Goal: Task Accomplishment & Management: Manage account settings

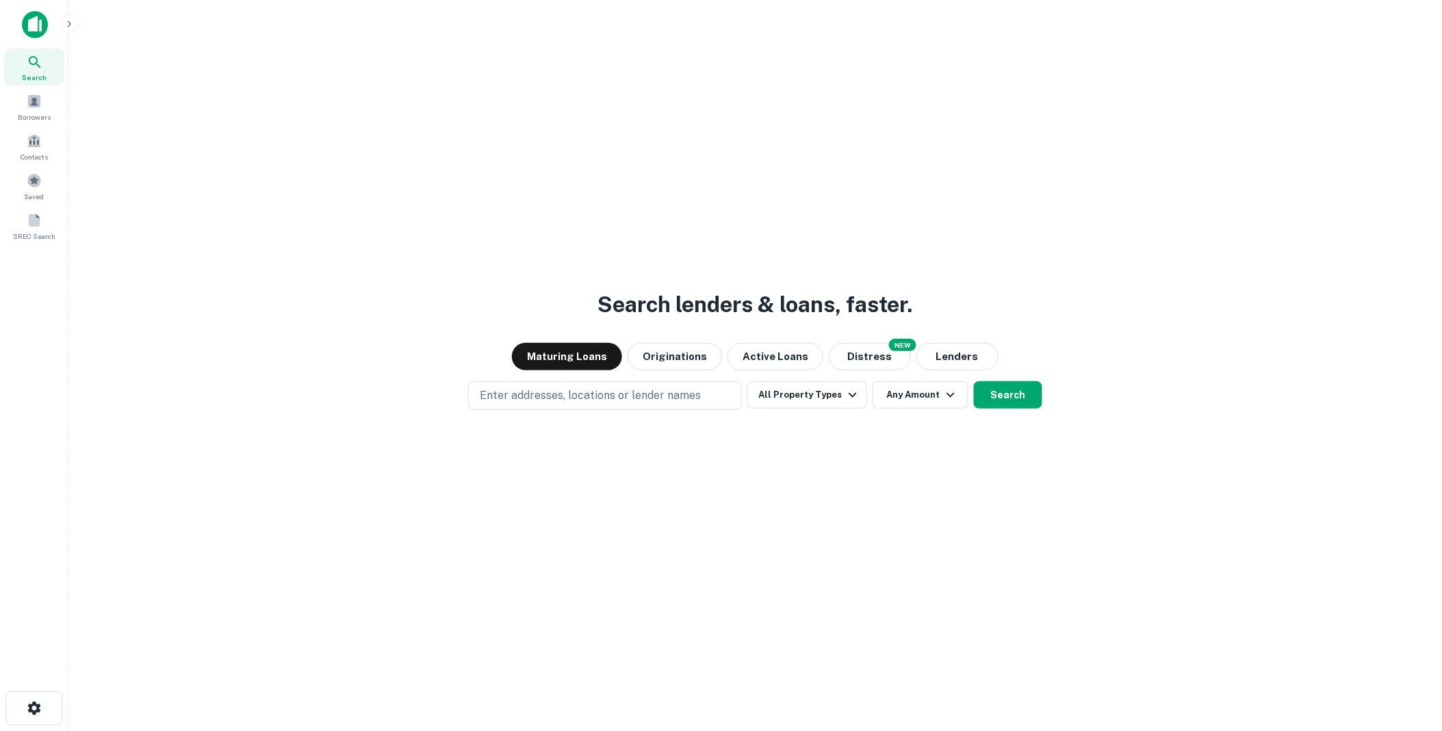
click at [71, 29] on icon "button" at bounding box center [69, 23] width 11 height 11
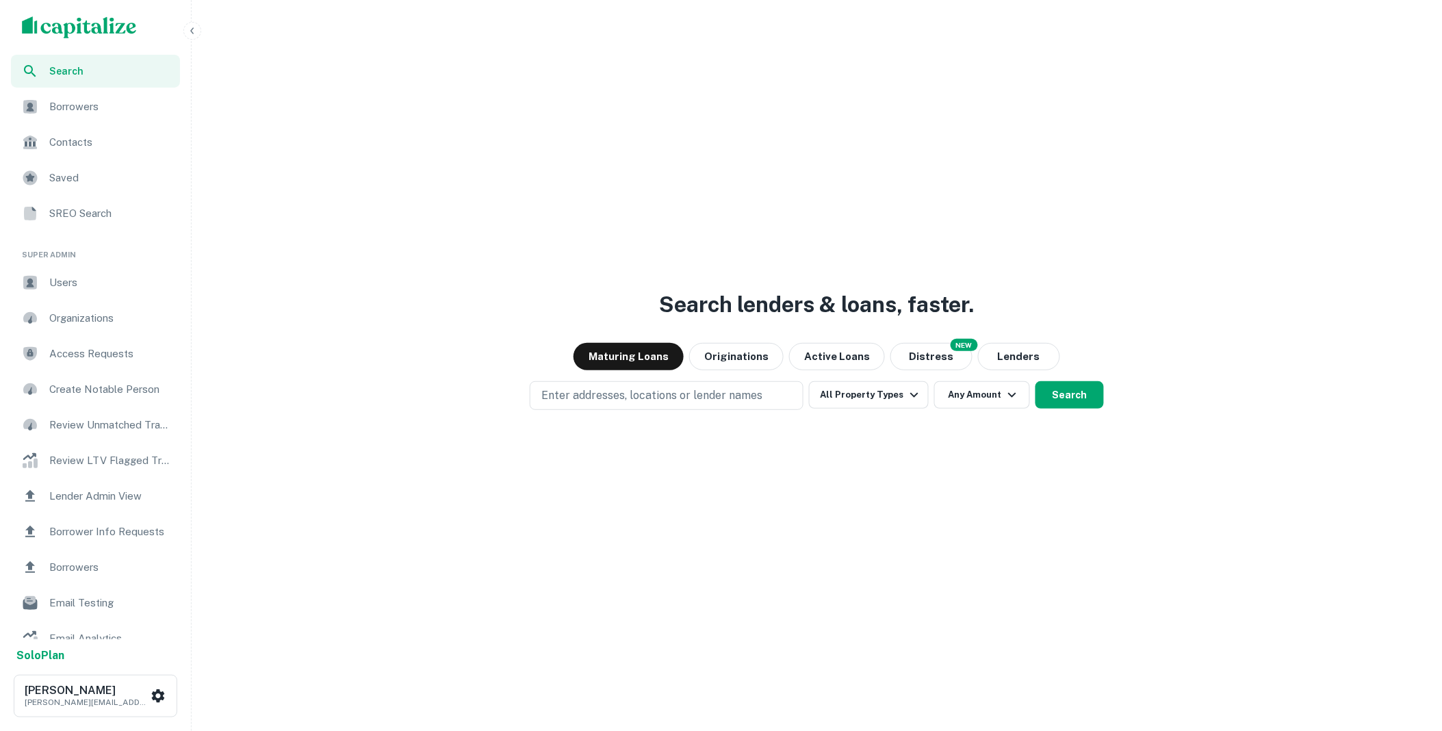
click at [106, 535] on span "Borrower Info Requests" at bounding box center [110, 532] width 123 height 16
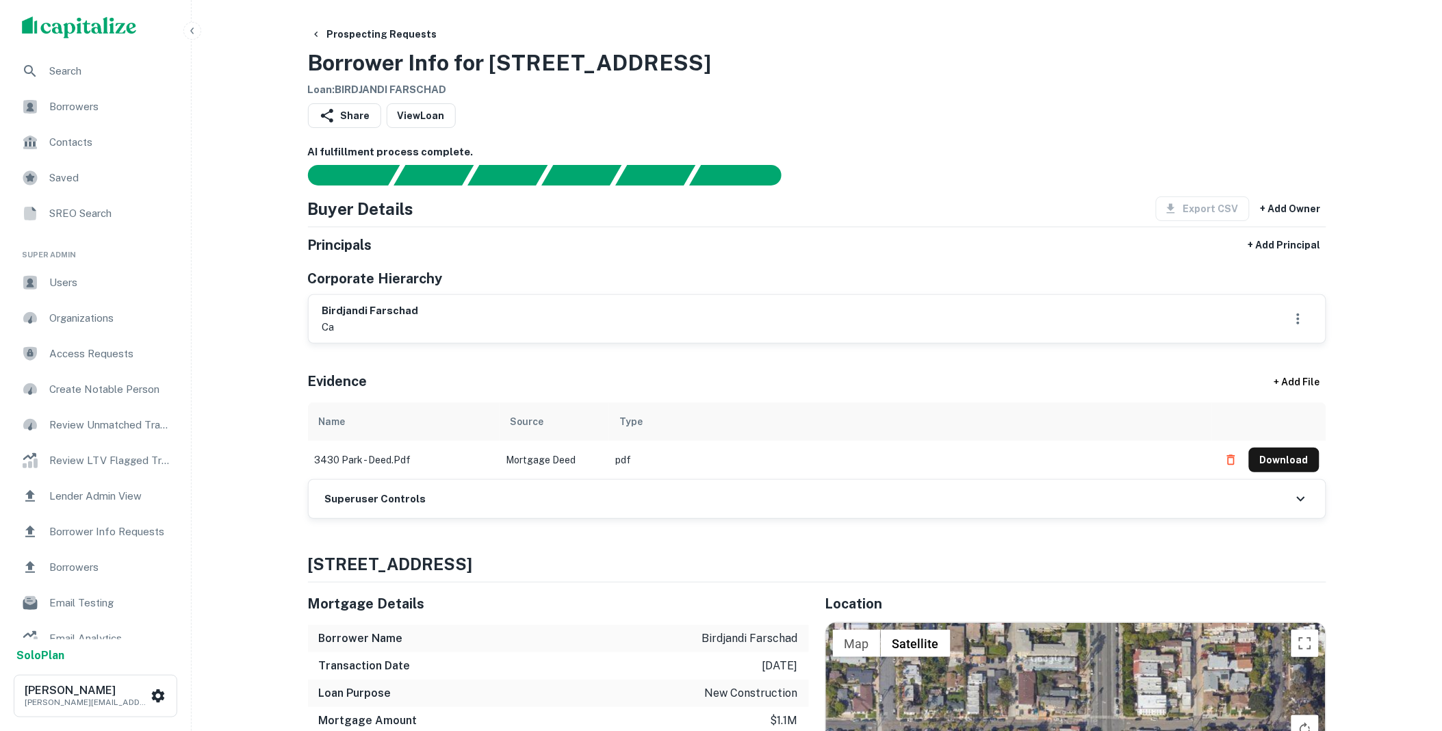
click at [447, 312] on div "birdjandi farschad ca" at bounding box center [817, 318] width 990 height 31
click at [489, 497] on div "Superuser Controls" at bounding box center [817, 499] width 1017 height 38
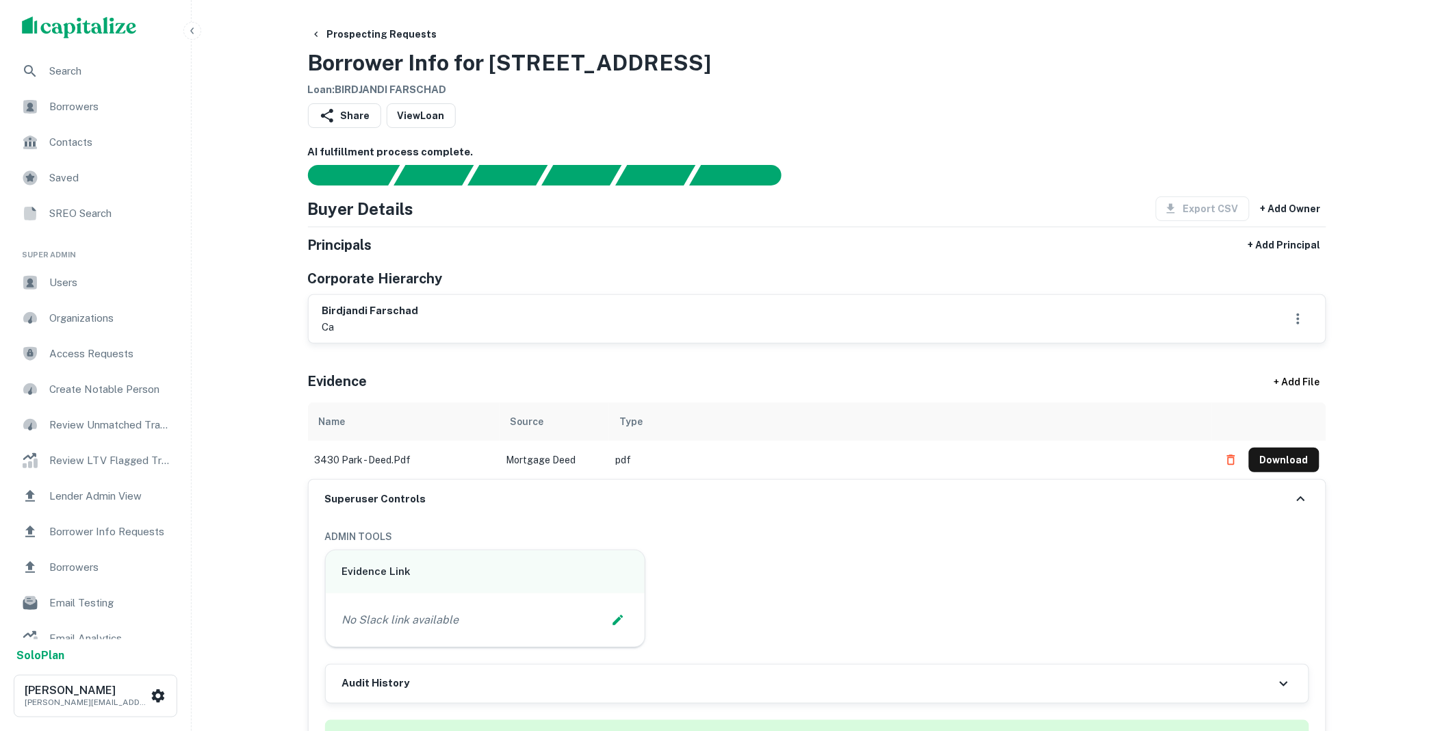
scroll to position [557, 0]
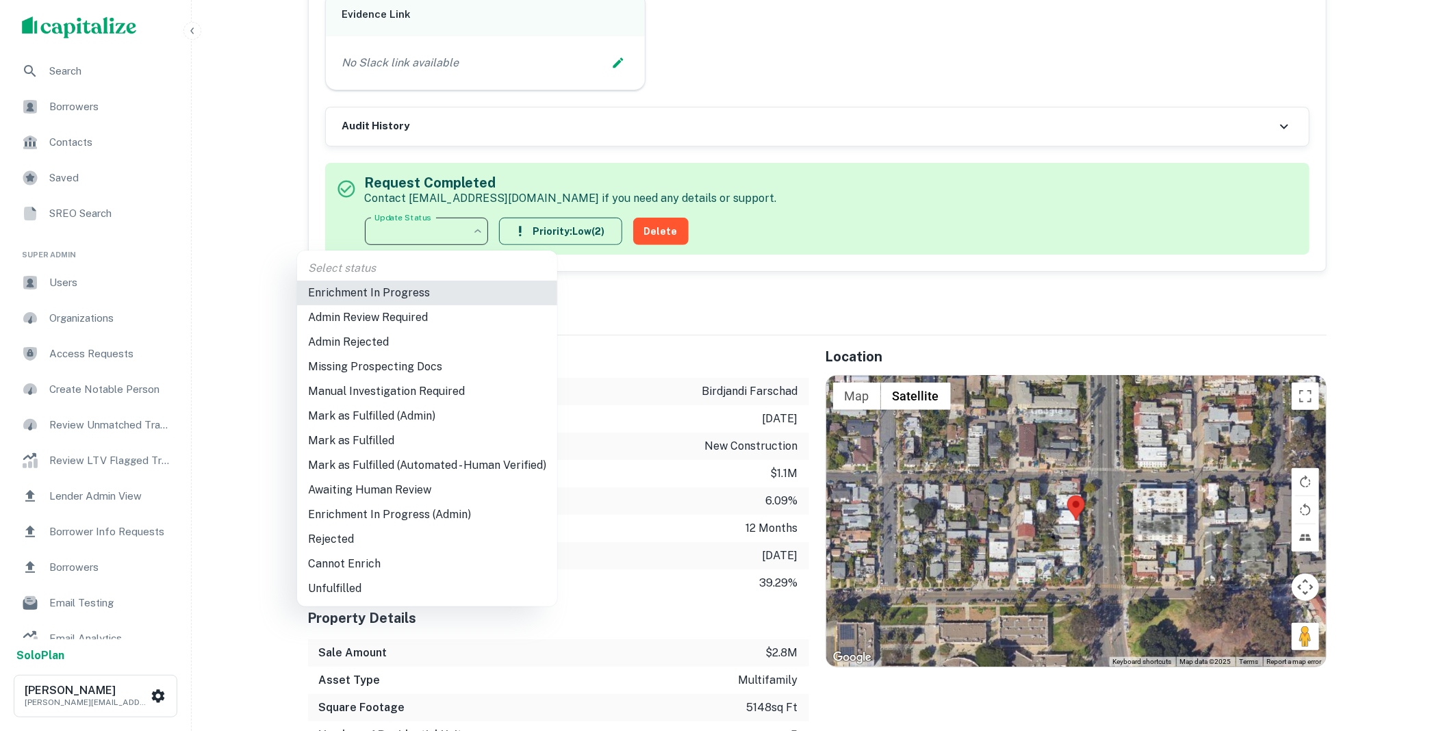
click at [798, 127] on div at bounding box center [727, 365] width 1454 height 731
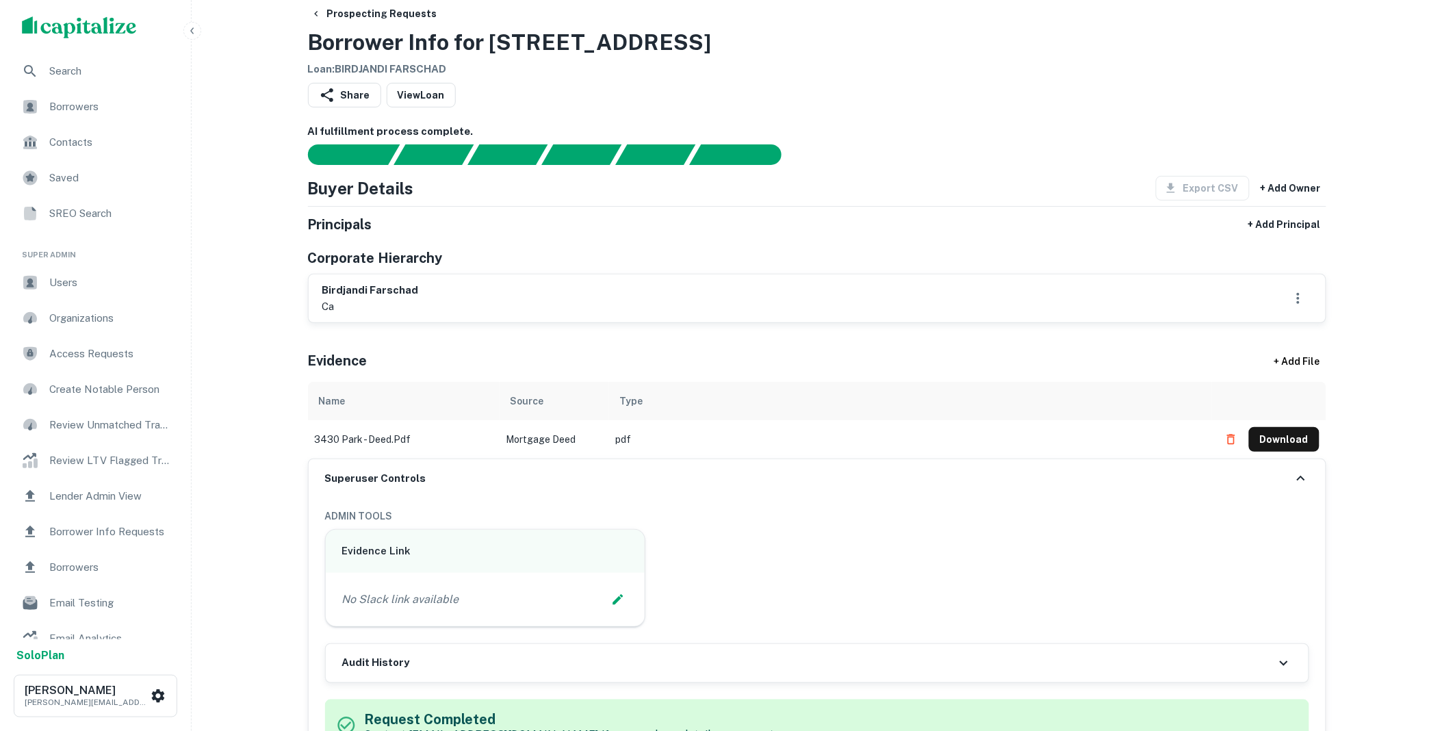
scroll to position [0, 0]
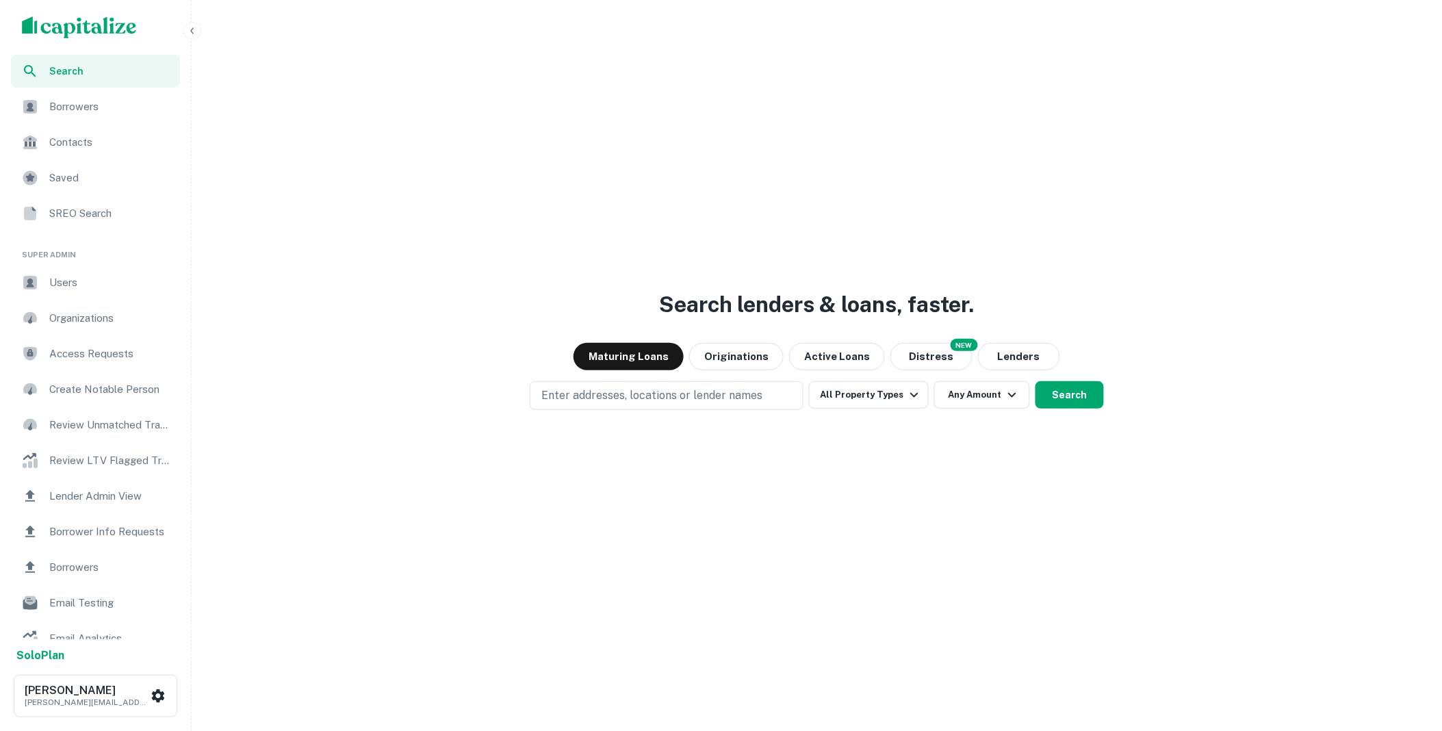
click at [85, 535] on span "Borrower Info Requests" at bounding box center [110, 532] width 123 height 16
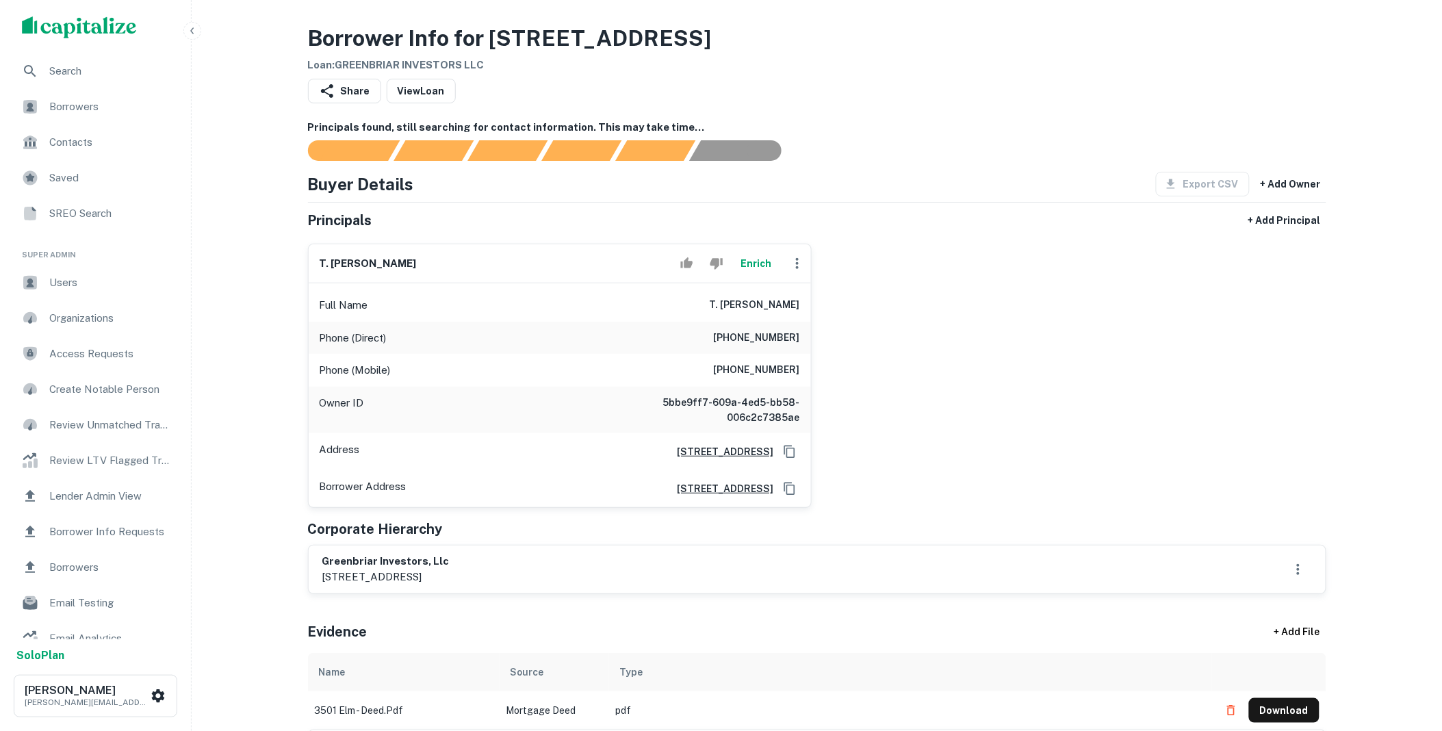
scroll to position [279, 0]
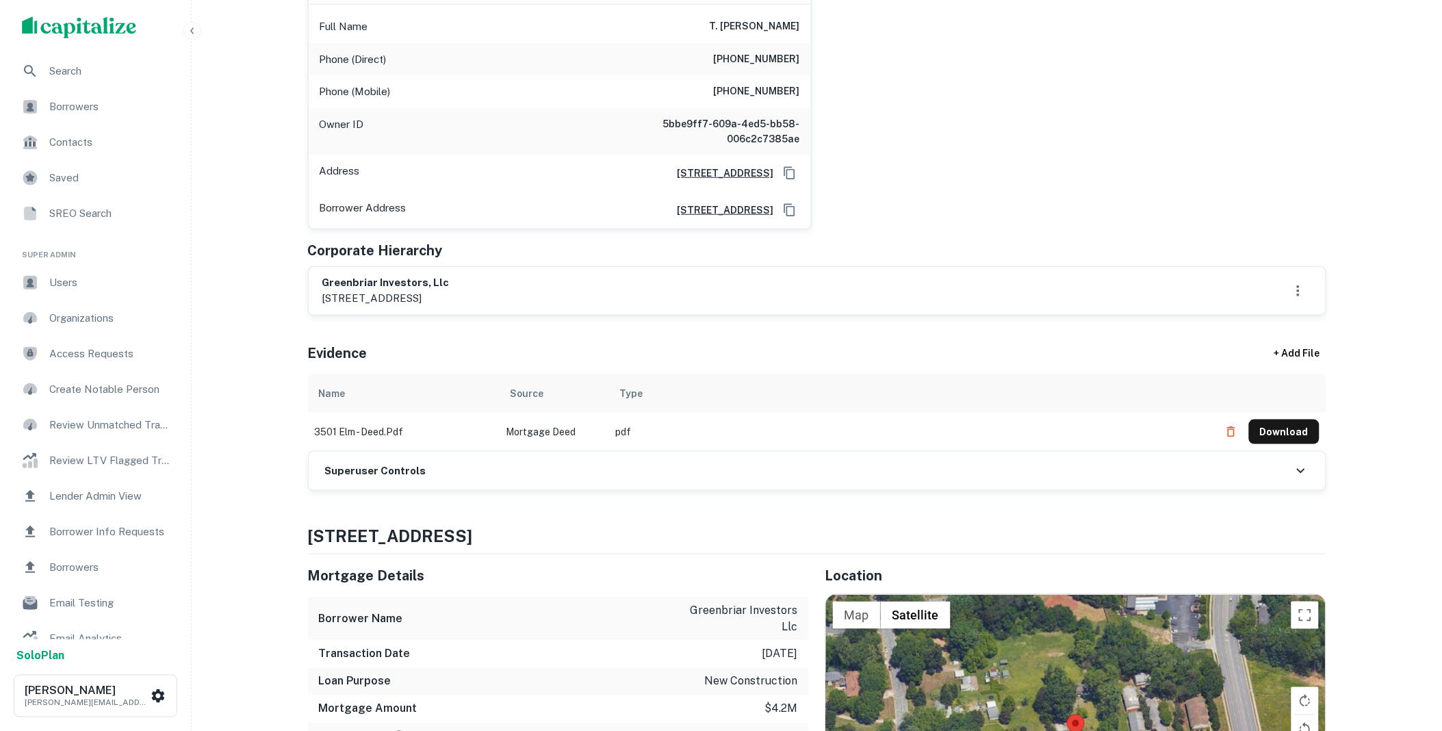
click at [473, 479] on div "Superuser Controls" at bounding box center [817, 471] width 1017 height 38
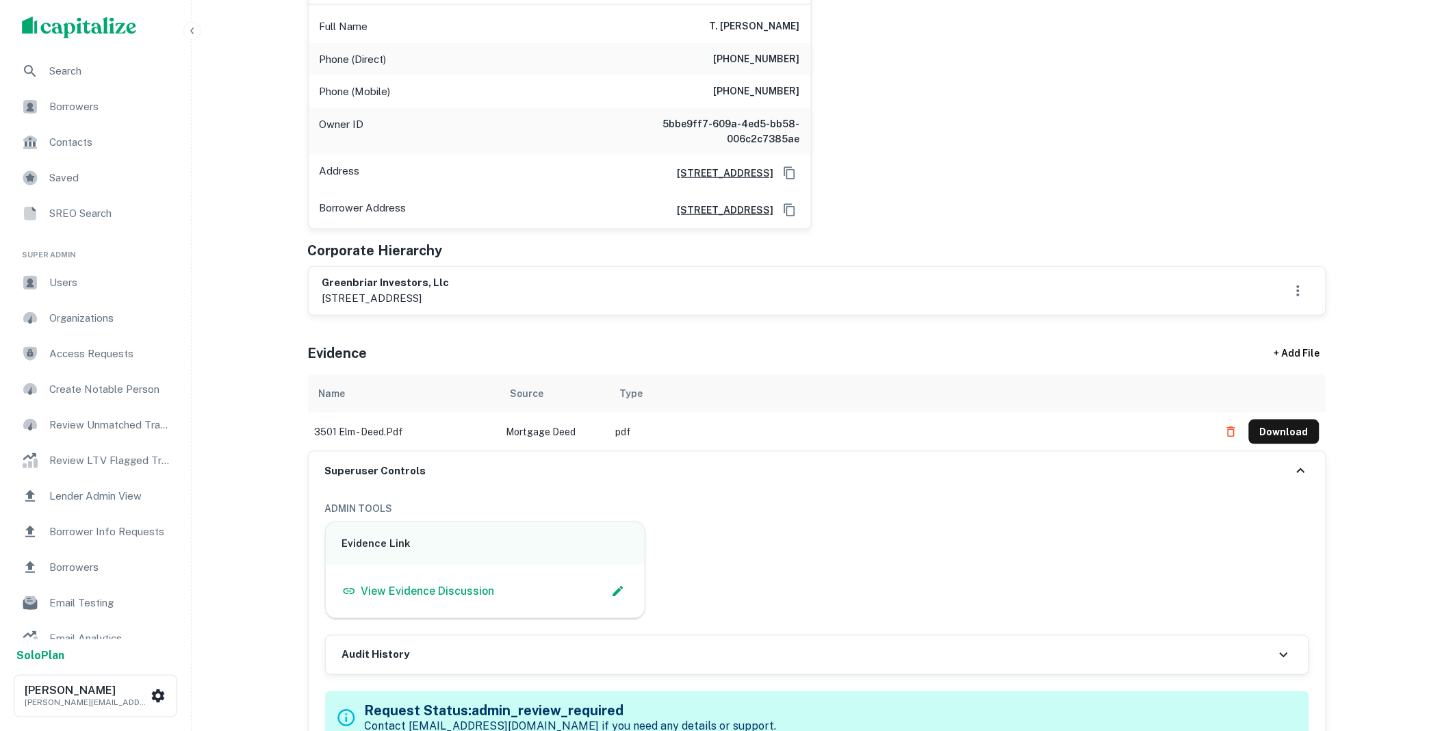
scroll to position [557, 0]
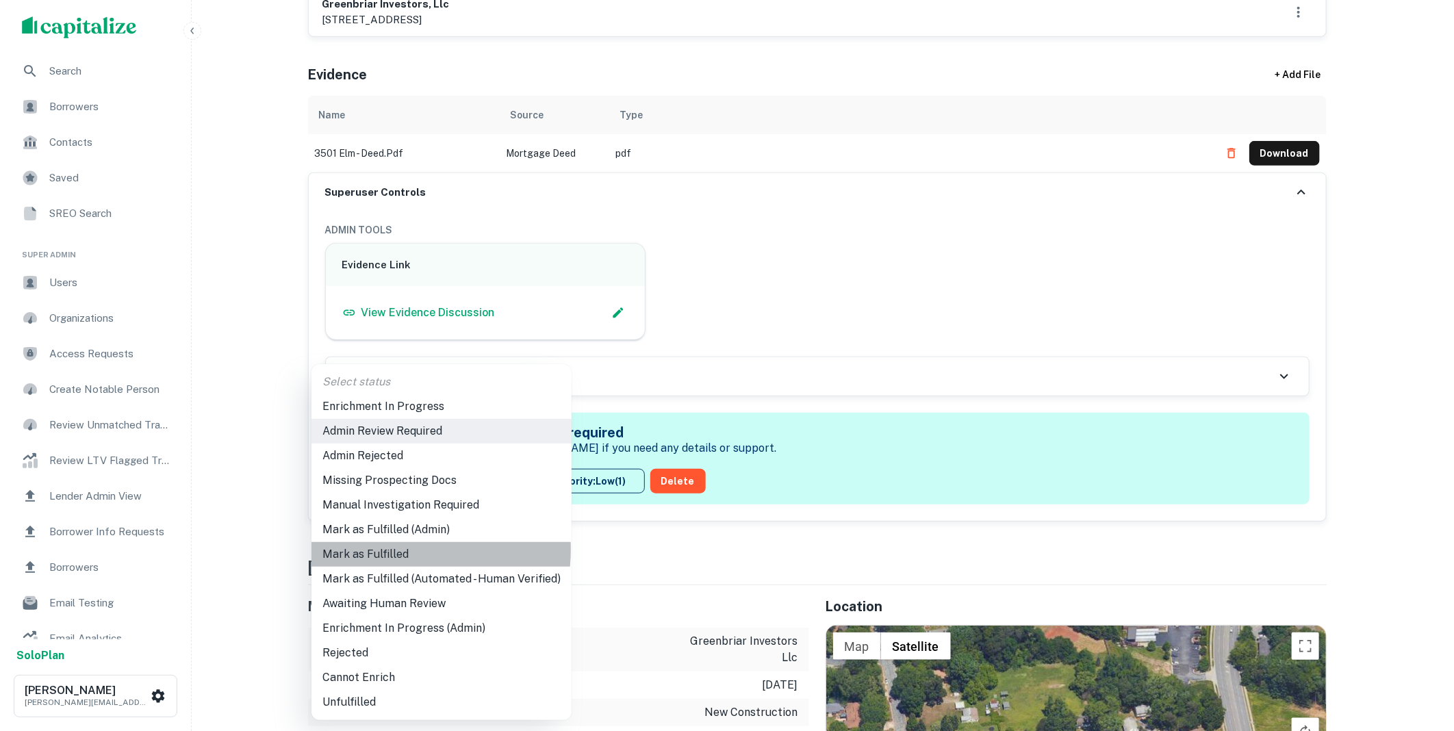
click at [384, 550] on li "Mark as Fulfilled" at bounding box center [441, 554] width 260 height 25
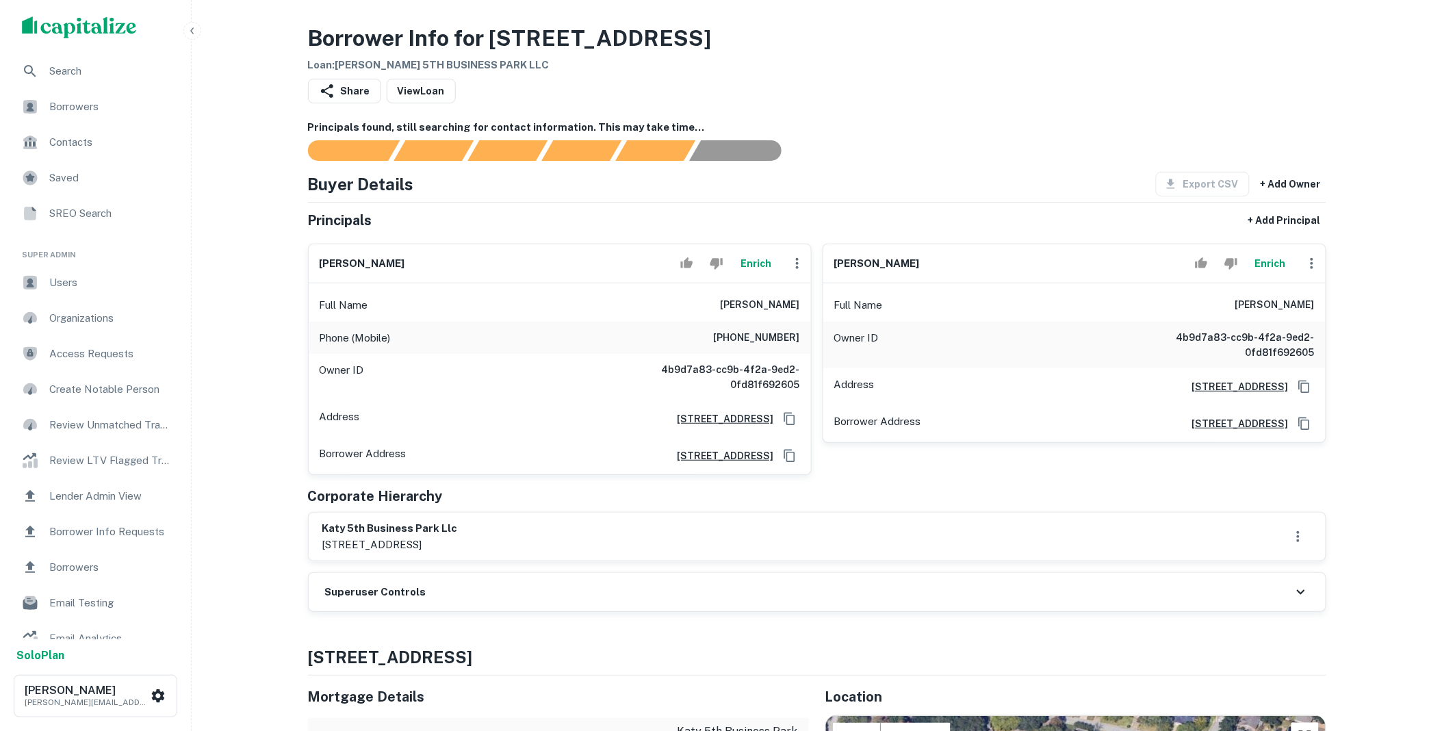
click at [476, 591] on div "Superuser Controls" at bounding box center [817, 592] width 1017 height 38
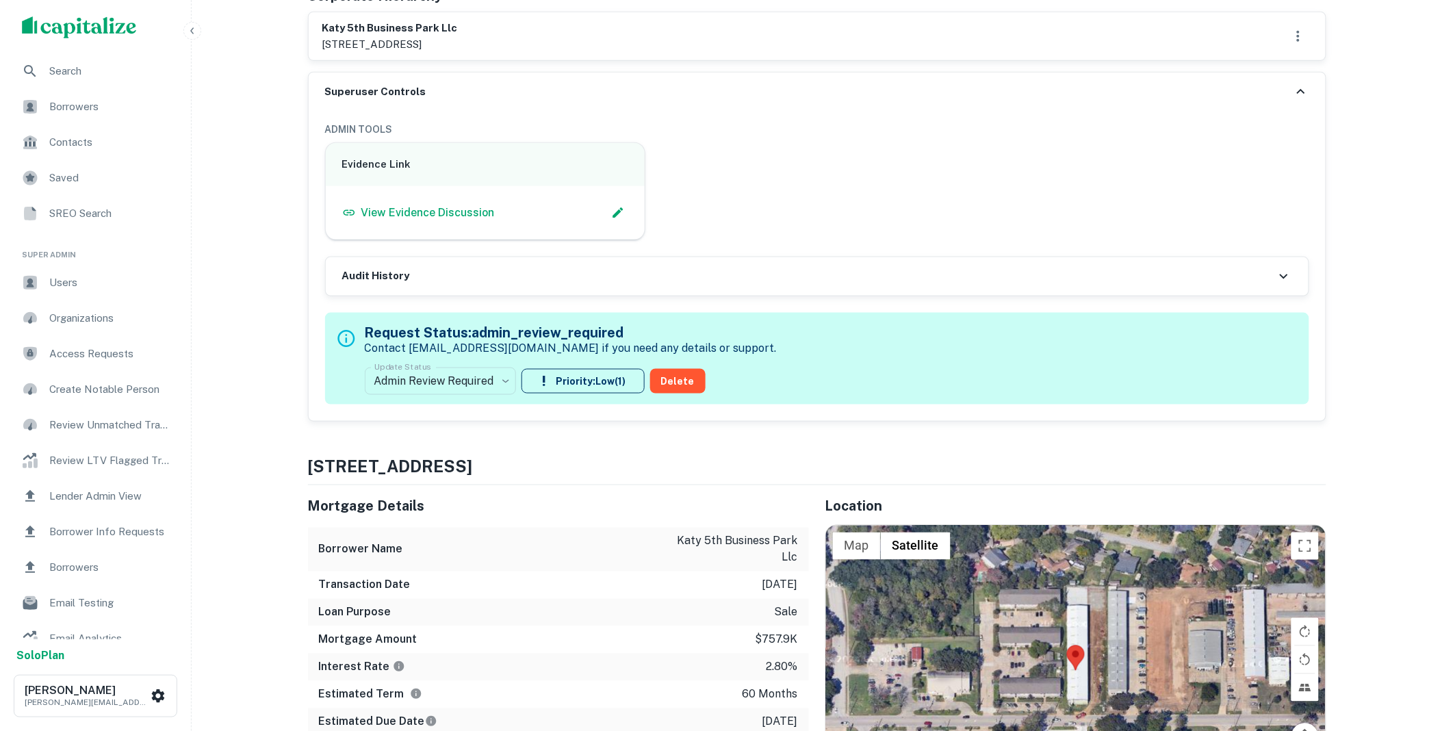
scroll to position [557, 0]
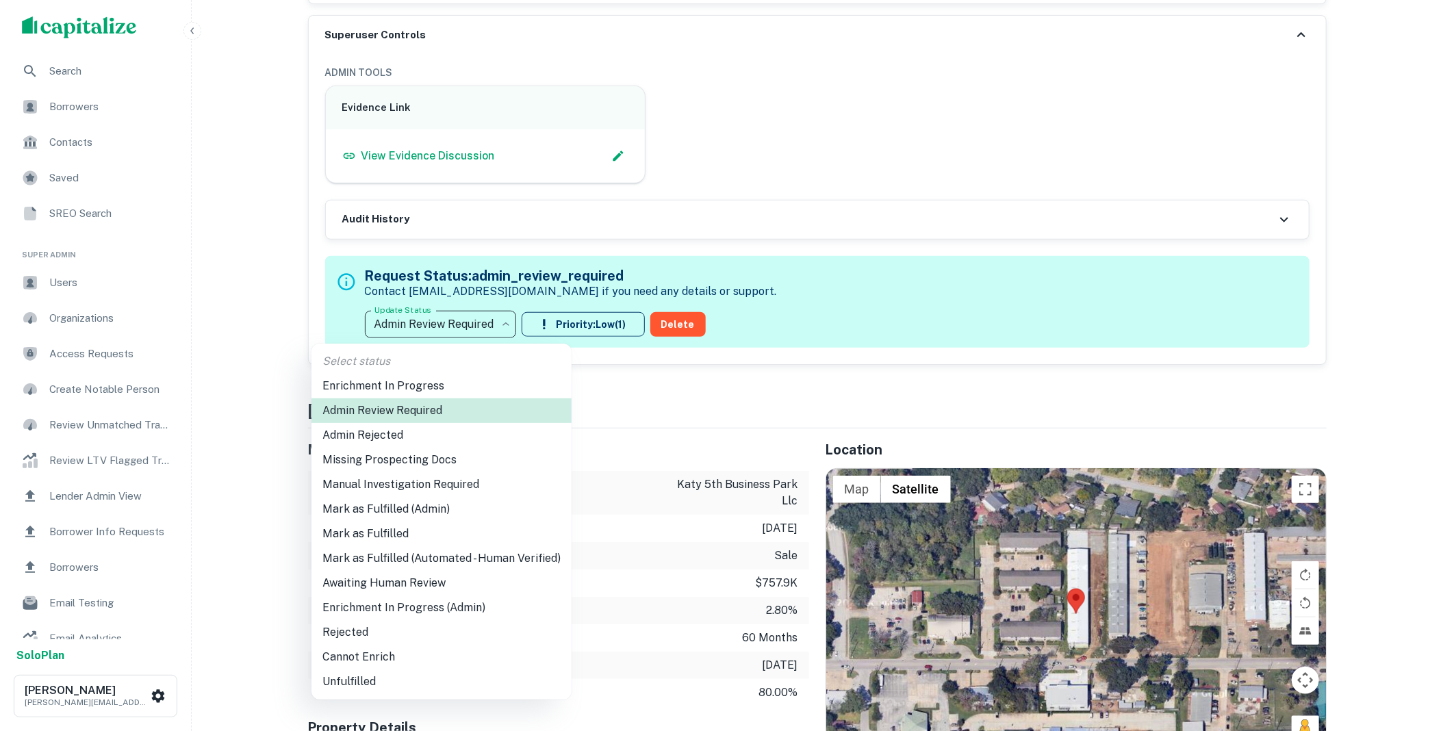
click at [400, 529] on li "Mark as Fulfilled" at bounding box center [441, 534] width 260 height 25
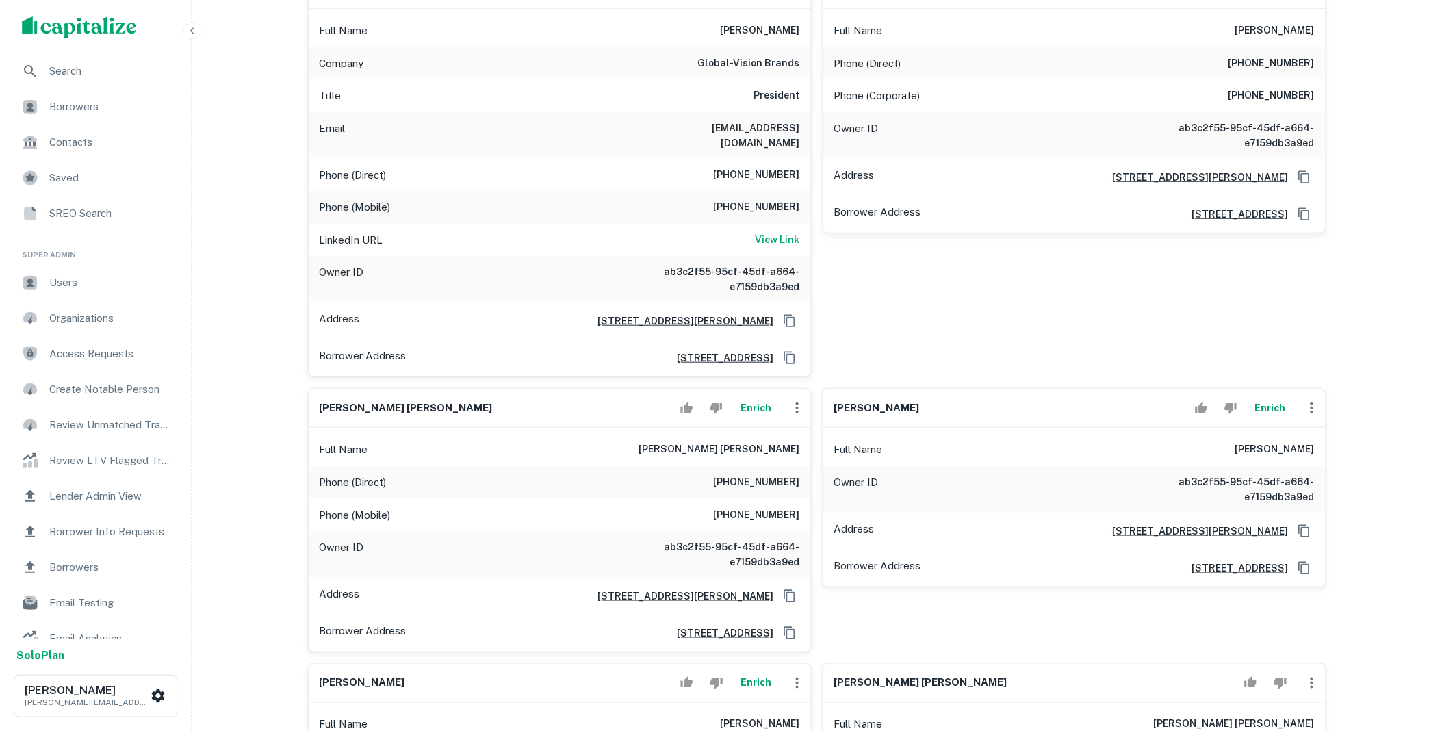
scroll to position [279, 0]
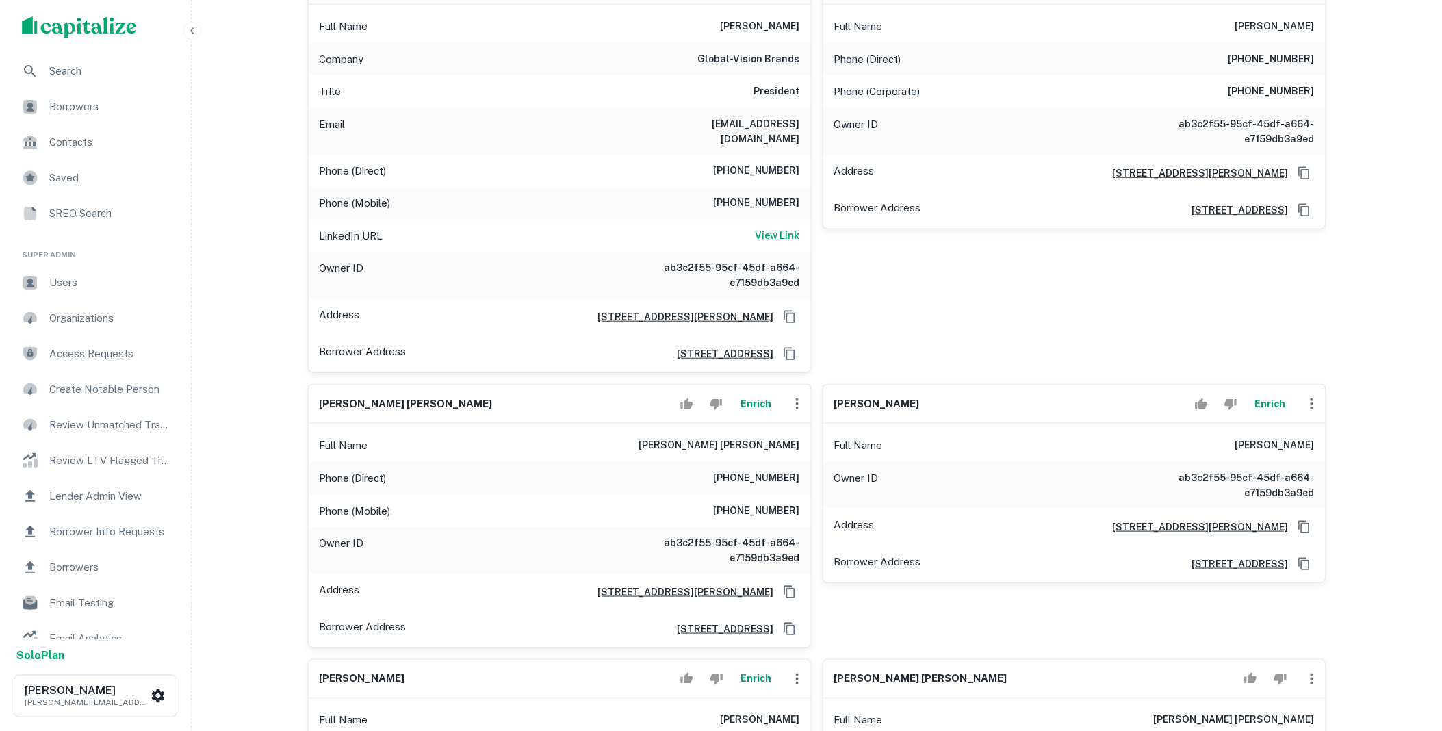
click at [793, 396] on icon "button" at bounding box center [797, 404] width 16 height 16
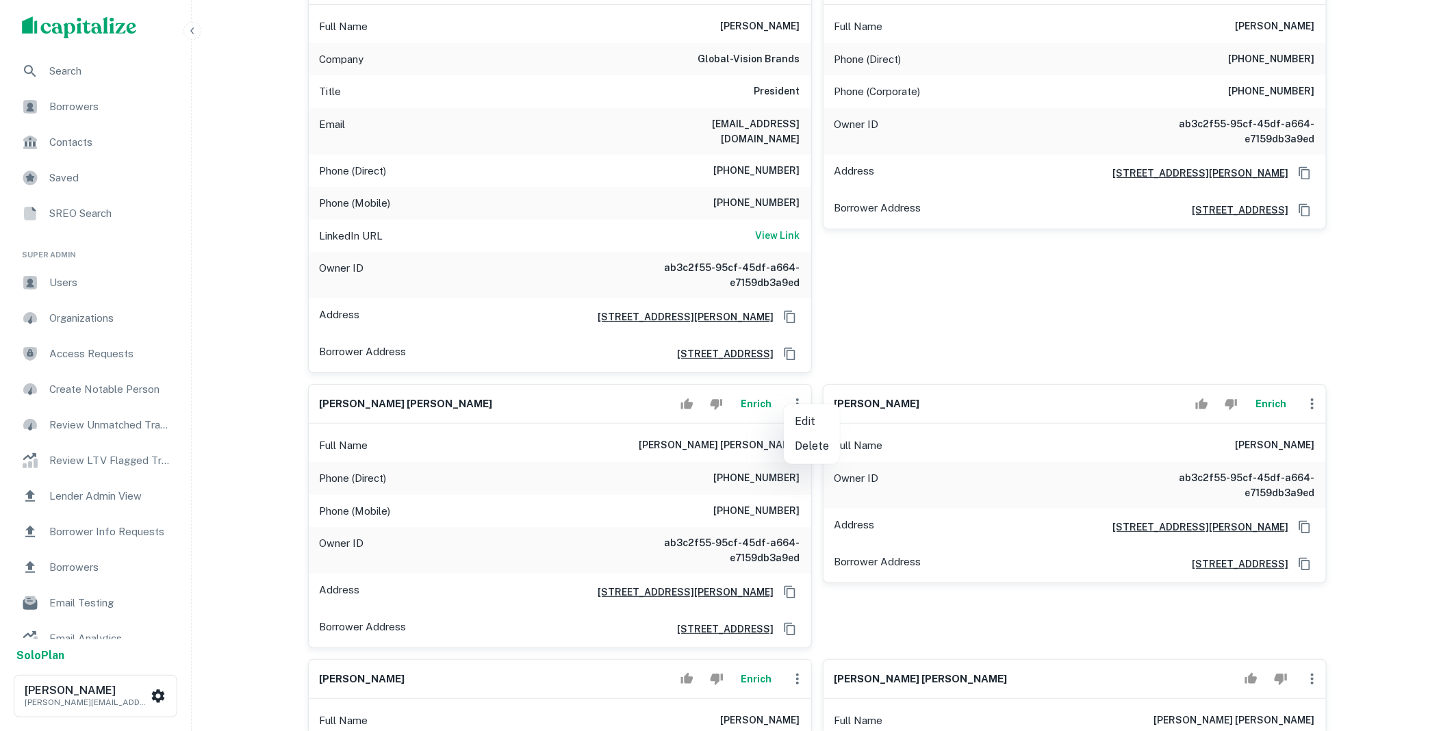
click at [811, 448] on li "Delete" at bounding box center [812, 446] width 56 height 25
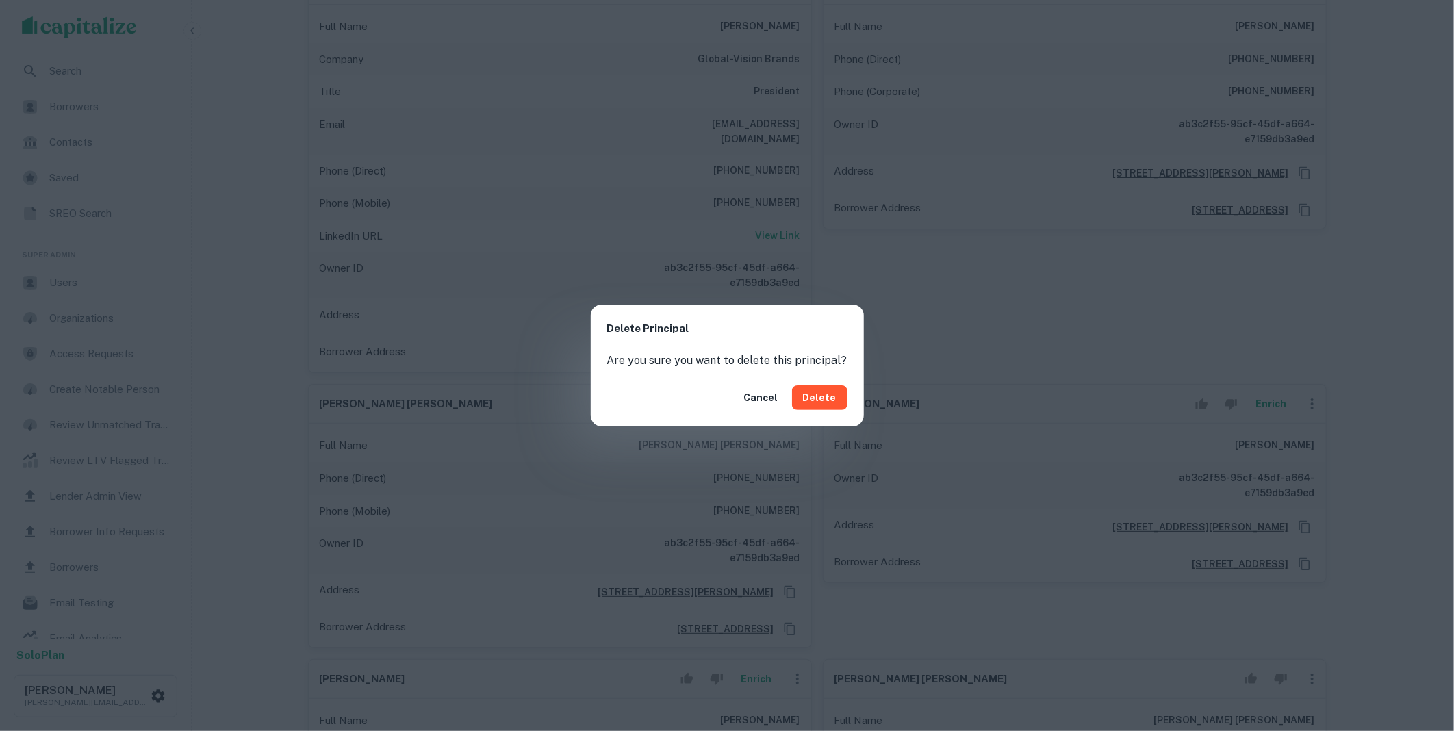
click at [810, 402] on button "Delete" at bounding box center [819, 397] width 55 height 25
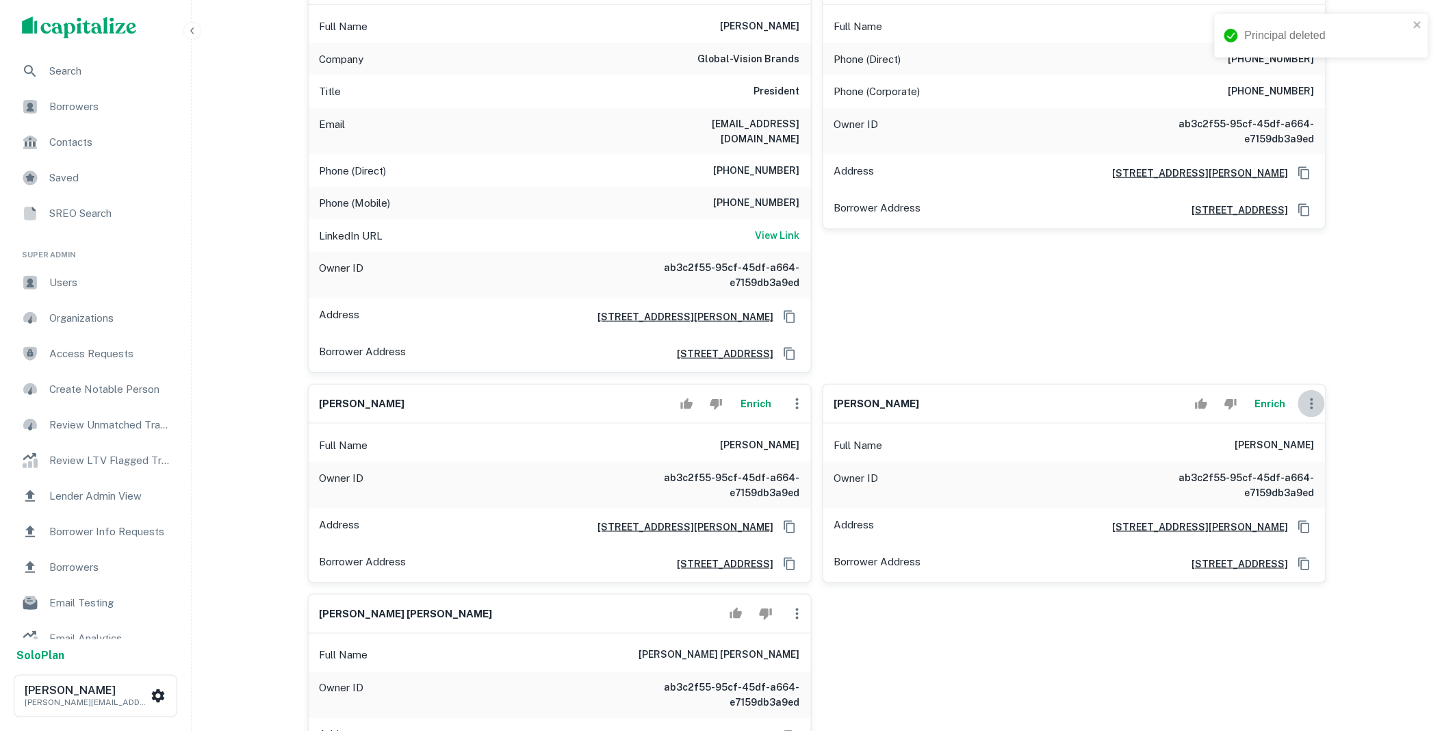
click at [1310, 396] on icon "button" at bounding box center [1312, 404] width 16 height 16
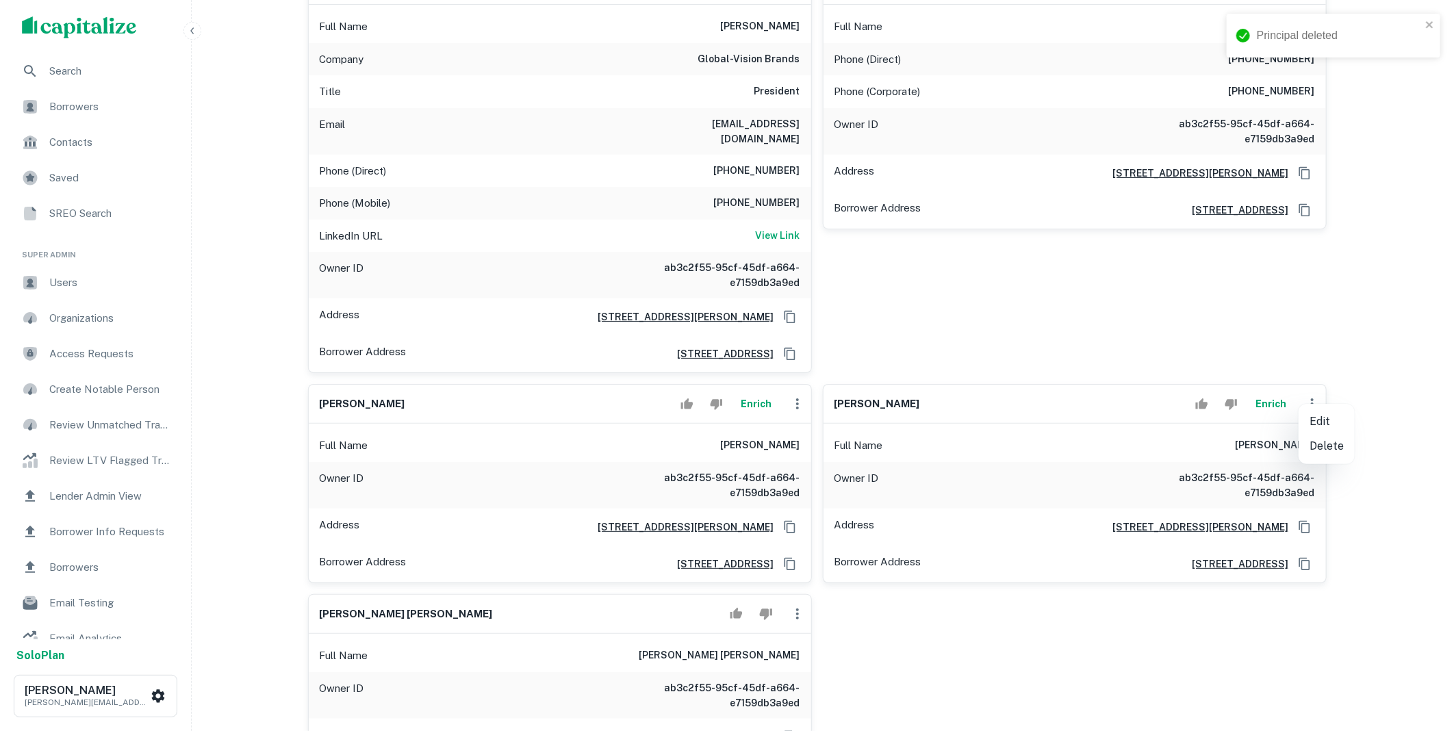
click at [1325, 443] on li "Delete" at bounding box center [1327, 446] width 56 height 25
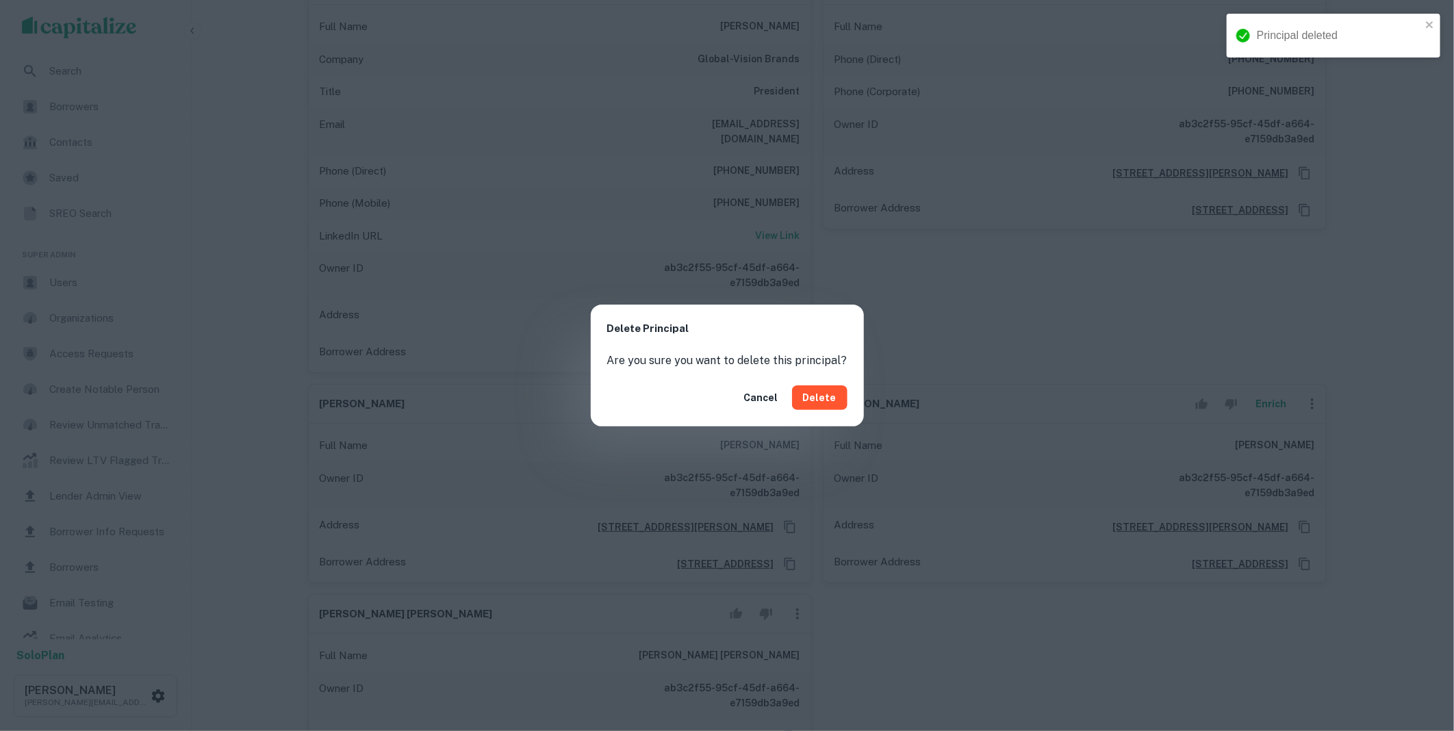
click at [816, 392] on button "Delete" at bounding box center [819, 397] width 55 height 25
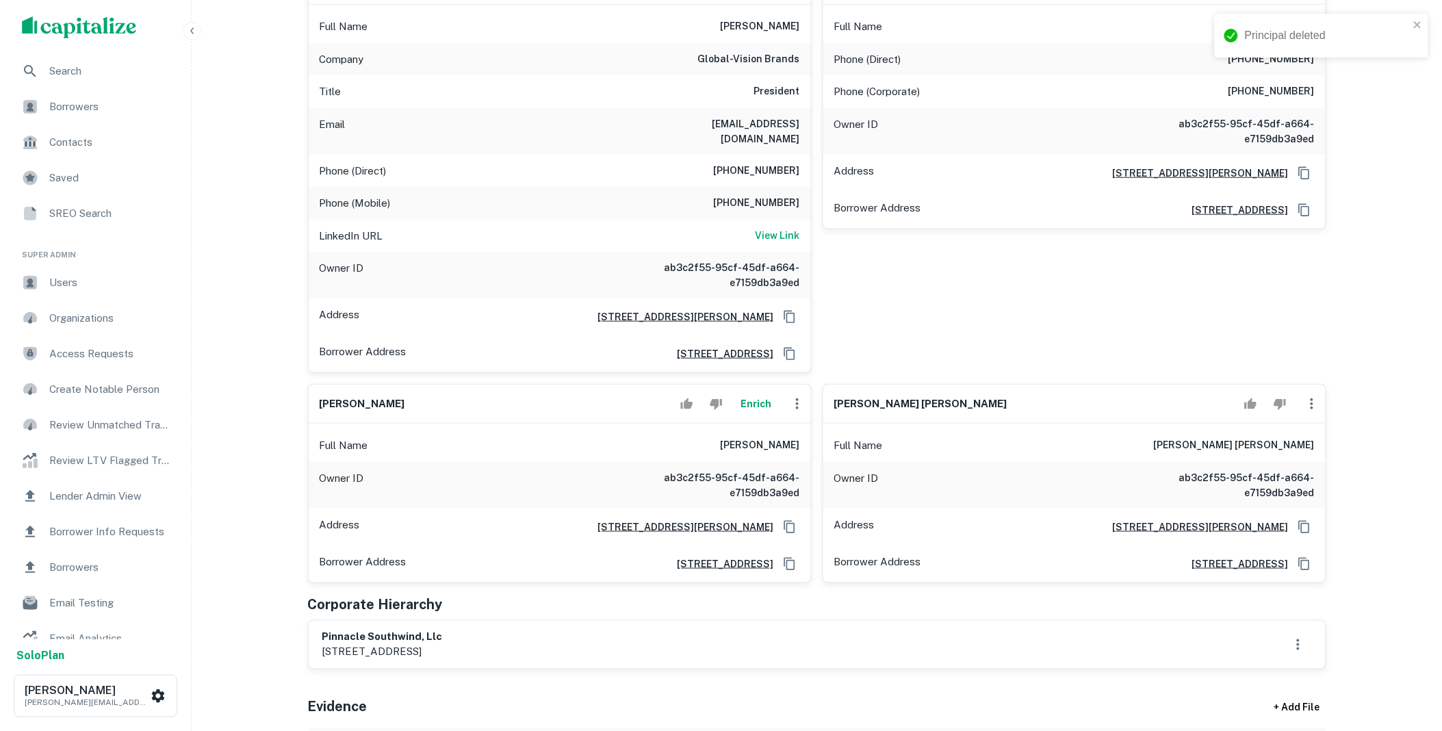
click at [798, 399] on button "button" at bounding box center [797, 403] width 27 height 27
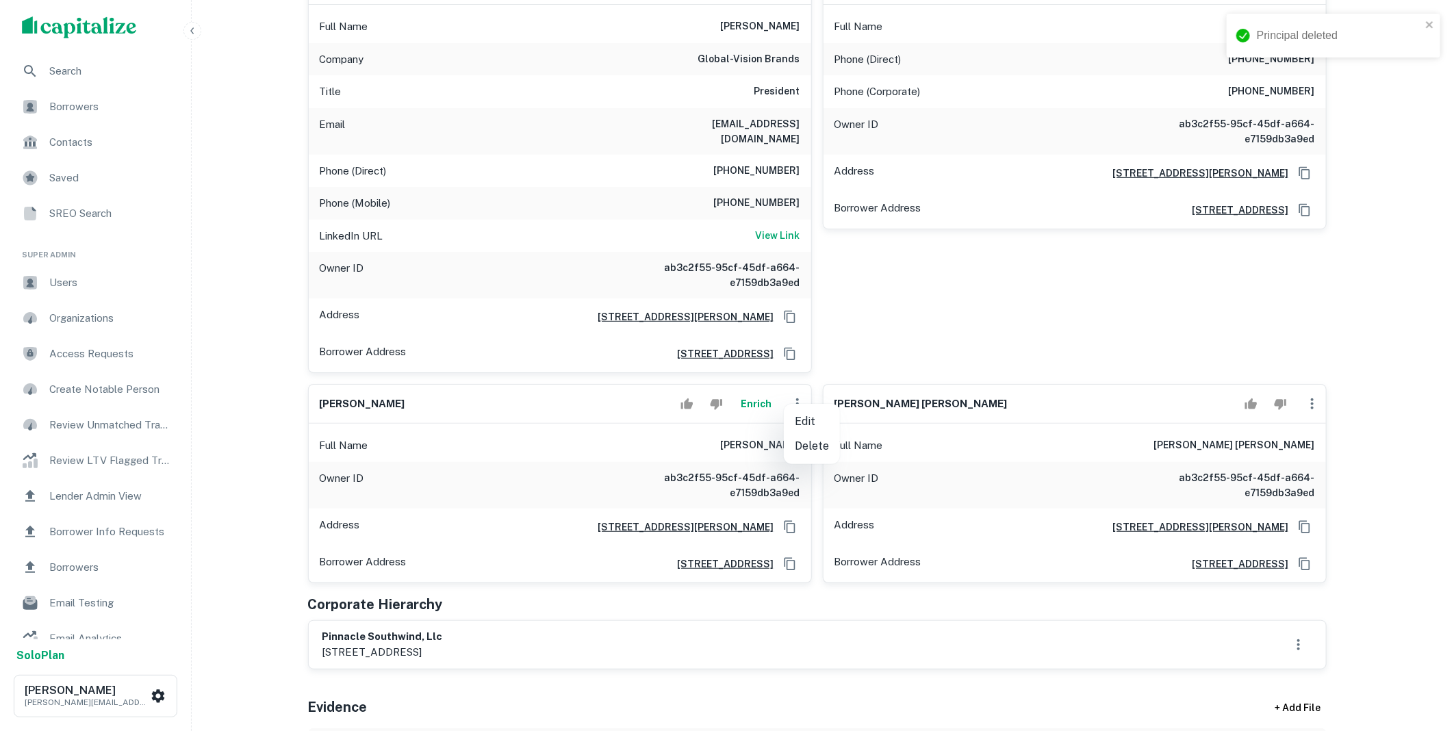
click at [802, 444] on li "Delete" at bounding box center [812, 446] width 56 height 25
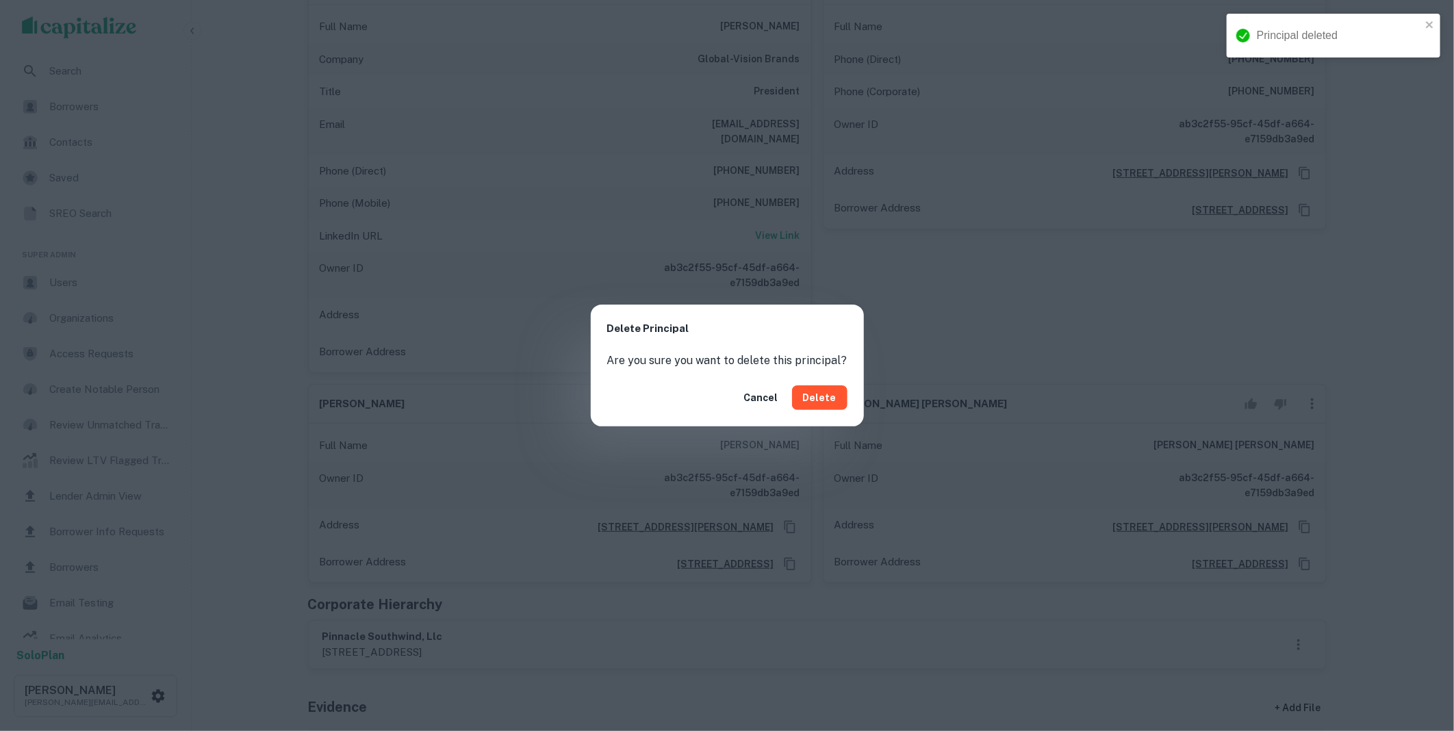
click at [813, 405] on button "Delete" at bounding box center [819, 397] width 55 height 25
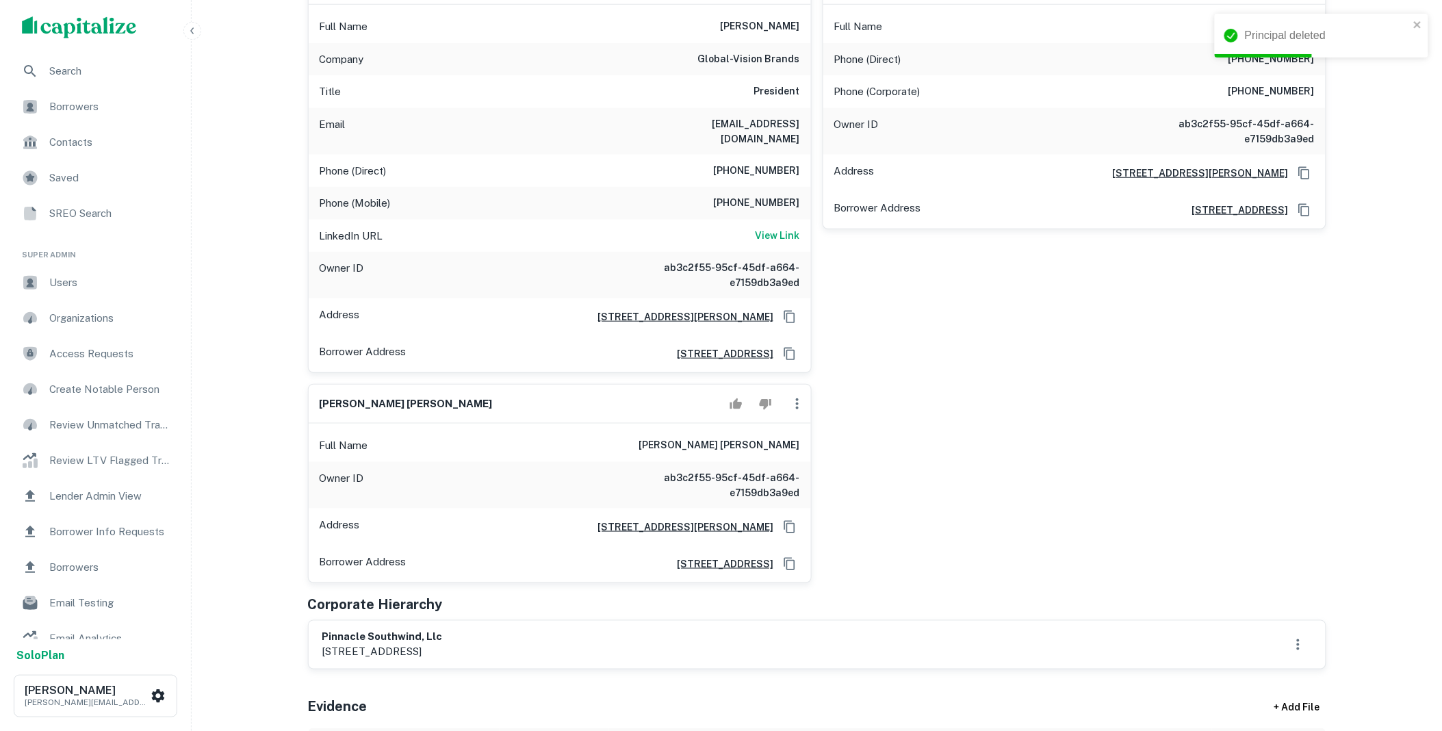
click at [798, 396] on icon "button" at bounding box center [797, 404] width 16 height 16
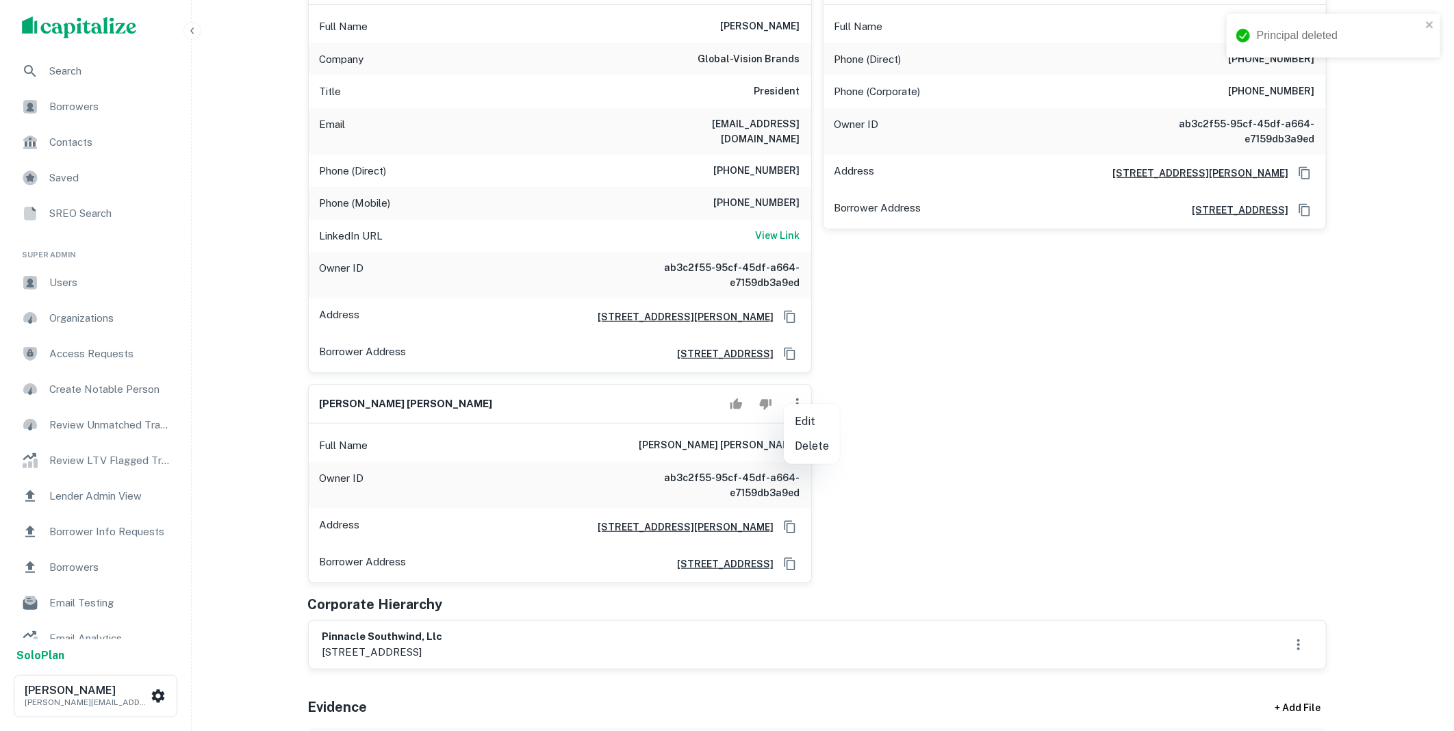
click at [802, 450] on li "Delete" at bounding box center [812, 446] width 56 height 25
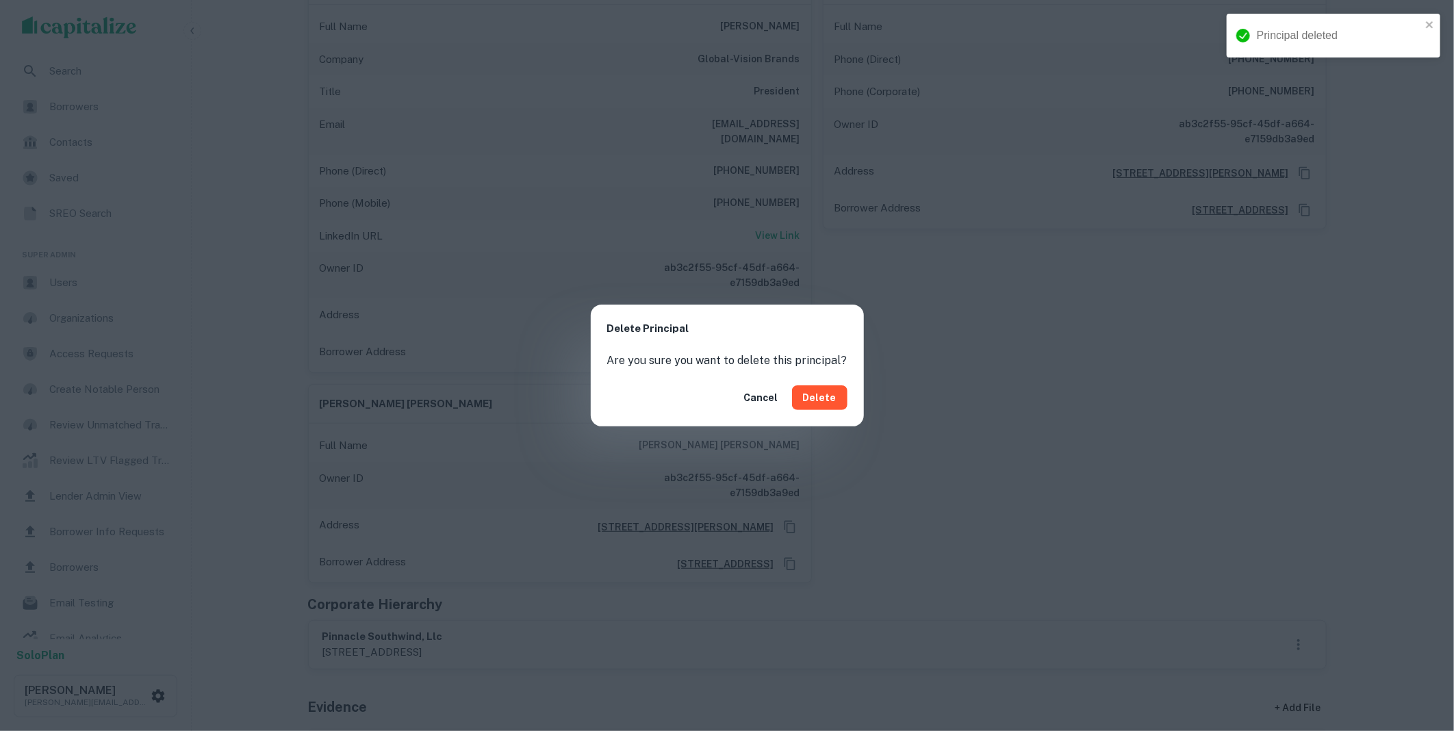
click at [817, 398] on button "Delete" at bounding box center [819, 397] width 55 height 25
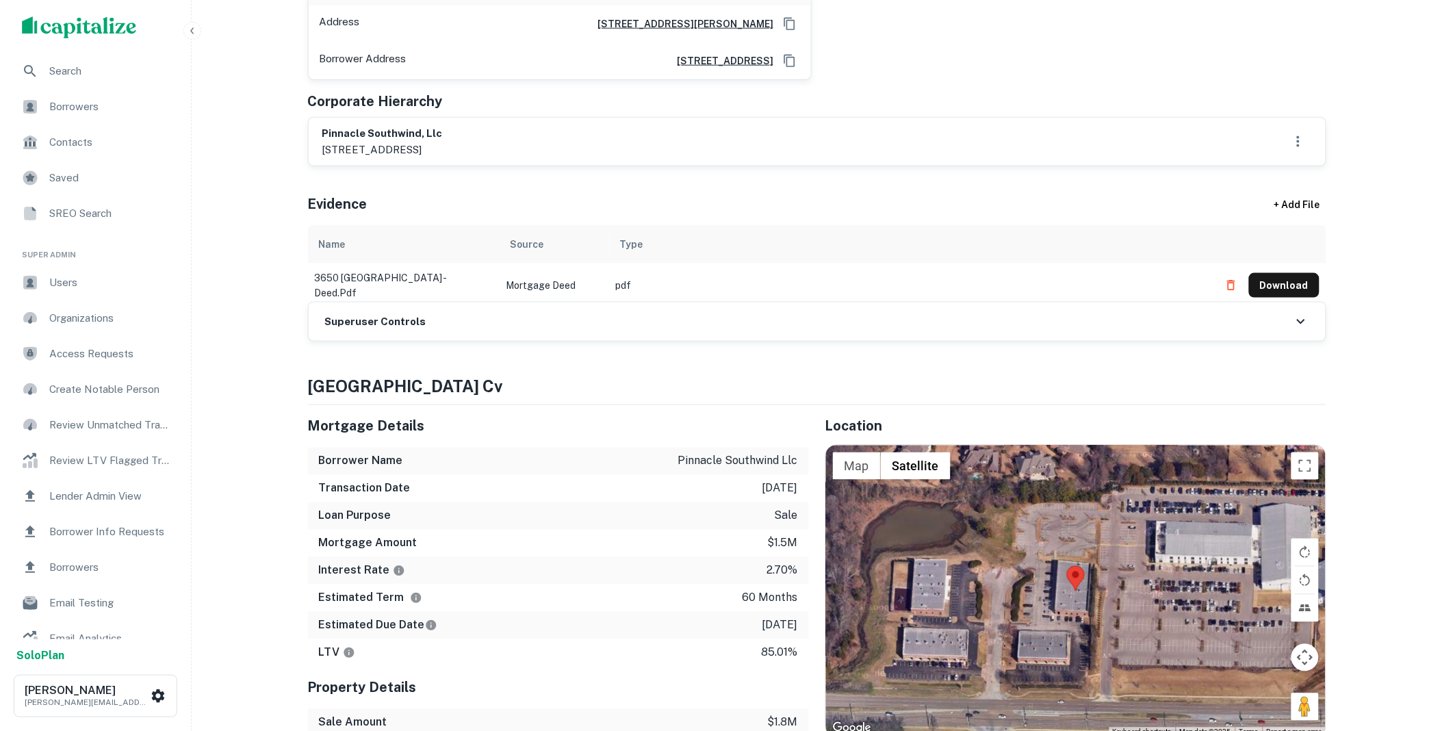
scroll to position [557, 0]
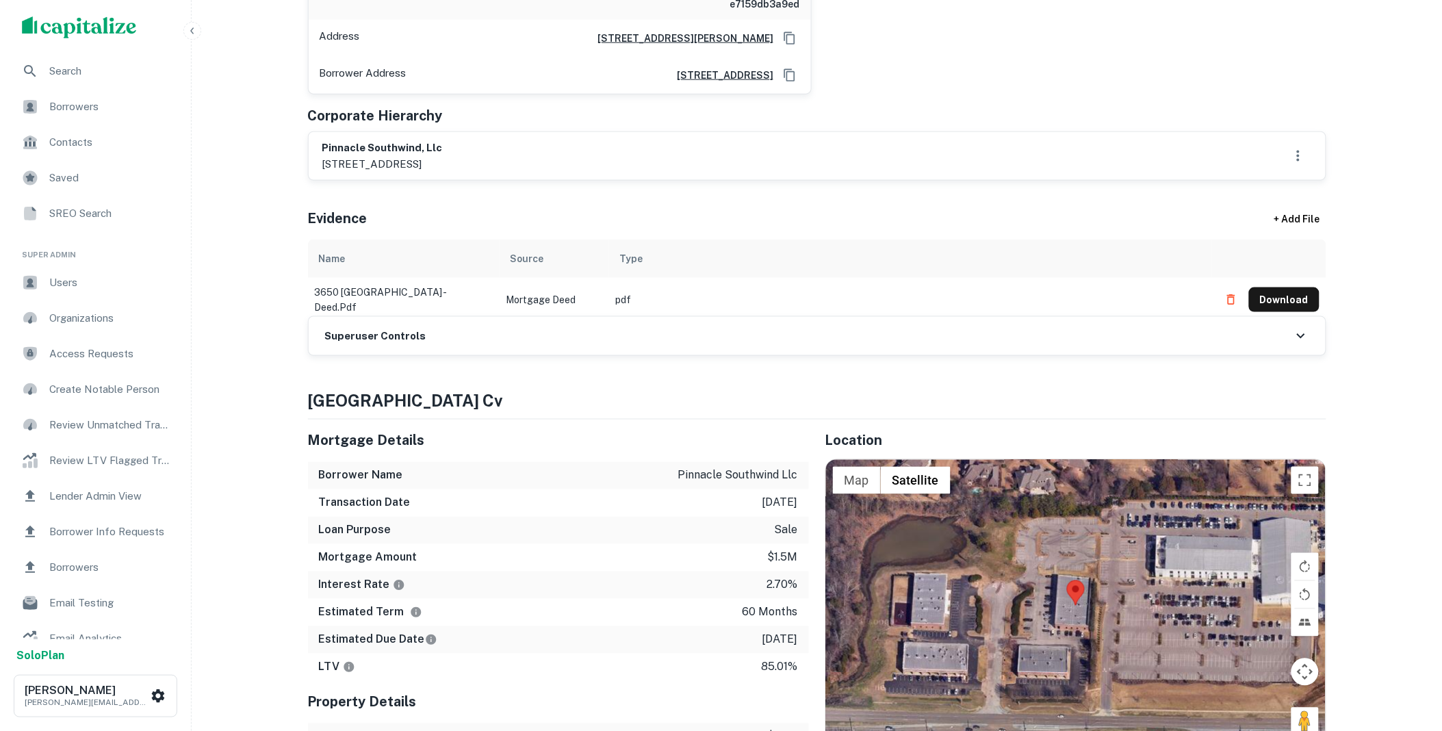
click at [438, 333] on div "Superuser Controls" at bounding box center [817, 336] width 1017 height 38
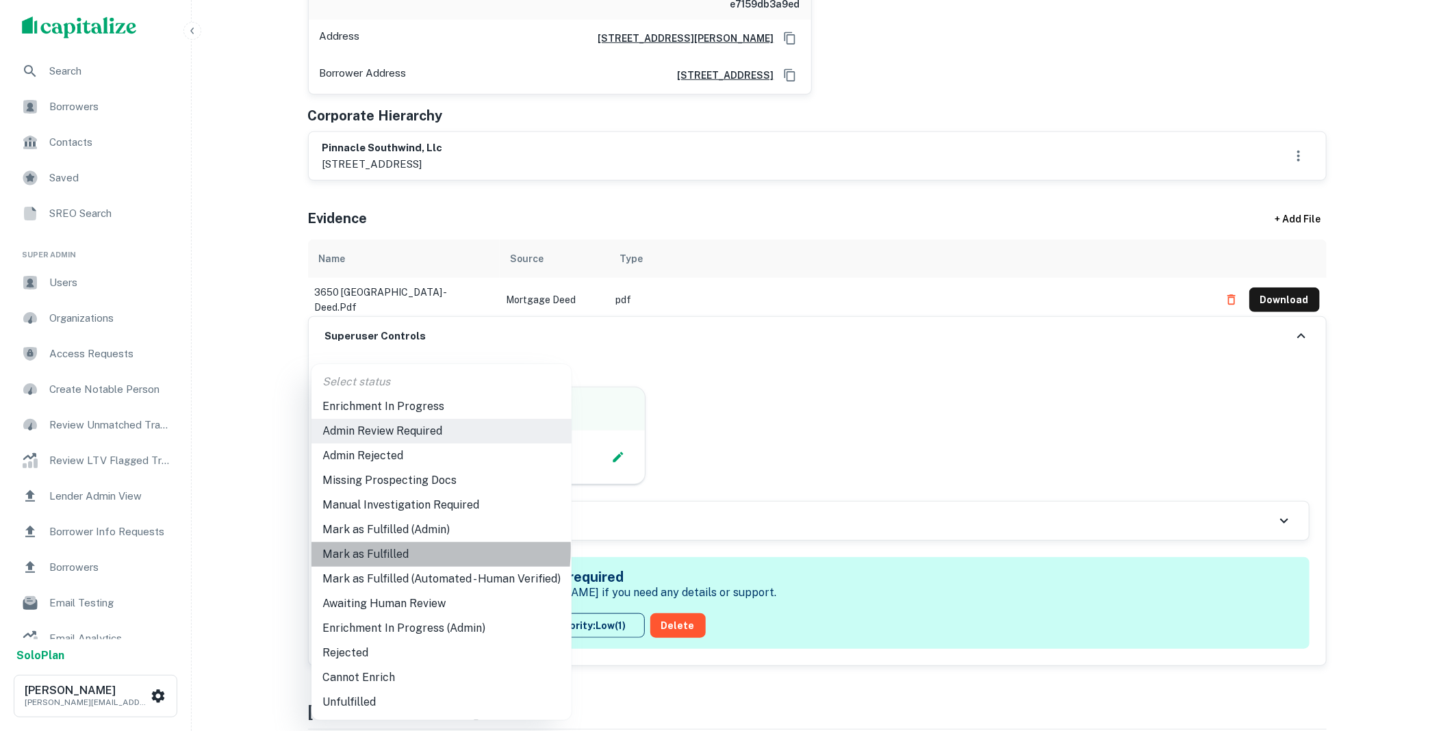
click at [388, 549] on li "Mark as Fulfilled" at bounding box center [441, 554] width 260 height 25
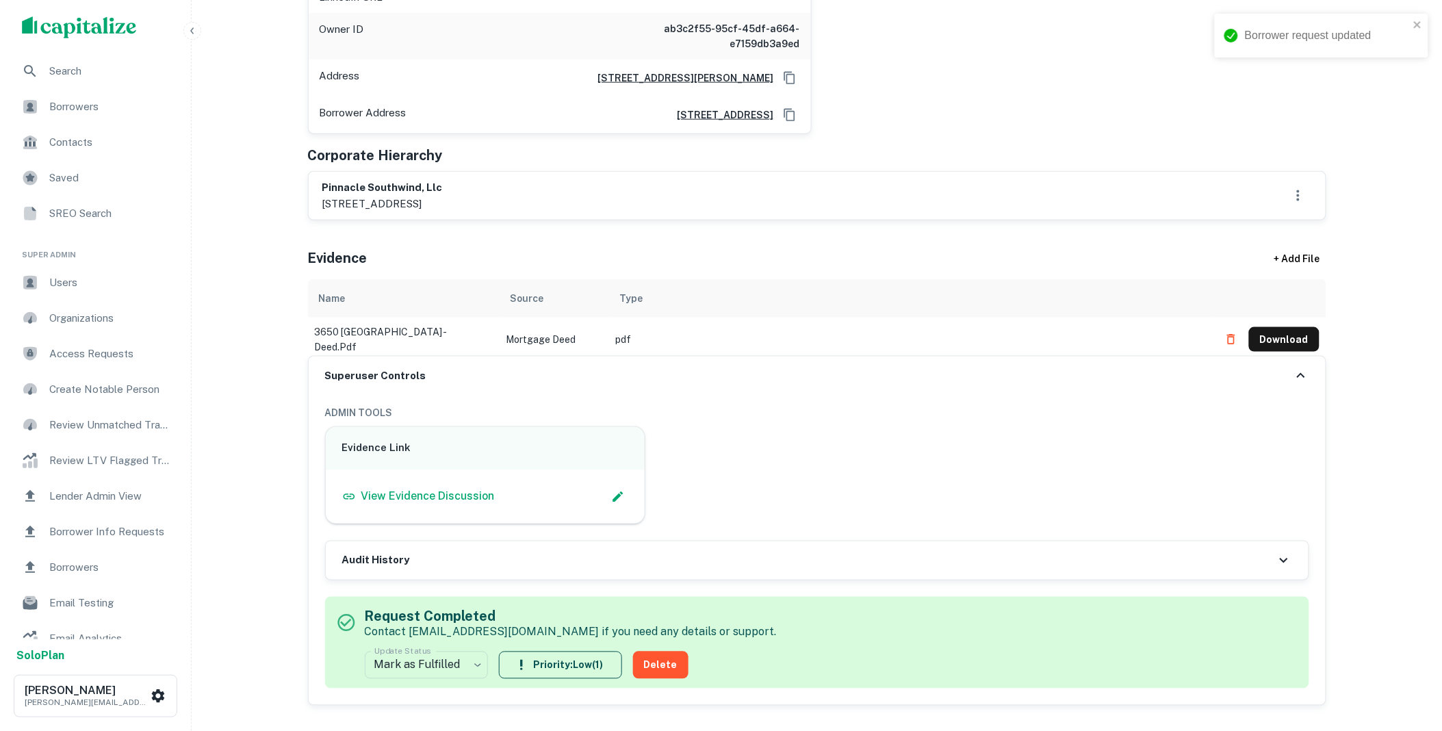
scroll to position [0, 0]
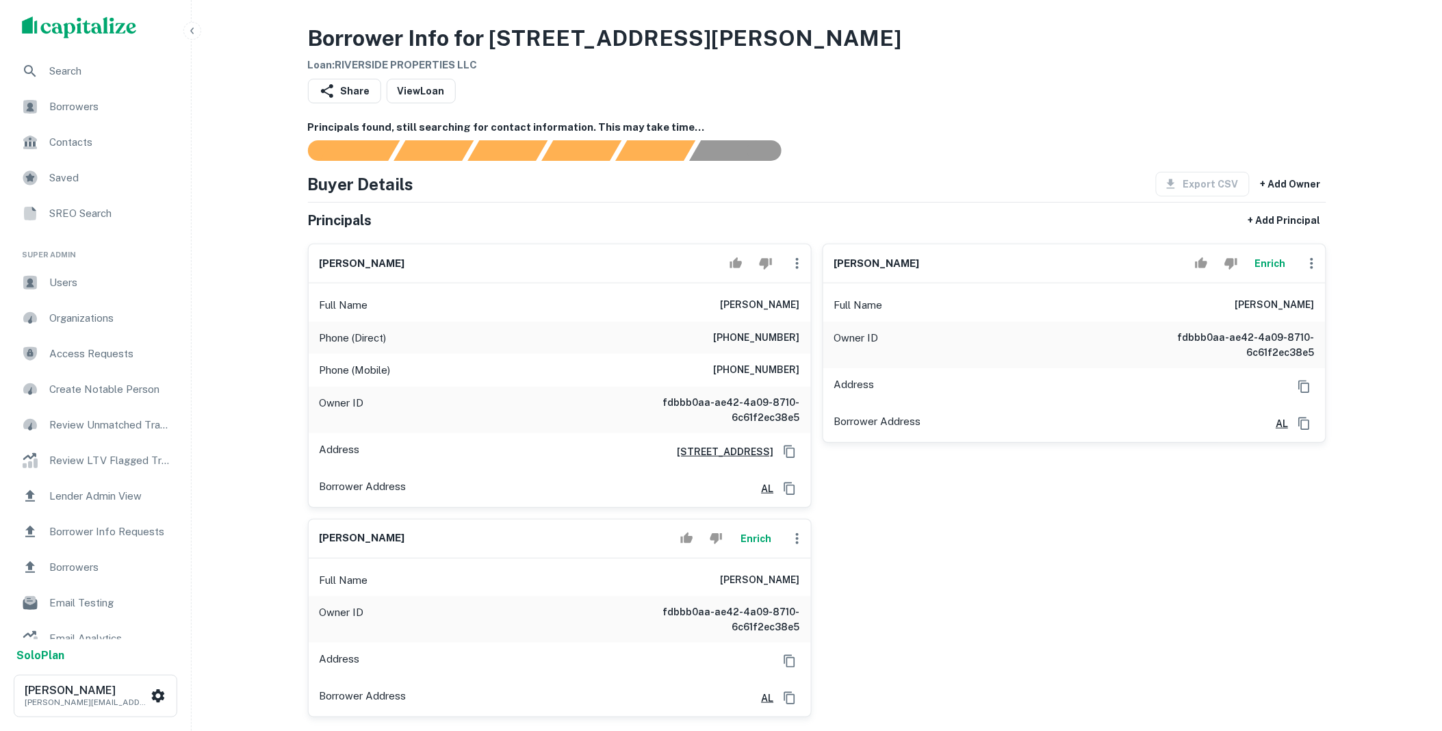
click at [1315, 266] on icon "button" at bounding box center [1312, 263] width 16 height 16
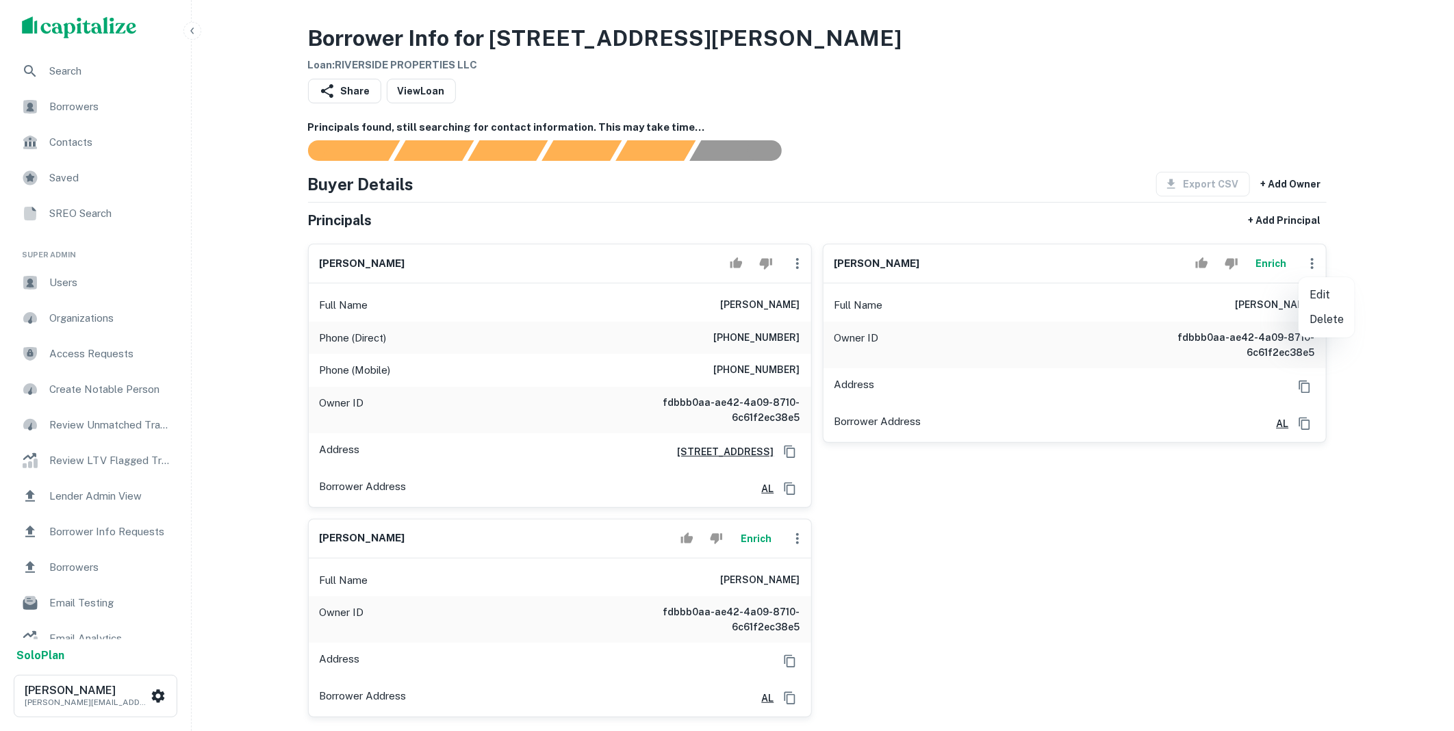
click at [1316, 312] on li "Delete" at bounding box center [1327, 319] width 56 height 25
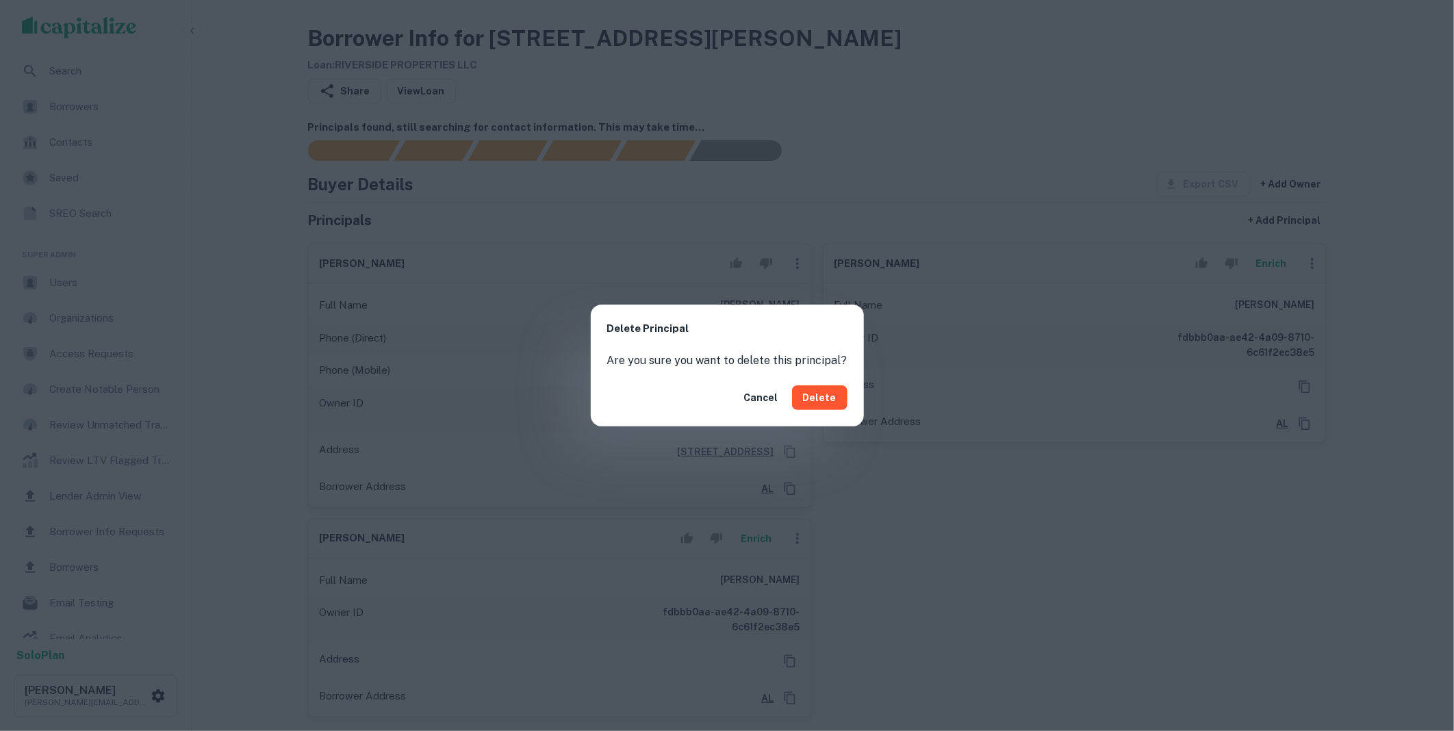
click at [817, 397] on button "Delete" at bounding box center [819, 397] width 55 height 25
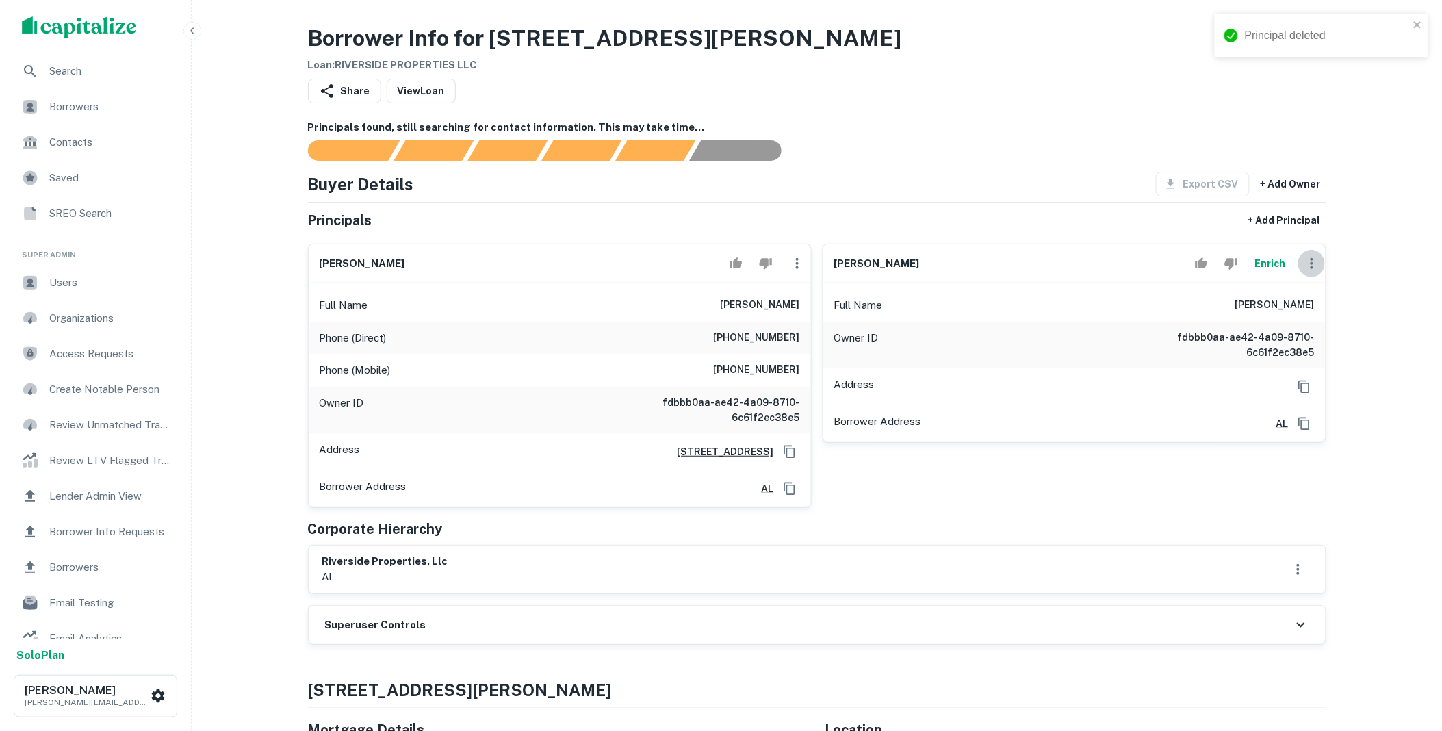
click at [1313, 266] on icon "button" at bounding box center [1312, 263] width 16 height 16
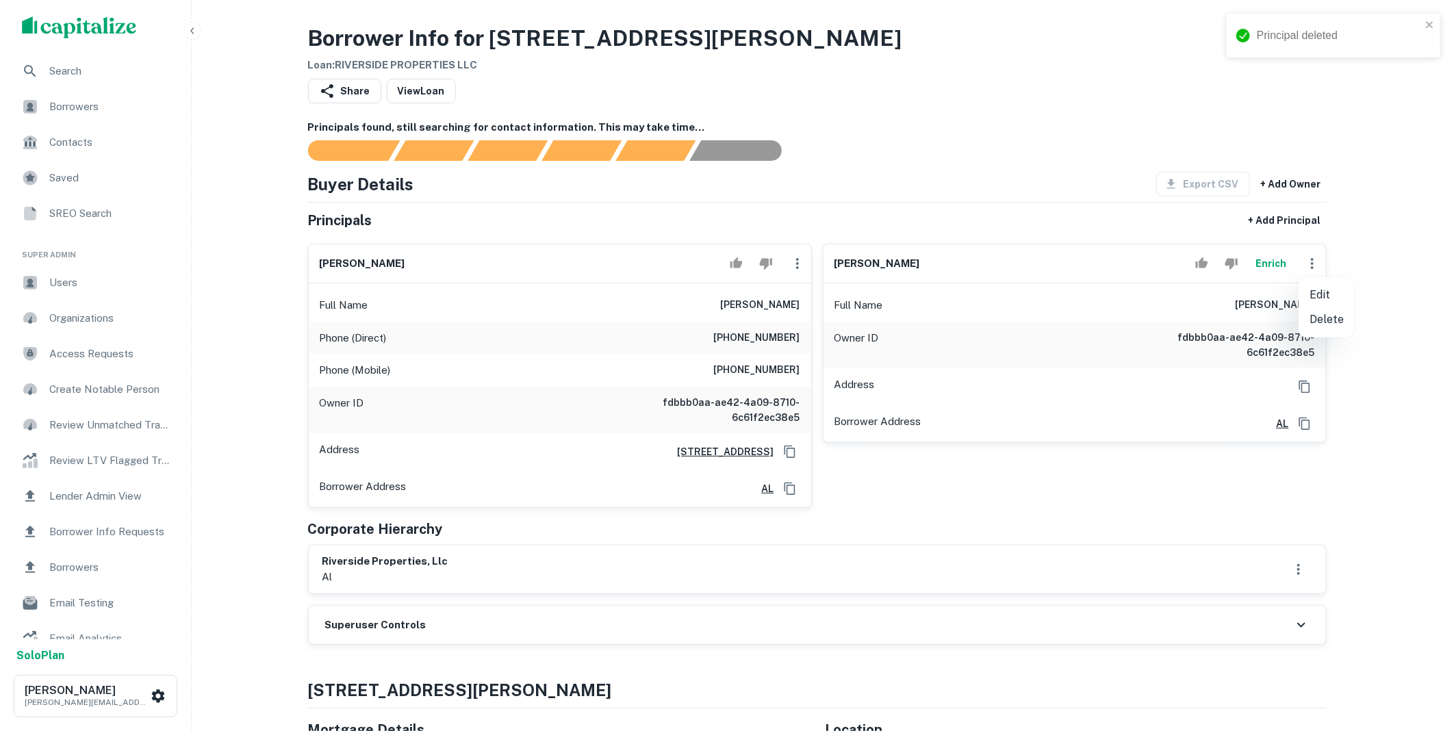
click at [1323, 326] on li "Delete" at bounding box center [1327, 319] width 56 height 25
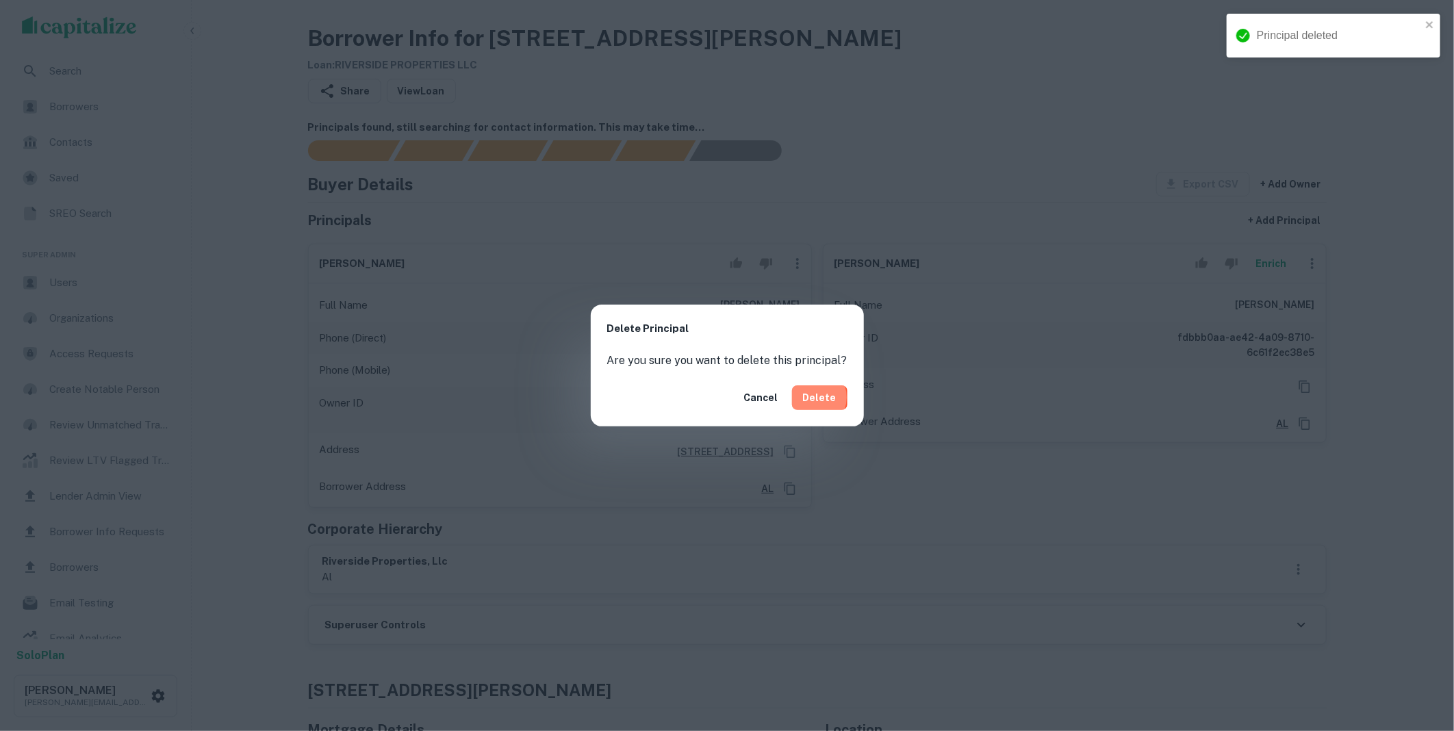
click at [808, 398] on button "Delete" at bounding box center [819, 397] width 55 height 25
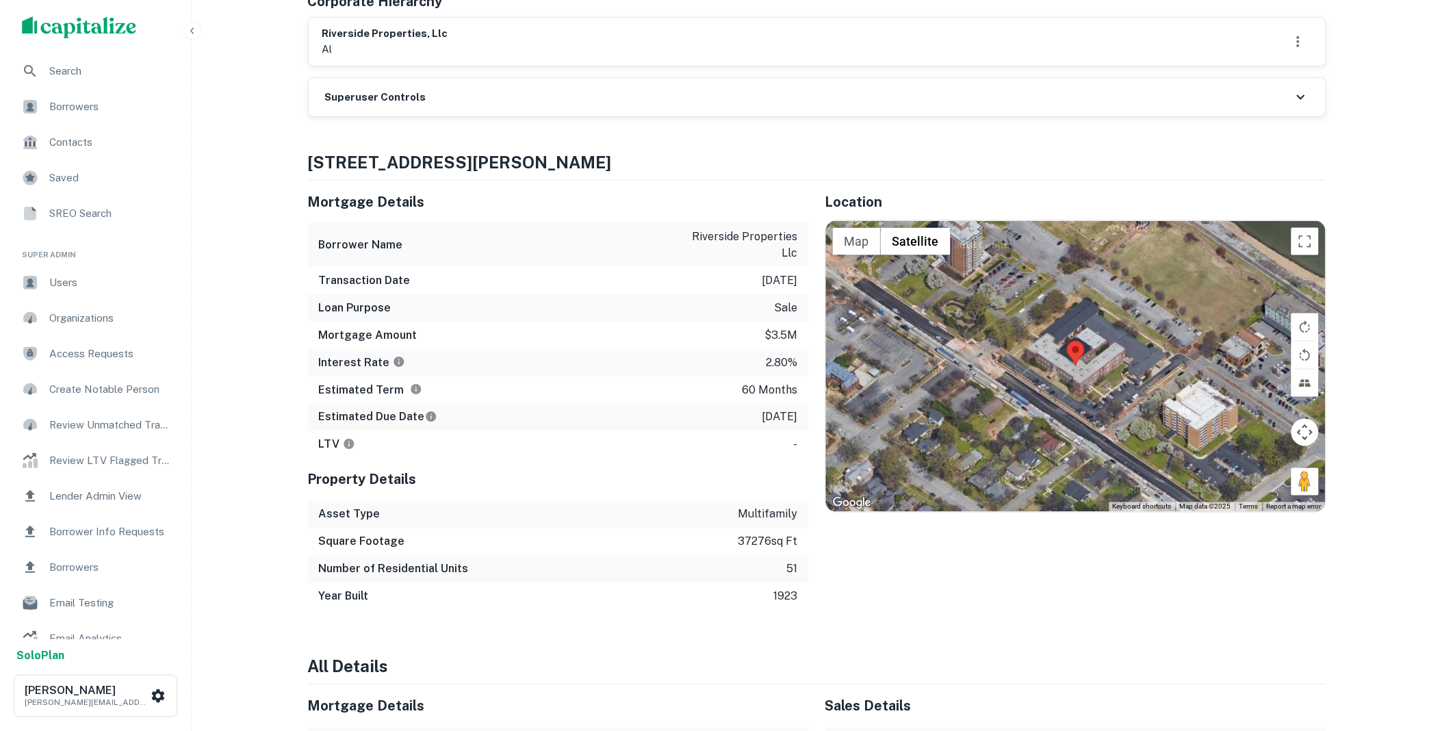
scroll to position [557, 0]
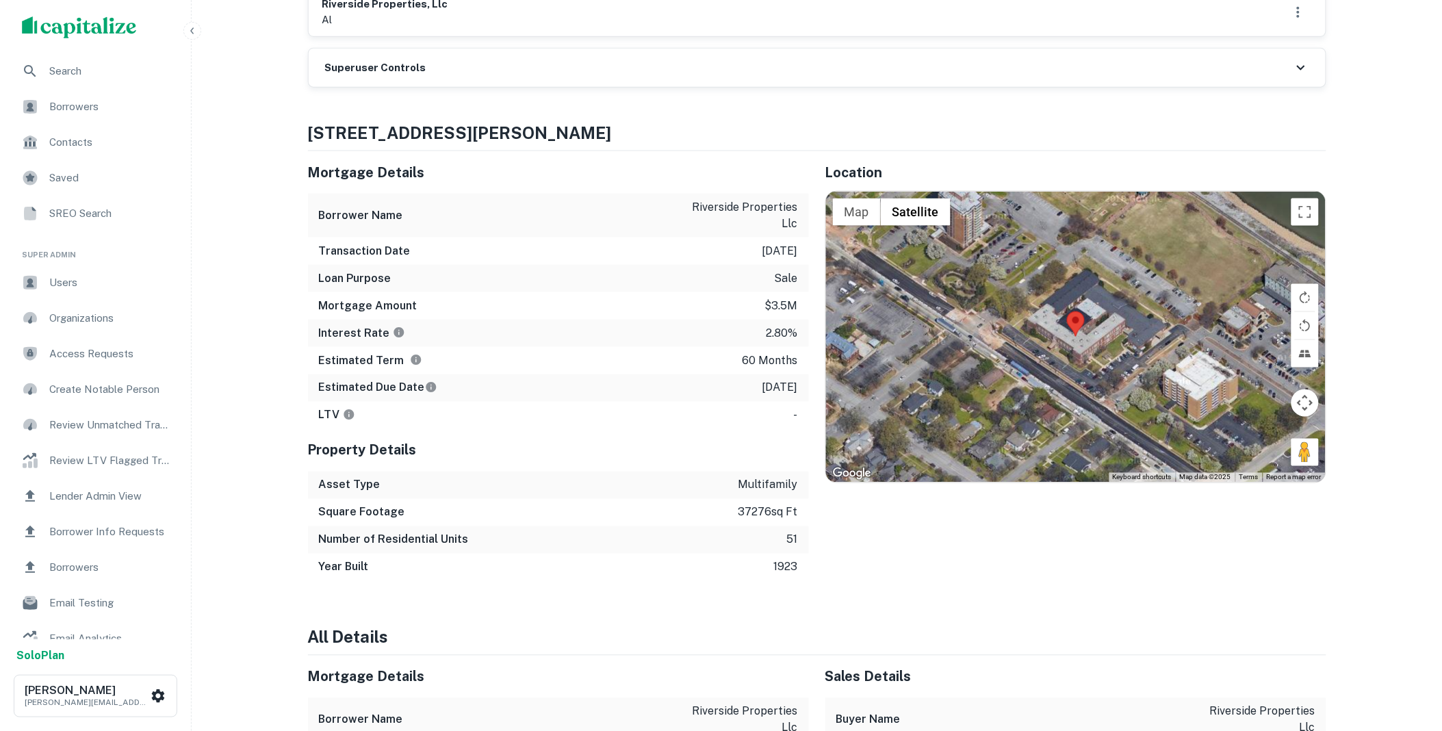
click at [453, 62] on div "Superuser Controls" at bounding box center [817, 68] width 1017 height 38
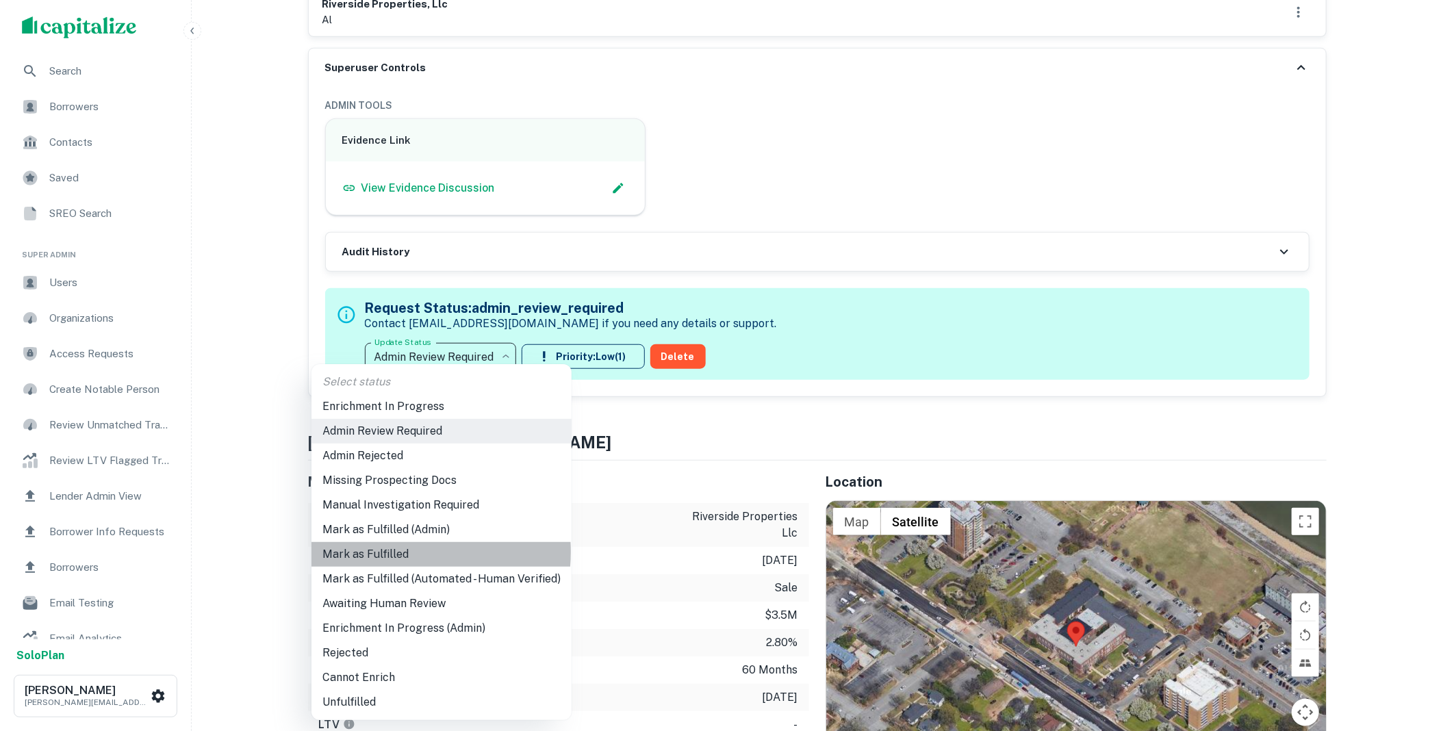
click at [380, 552] on li "Mark as Fulfilled" at bounding box center [441, 554] width 260 height 25
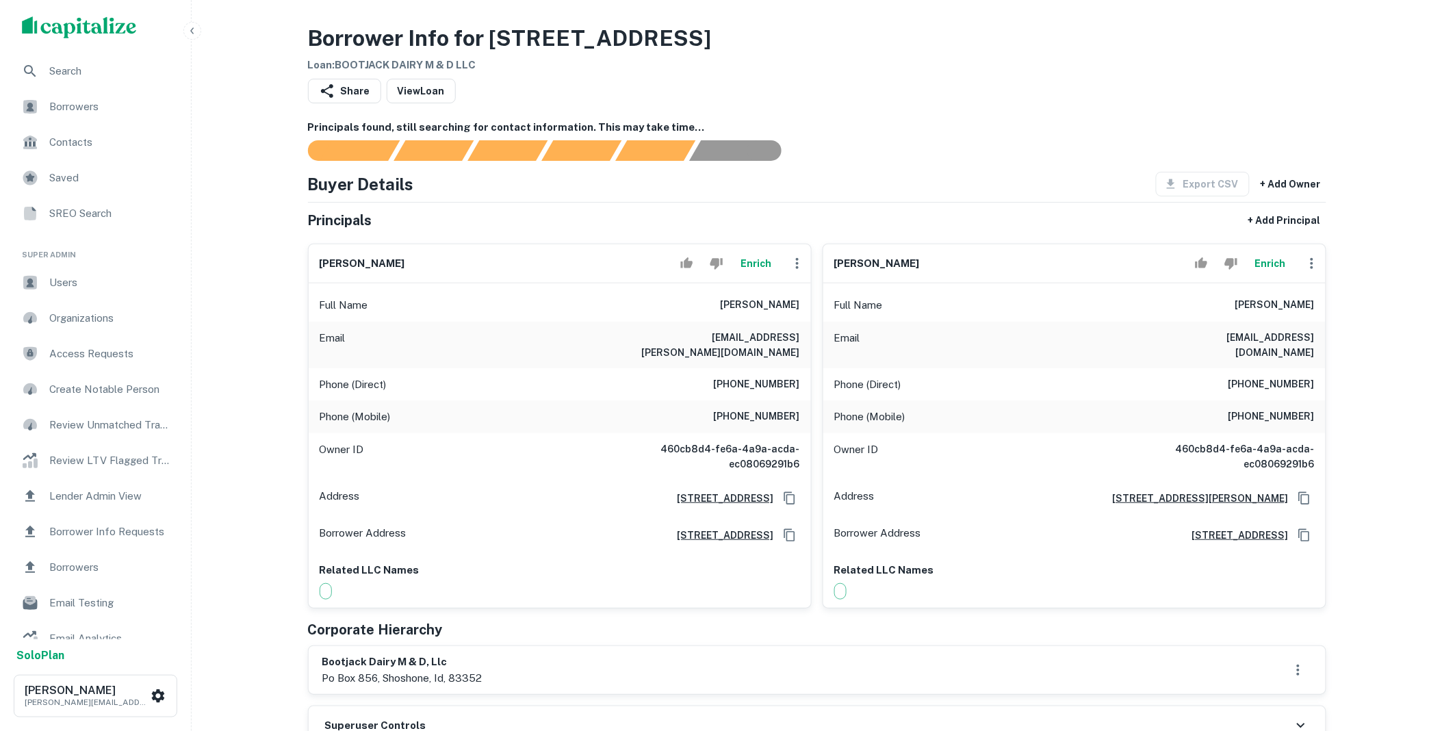
scroll to position [279, 0]
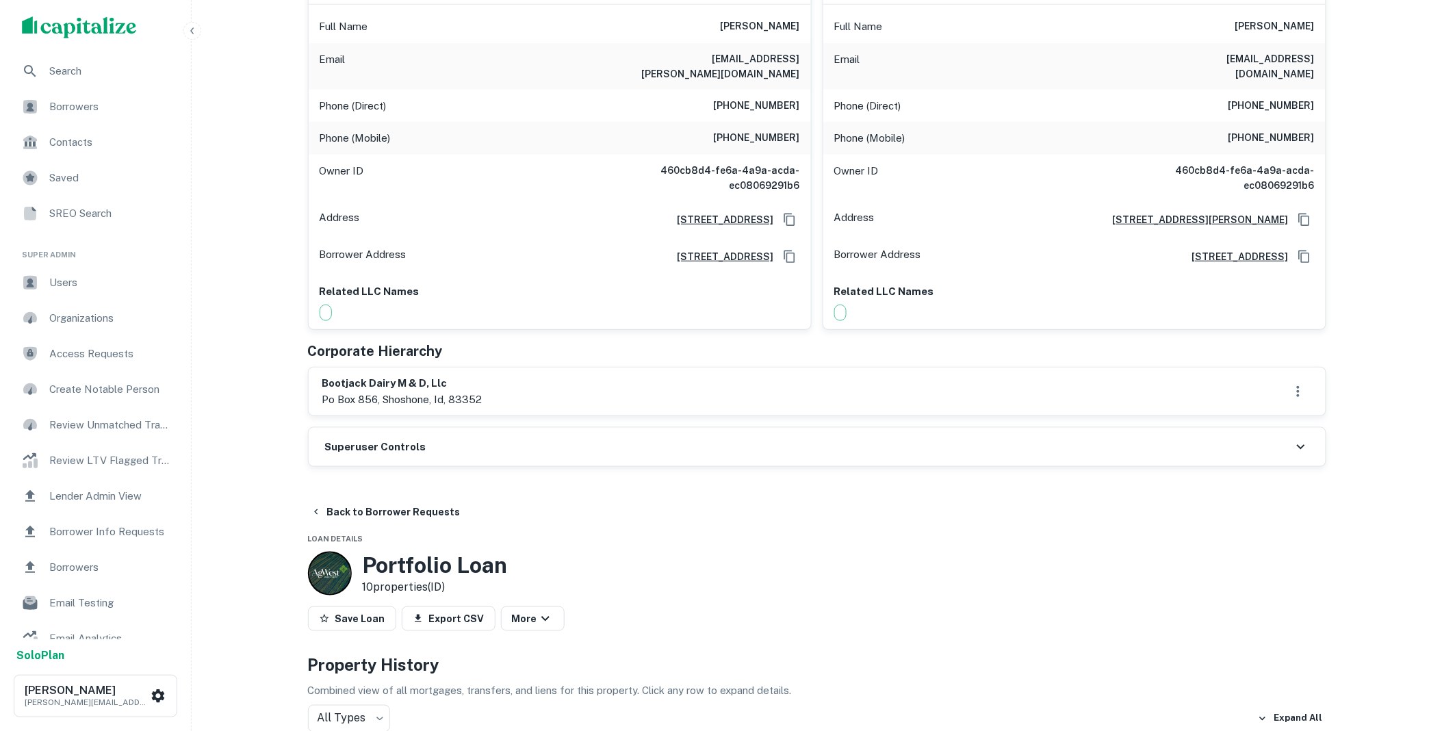
click at [433, 445] on div "Superuser Controls" at bounding box center [817, 447] width 1017 height 38
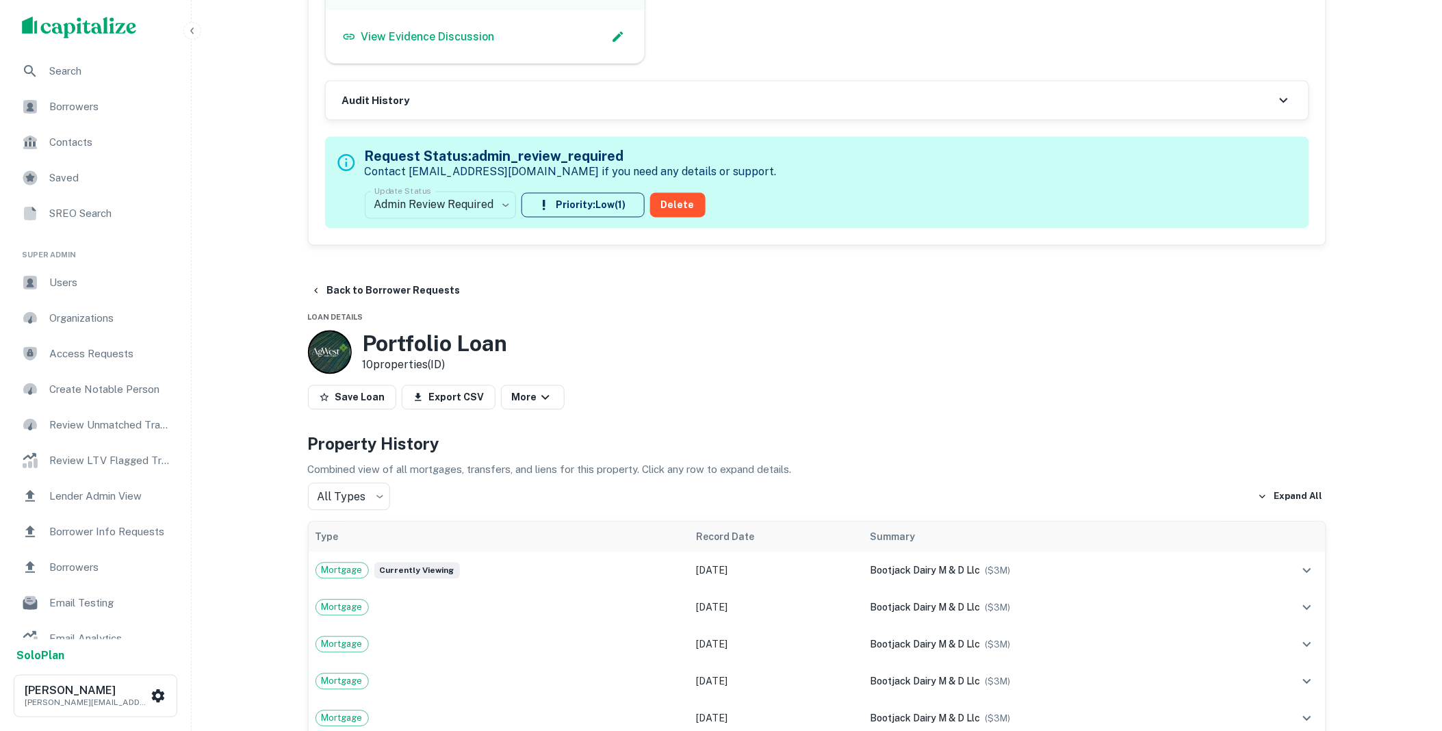
scroll to position [837, 0]
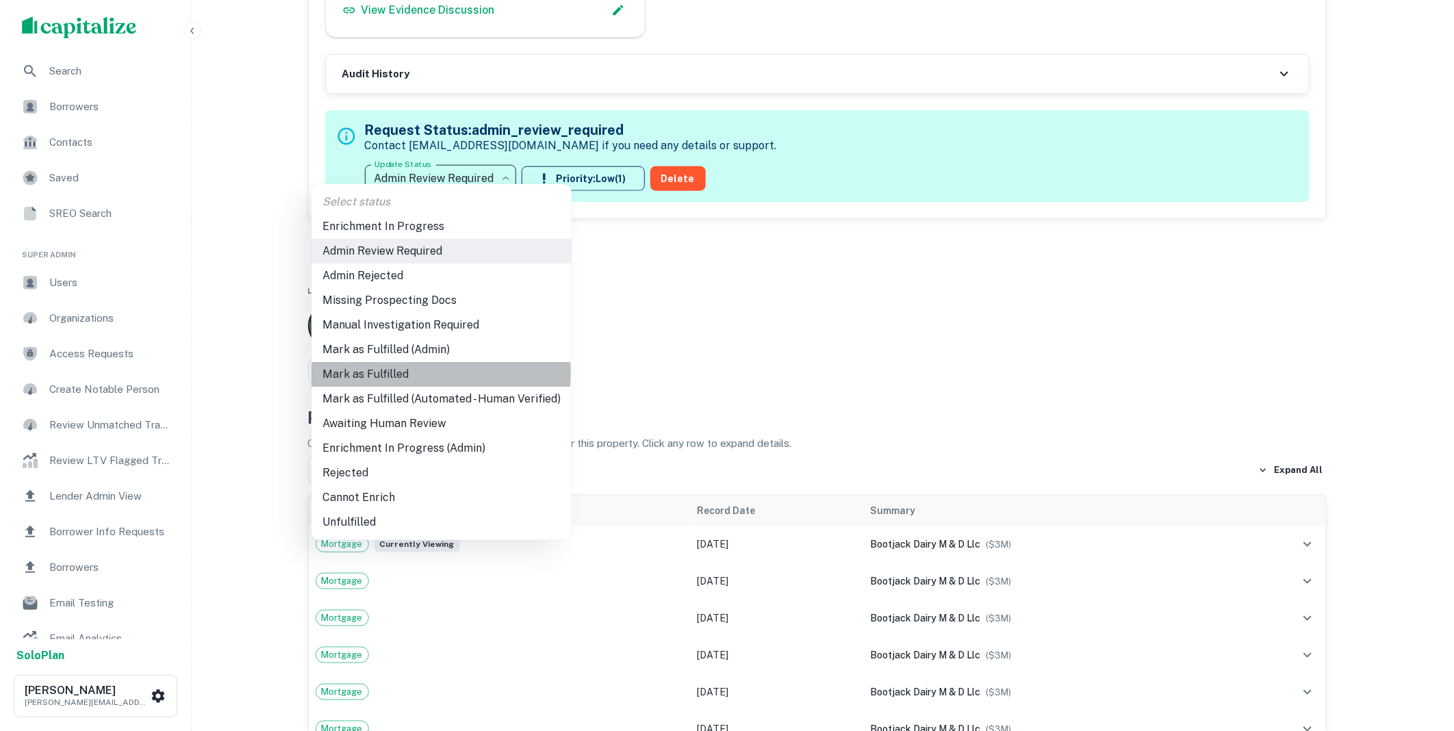
click at [393, 372] on li "Mark as Fulfilled" at bounding box center [441, 374] width 260 height 25
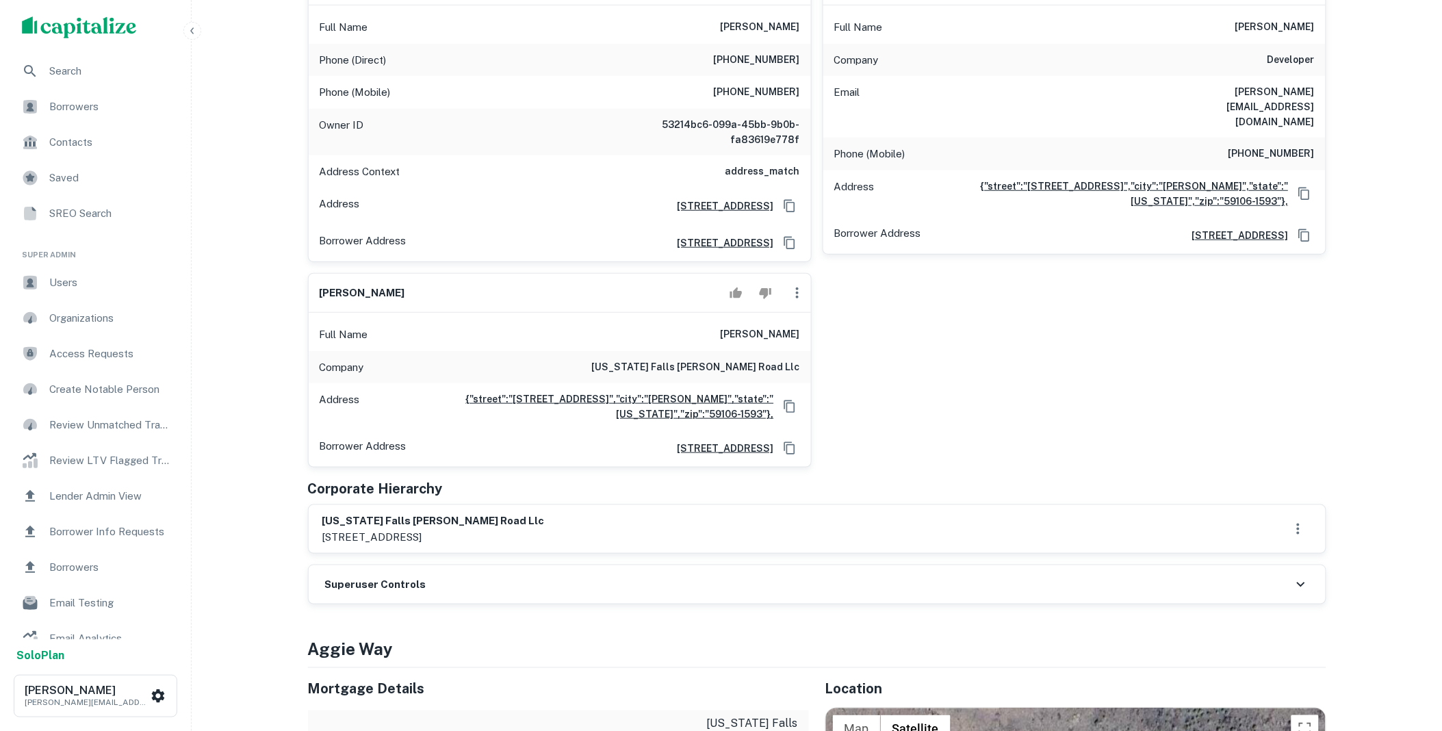
scroll to position [279, 0]
click at [798, 285] on icon "button" at bounding box center [797, 292] width 16 height 16
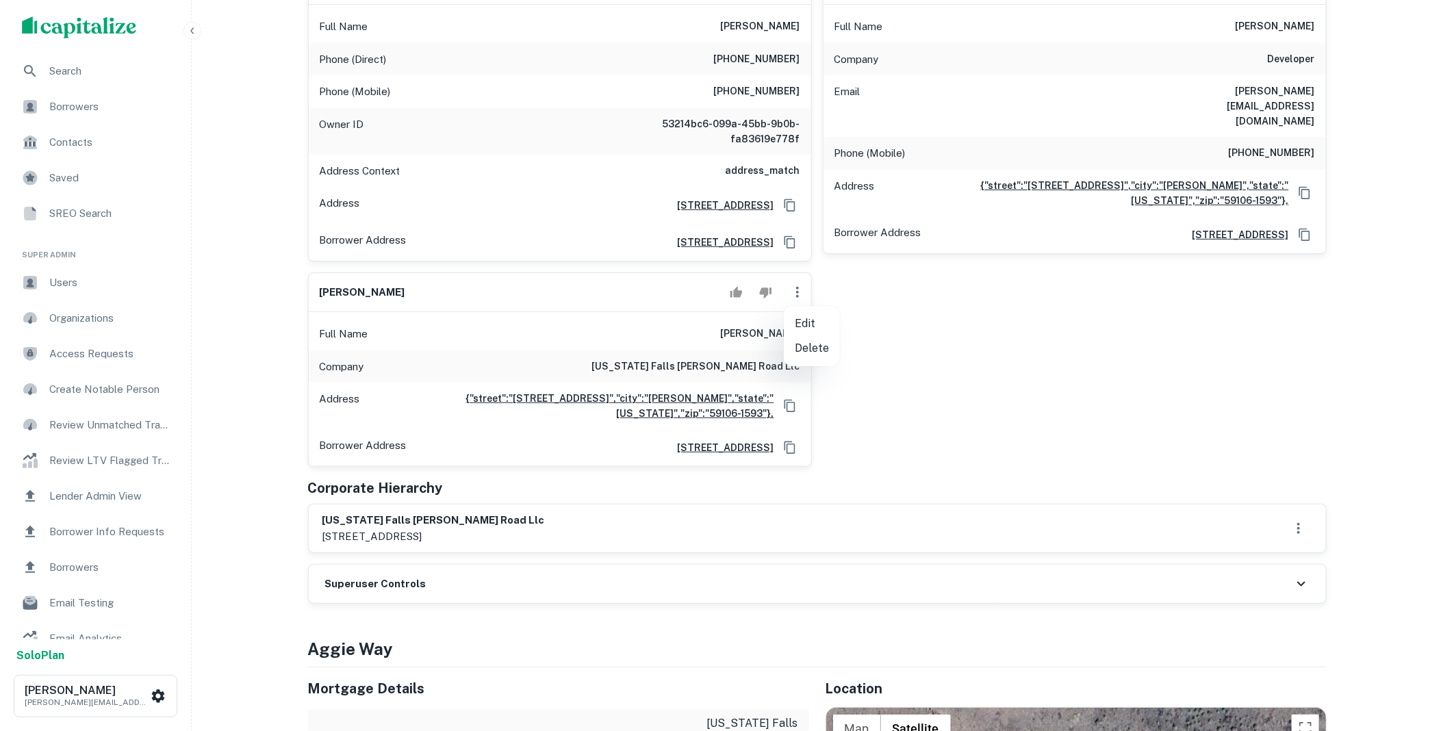
click at [809, 345] on li "Delete" at bounding box center [812, 348] width 56 height 25
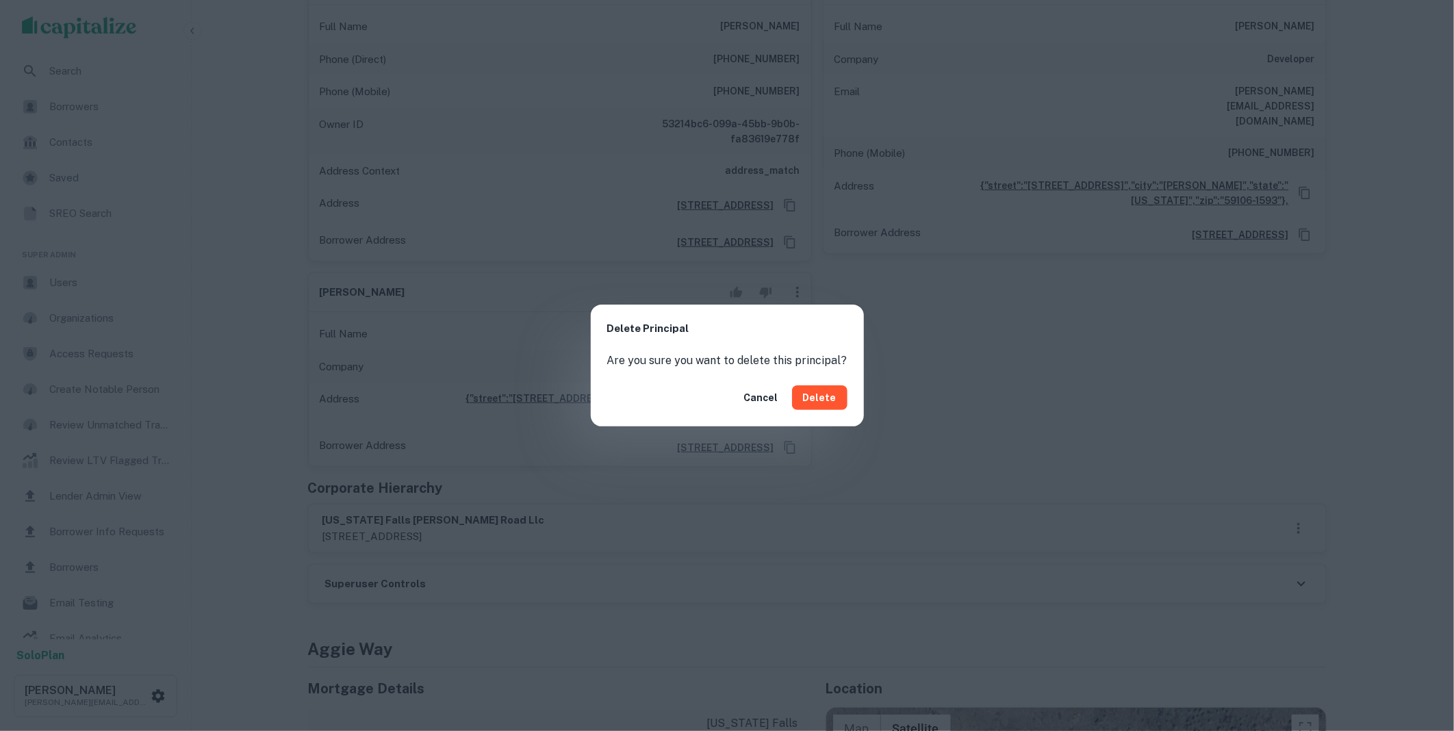
click at [826, 399] on button "Delete" at bounding box center [819, 397] width 55 height 25
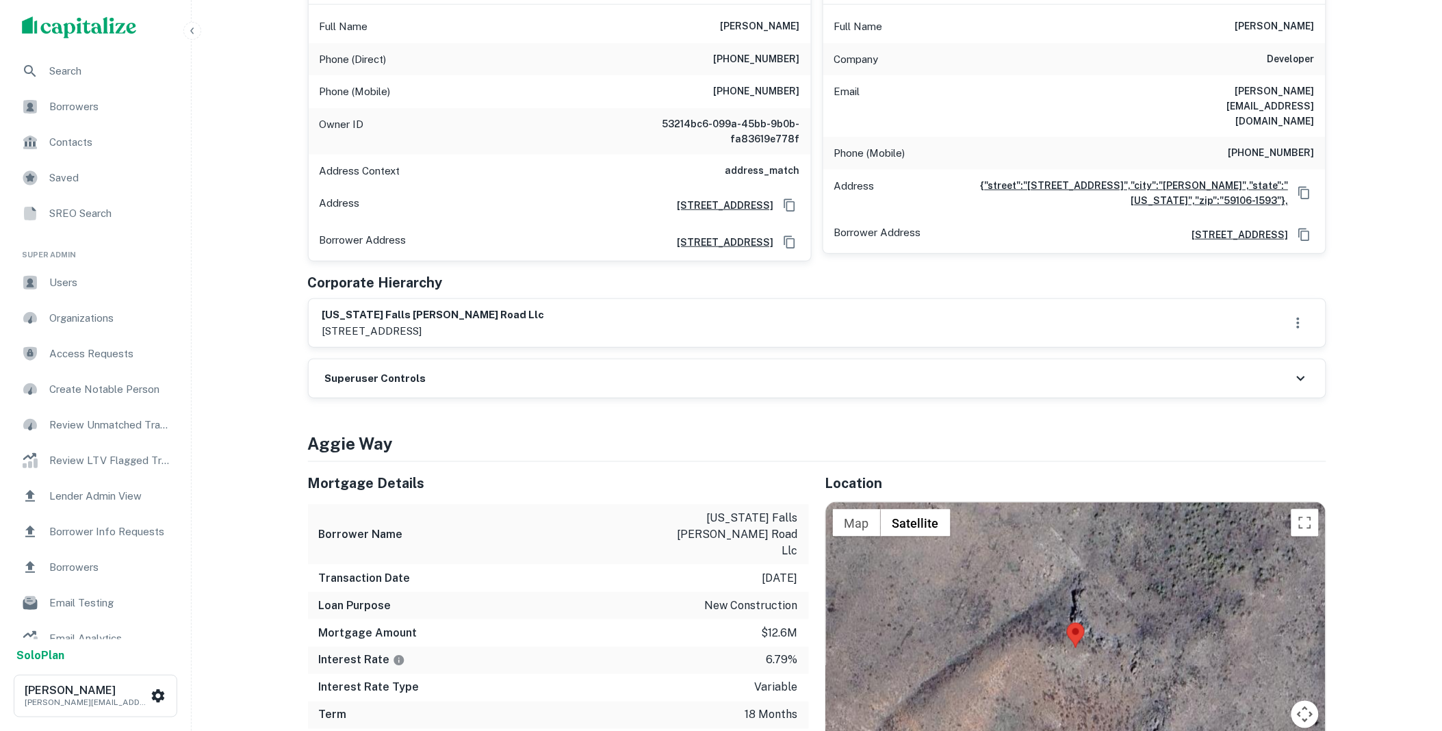
drag, startPoint x: 467, startPoint y: 372, endPoint x: 429, endPoint y: 387, distance: 40.6
click at [467, 372] on div "Superuser Controls" at bounding box center [817, 378] width 1017 height 38
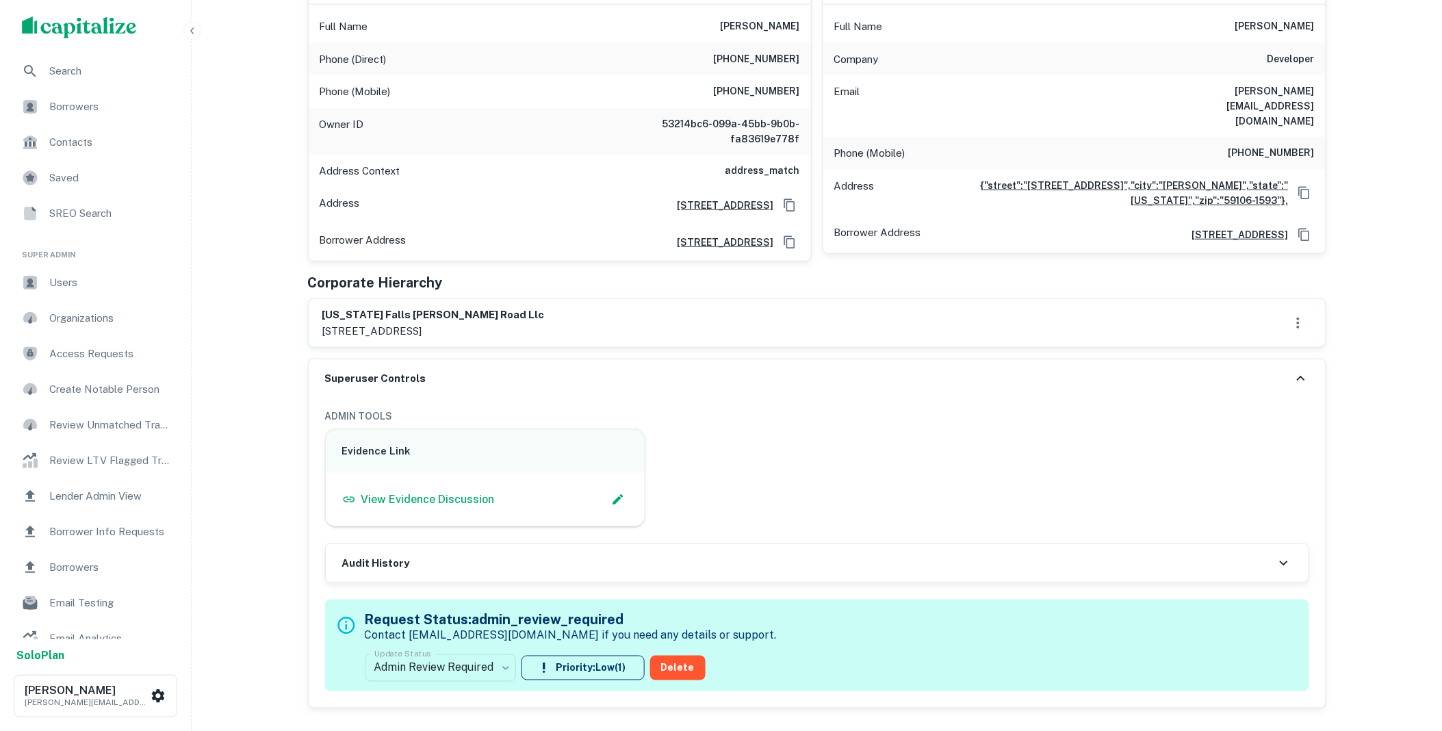
click at [498, 453] on body "Search Borrowers Contacts Saved SREO Search Super Admin Users Organizations Acc…" at bounding box center [721, 86] width 1442 height 731
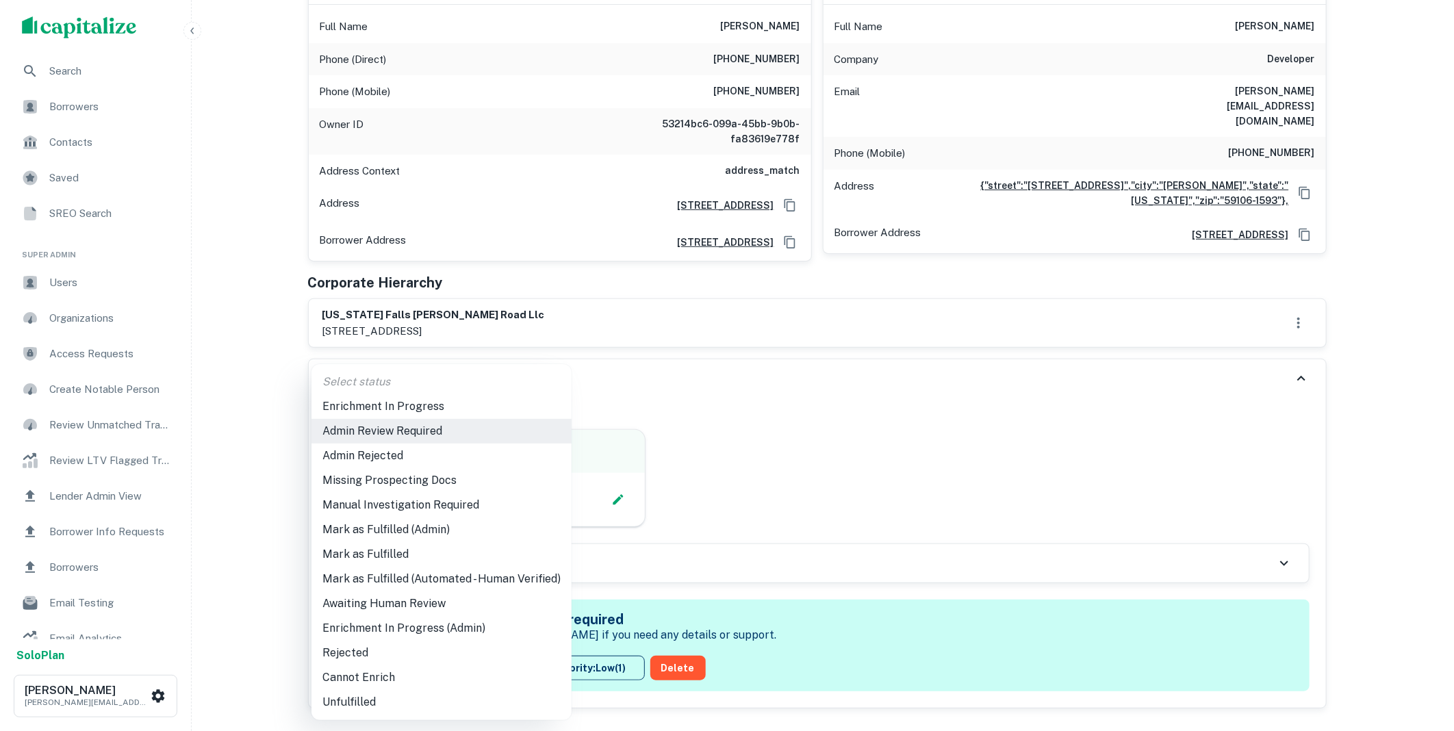
click at [384, 557] on li "Mark as Fulfilled" at bounding box center [441, 554] width 260 height 25
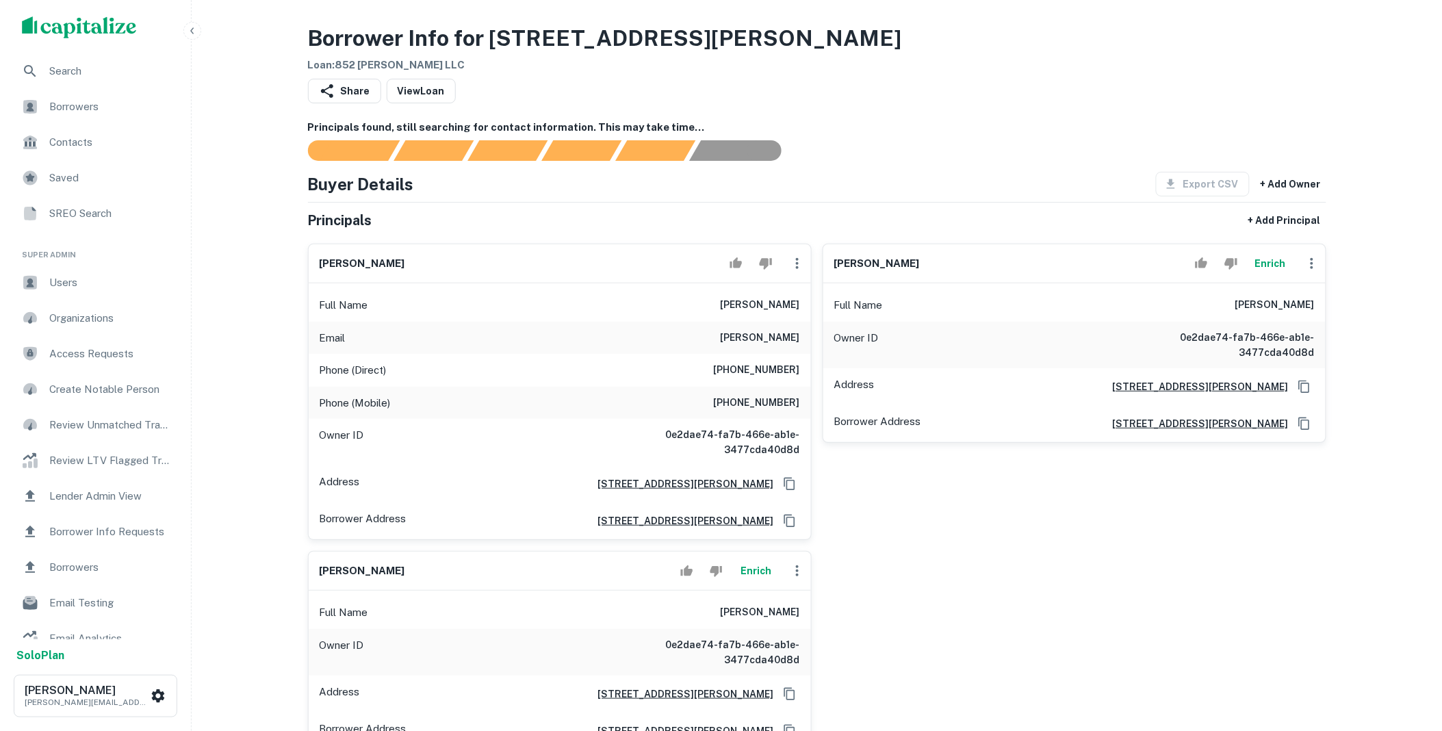
click at [798, 260] on icon "button" at bounding box center [797, 263] width 3 height 11
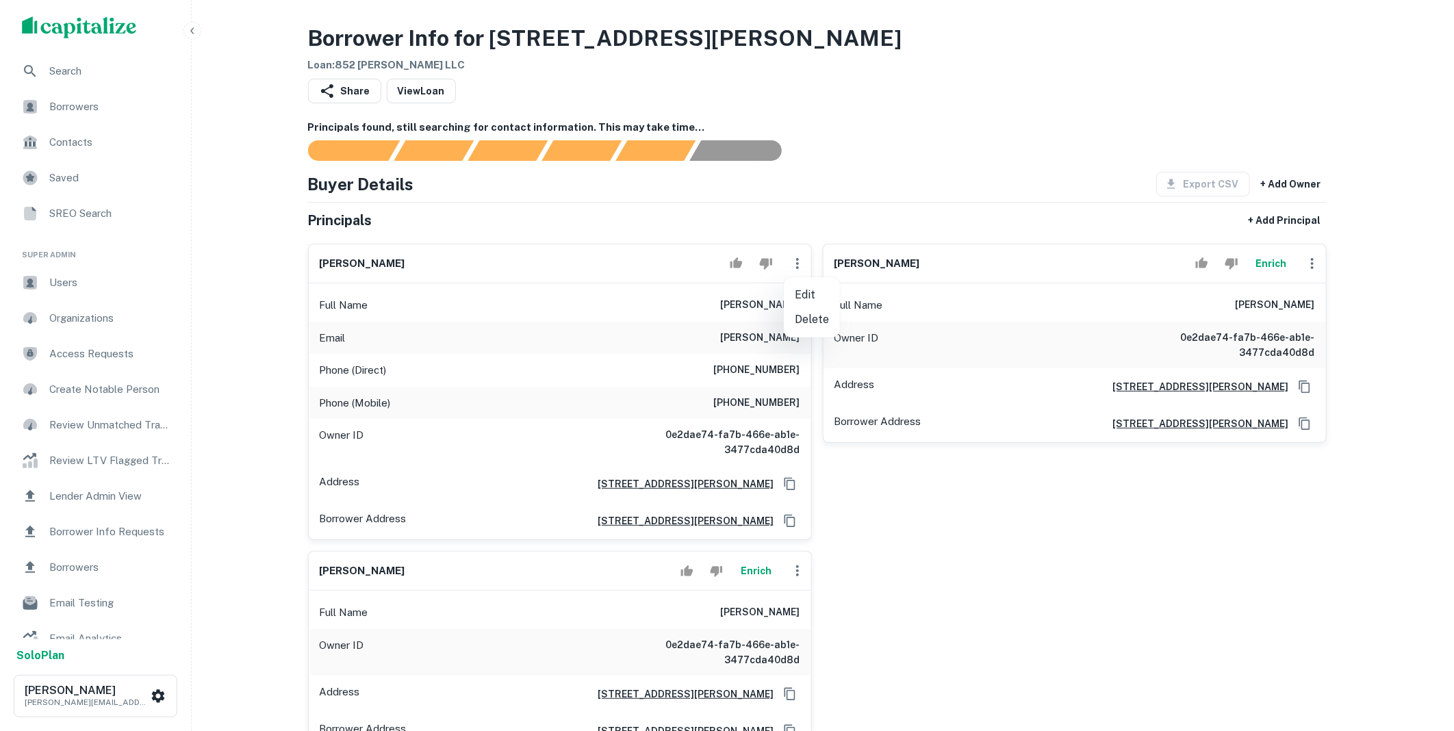
click at [802, 292] on li "Edit" at bounding box center [812, 295] width 56 height 25
select select "**"
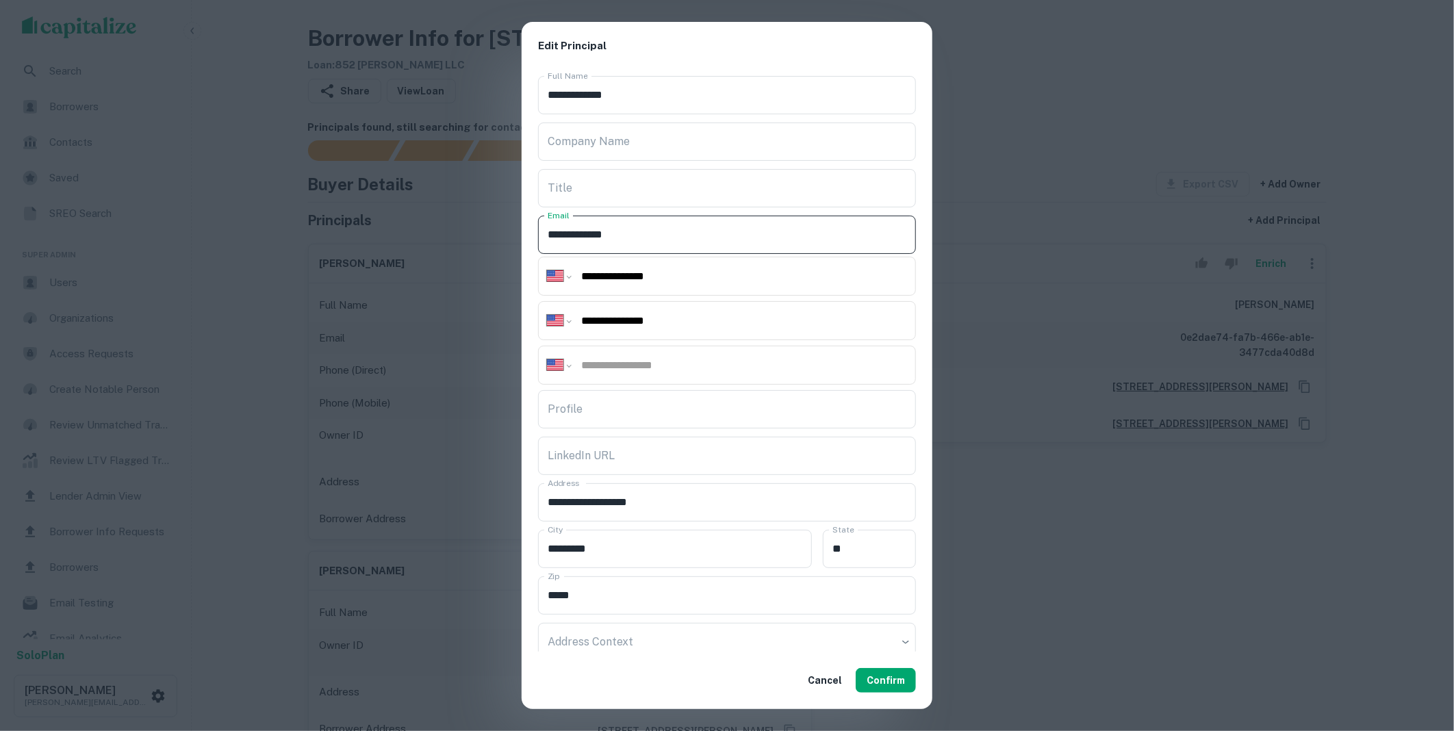
drag, startPoint x: 620, startPoint y: 233, endPoint x: 534, endPoint y: 229, distance: 86.3
click at [534, 229] on div "**********" at bounding box center [727, 362] width 411 height 582
click at [897, 678] on button "Confirm" at bounding box center [886, 680] width 60 height 25
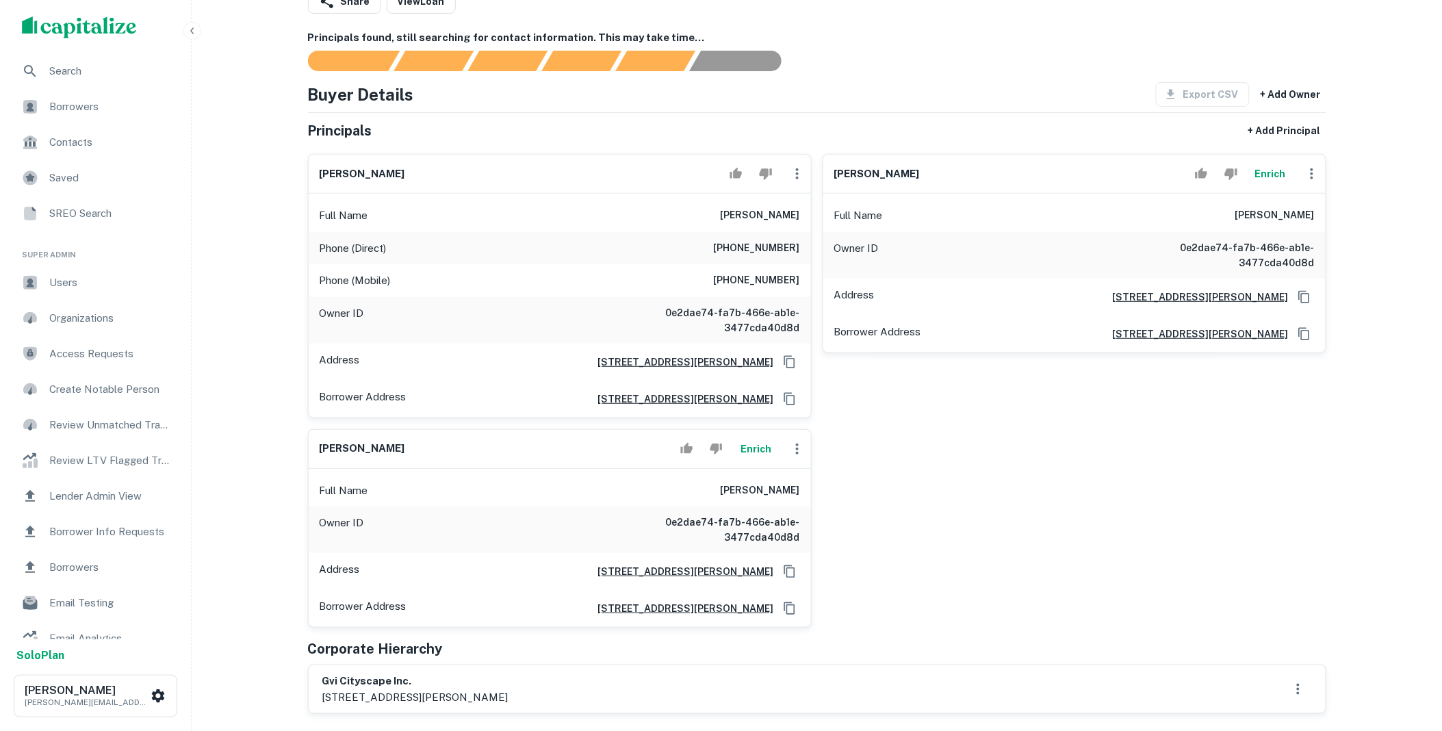
scroll to position [557, 0]
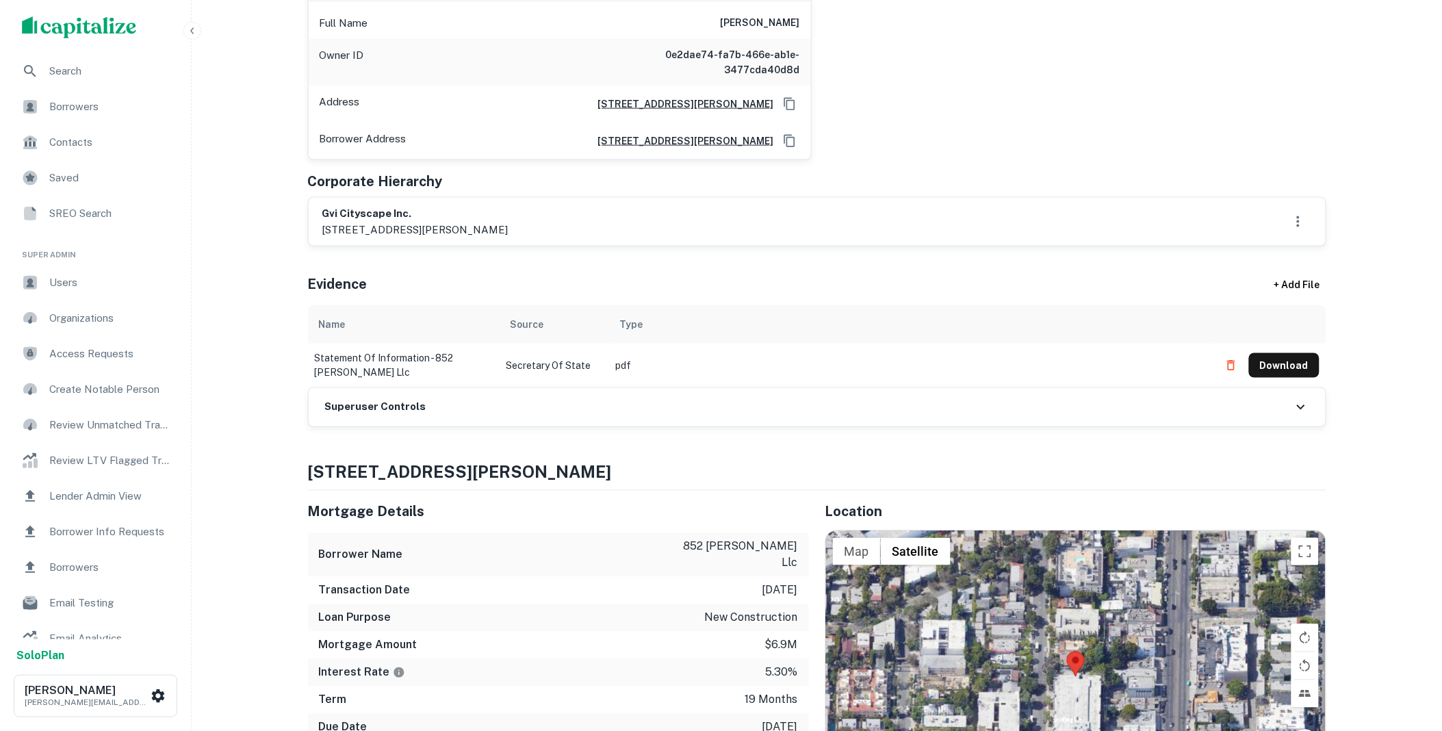
drag, startPoint x: 463, startPoint y: 397, endPoint x: 469, endPoint y: 409, distance: 13.2
click at [463, 397] on div "Superuser Controls" at bounding box center [817, 407] width 1017 height 38
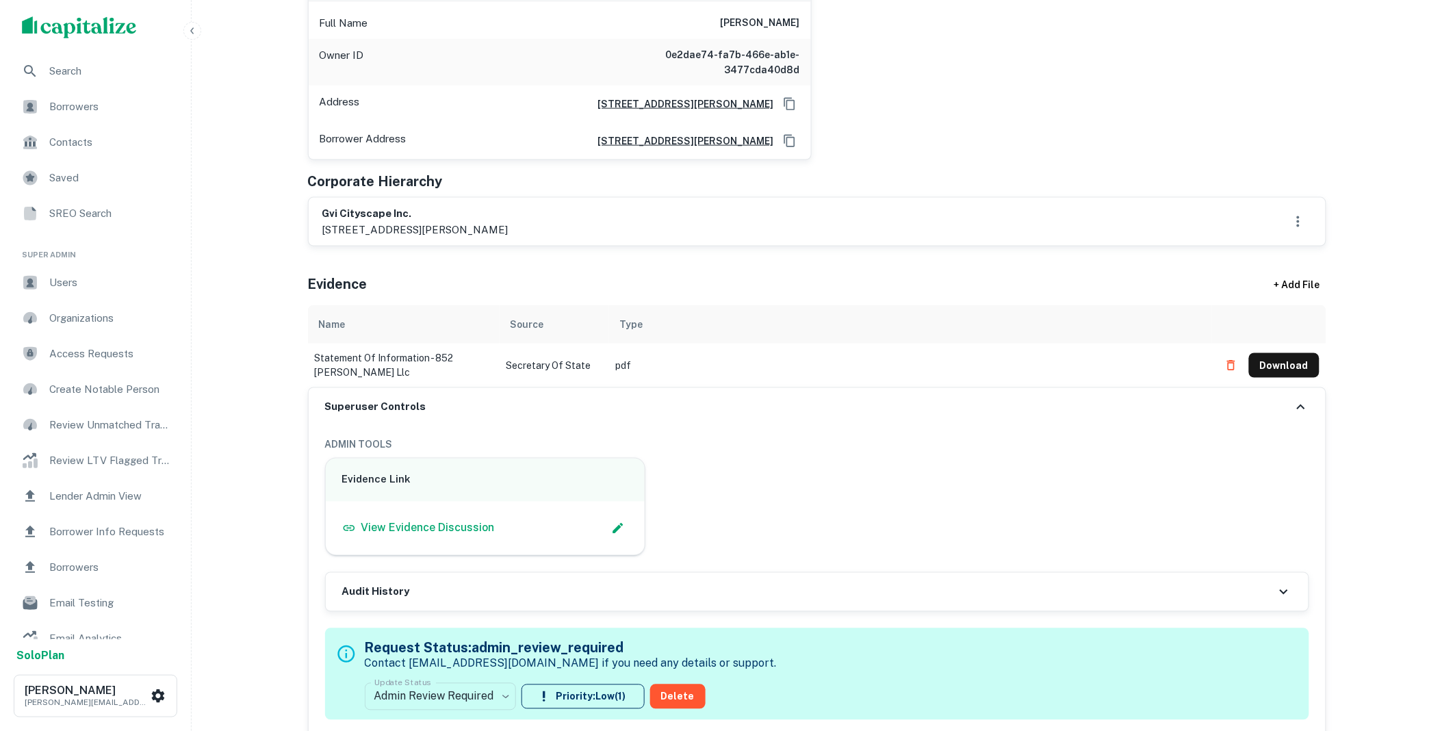
scroll to position [837, 0]
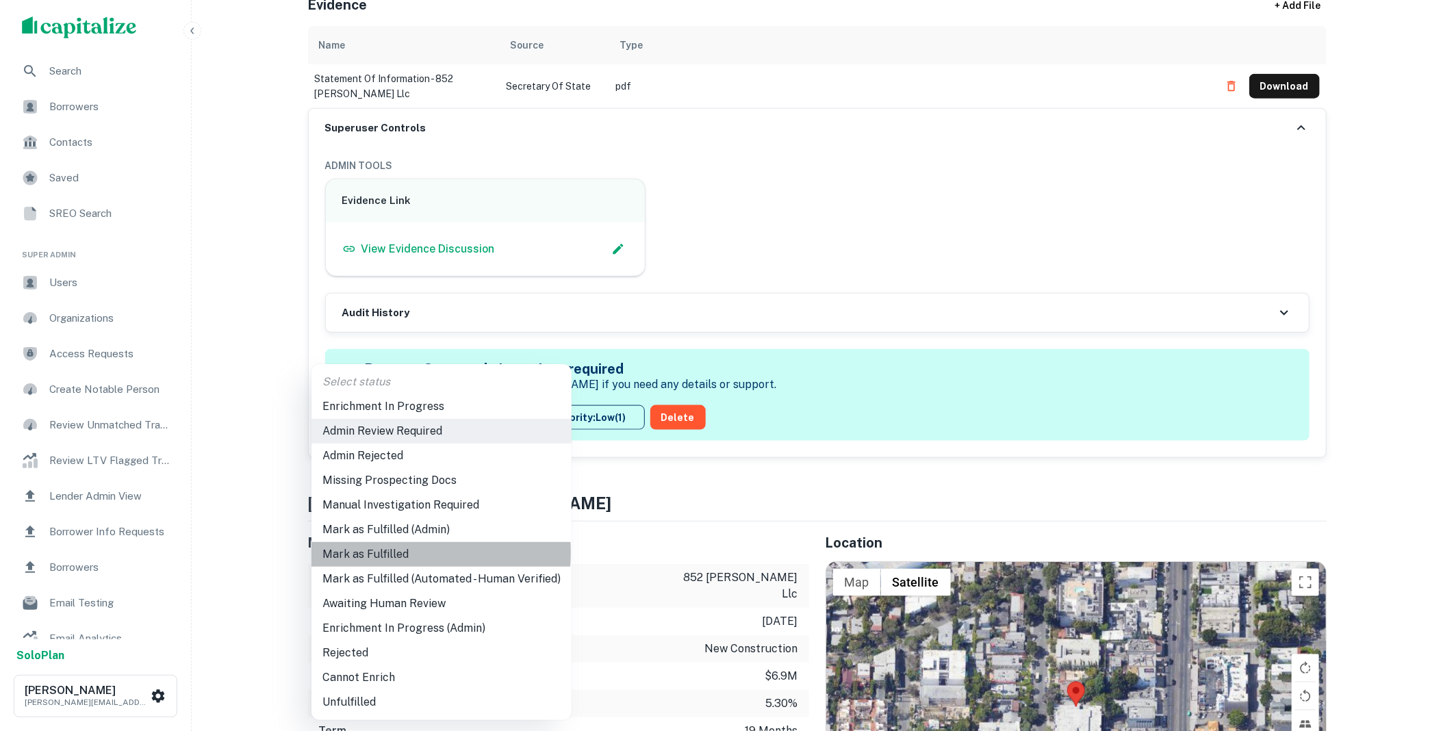
click at [386, 552] on li "Mark as Fulfilled" at bounding box center [441, 554] width 260 height 25
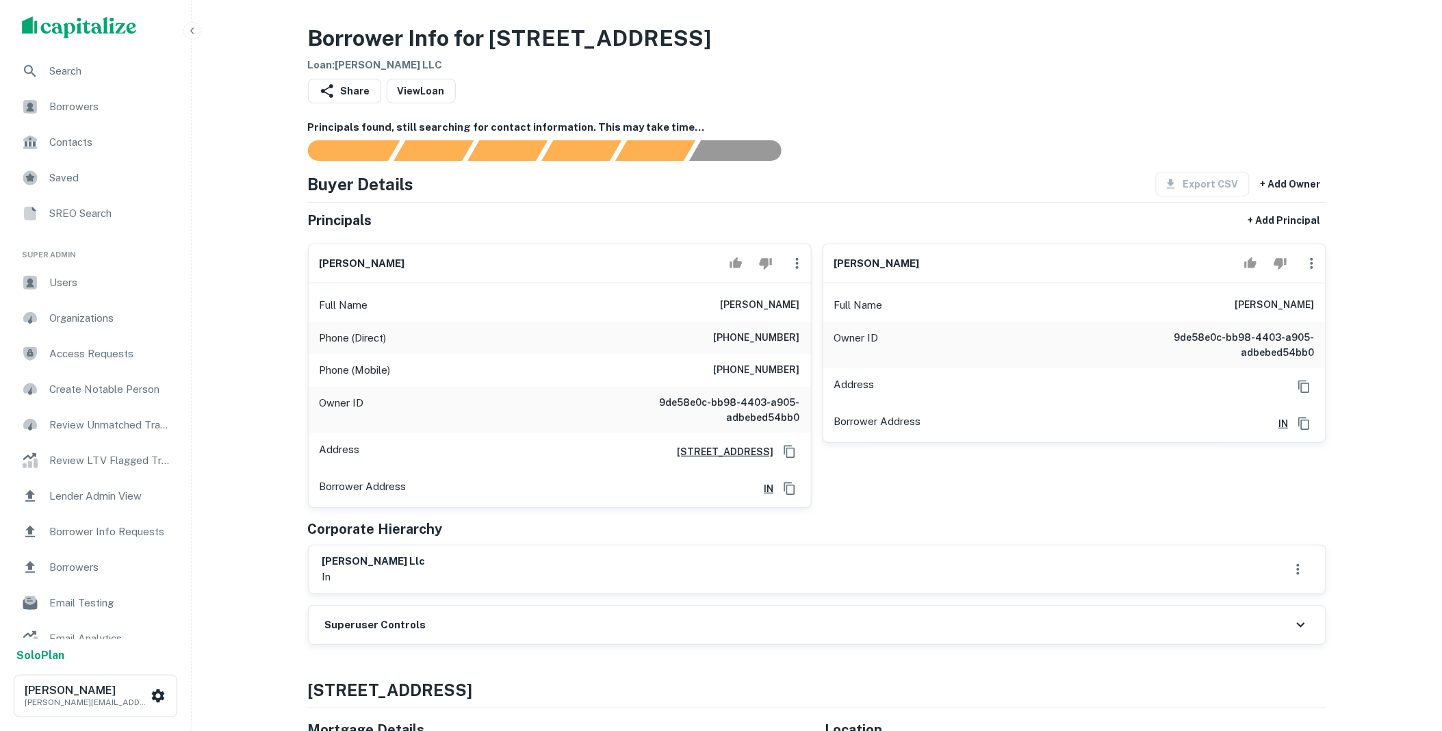
click at [396, 628] on h6 "Superuser Controls" at bounding box center [375, 626] width 101 height 16
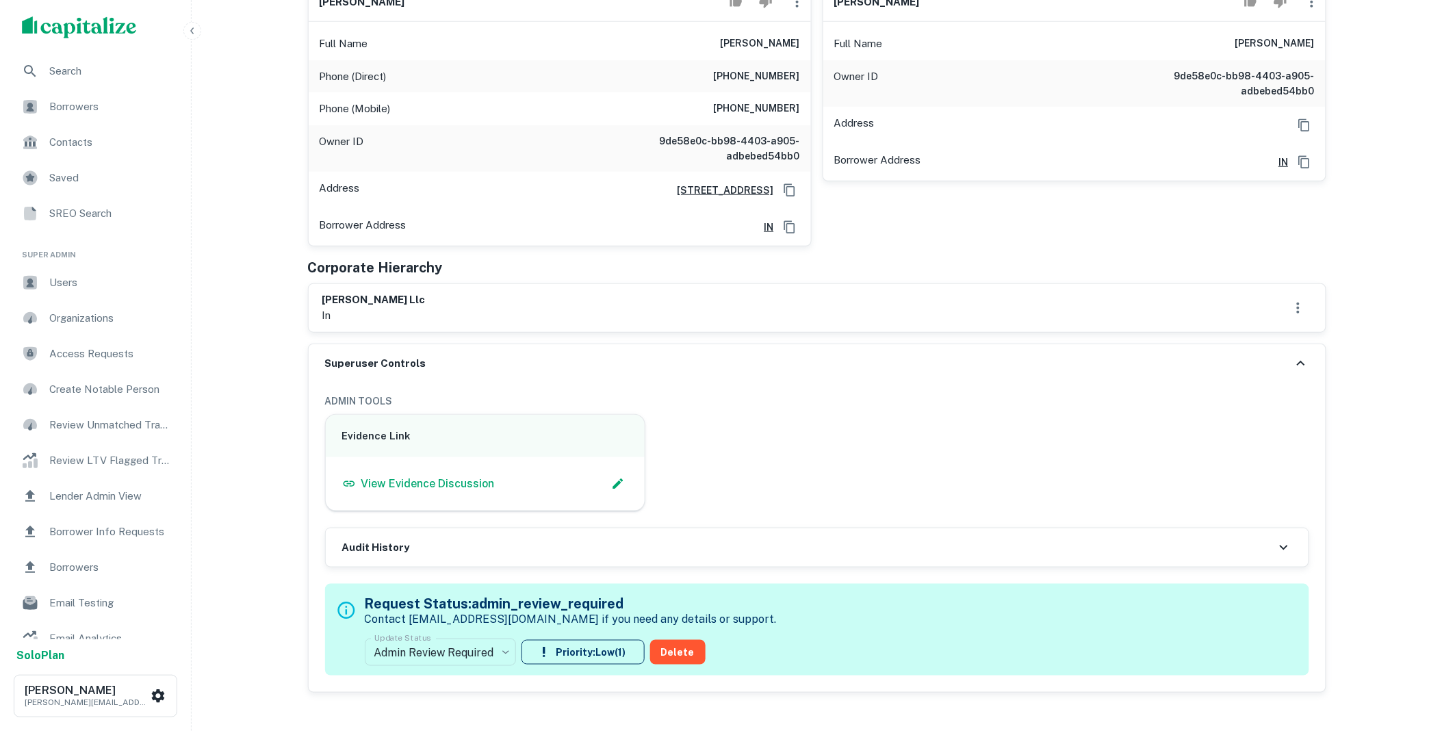
scroll to position [279, 0]
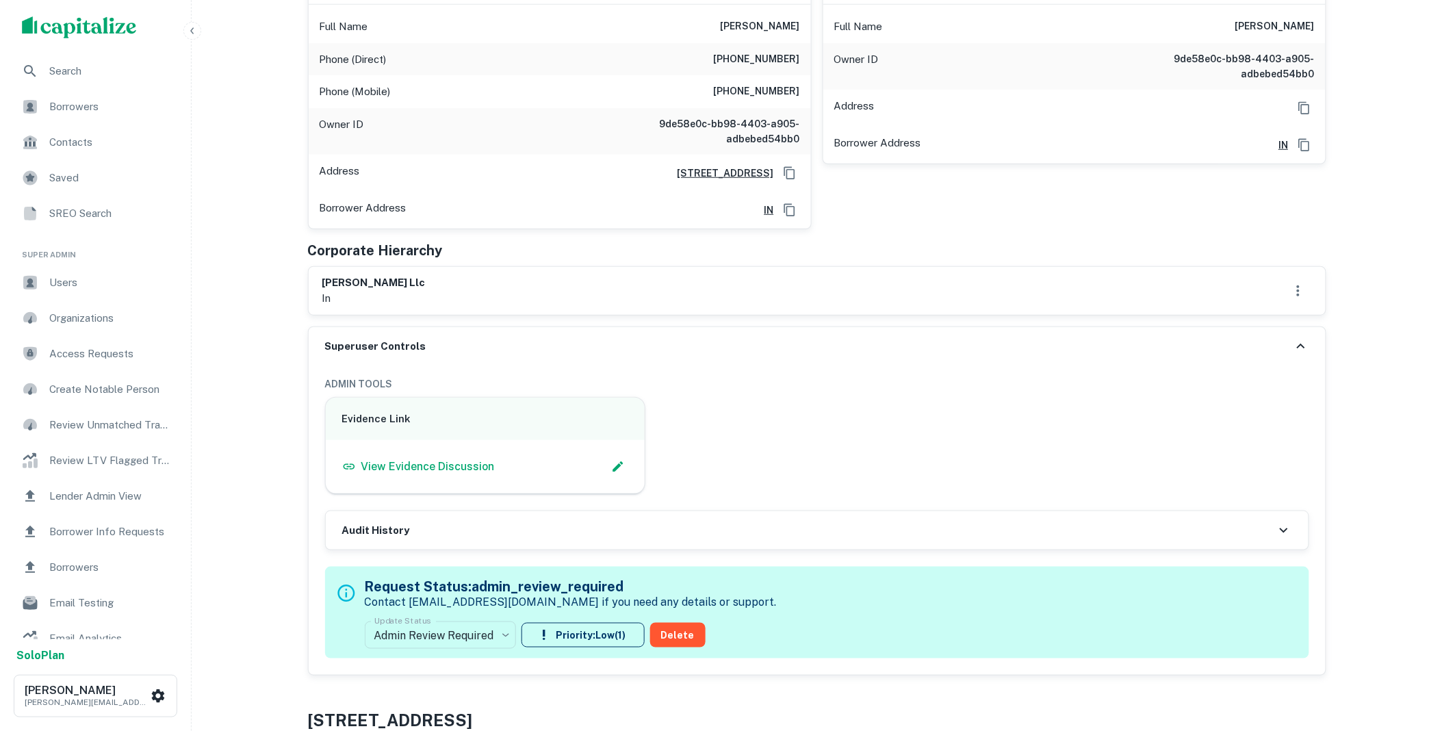
click at [486, 453] on body "Search Borrowers Contacts Saved SREO Search Super Admin Users Organizations Acc…" at bounding box center [721, 86] width 1442 height 731
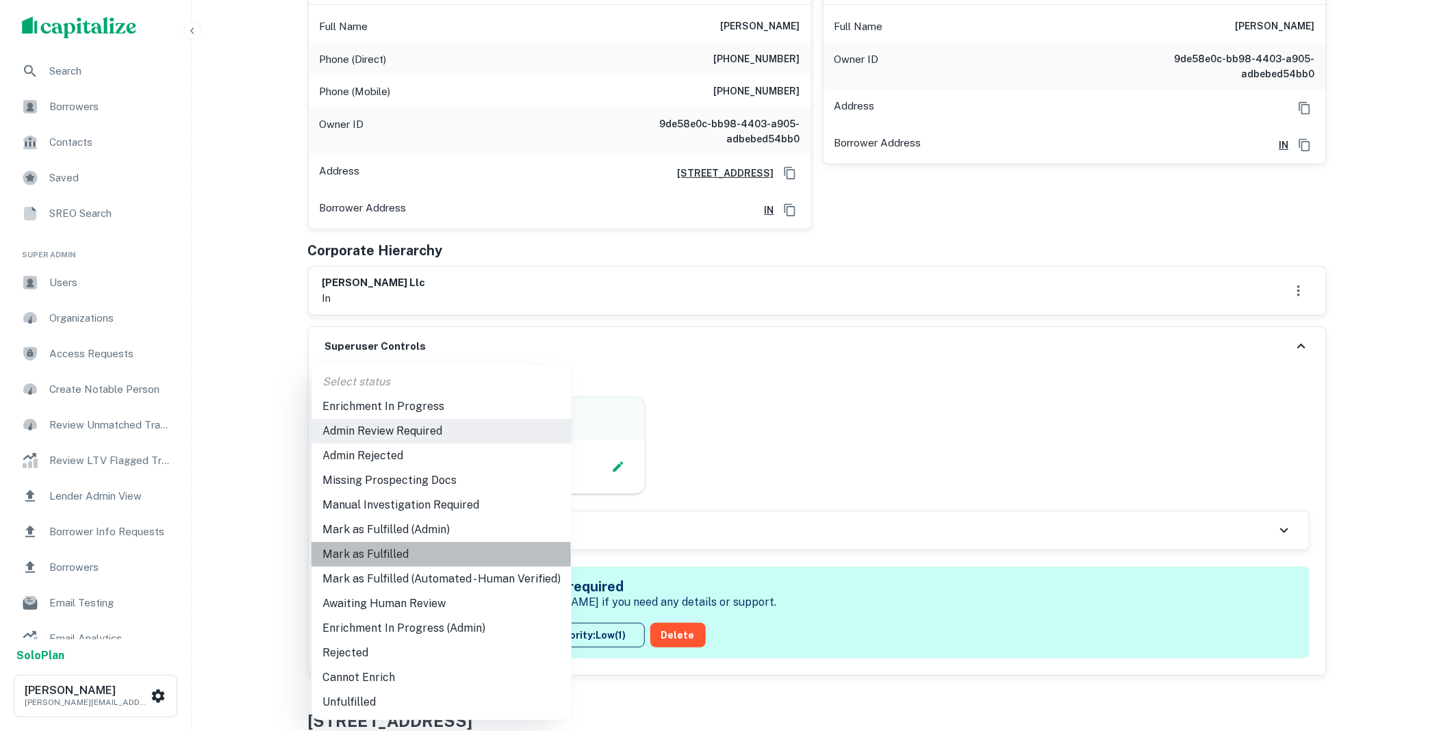
click at [371, 556] on li "Mark as Fulfilled" at bounding box center [441, 554] width 260 height 25
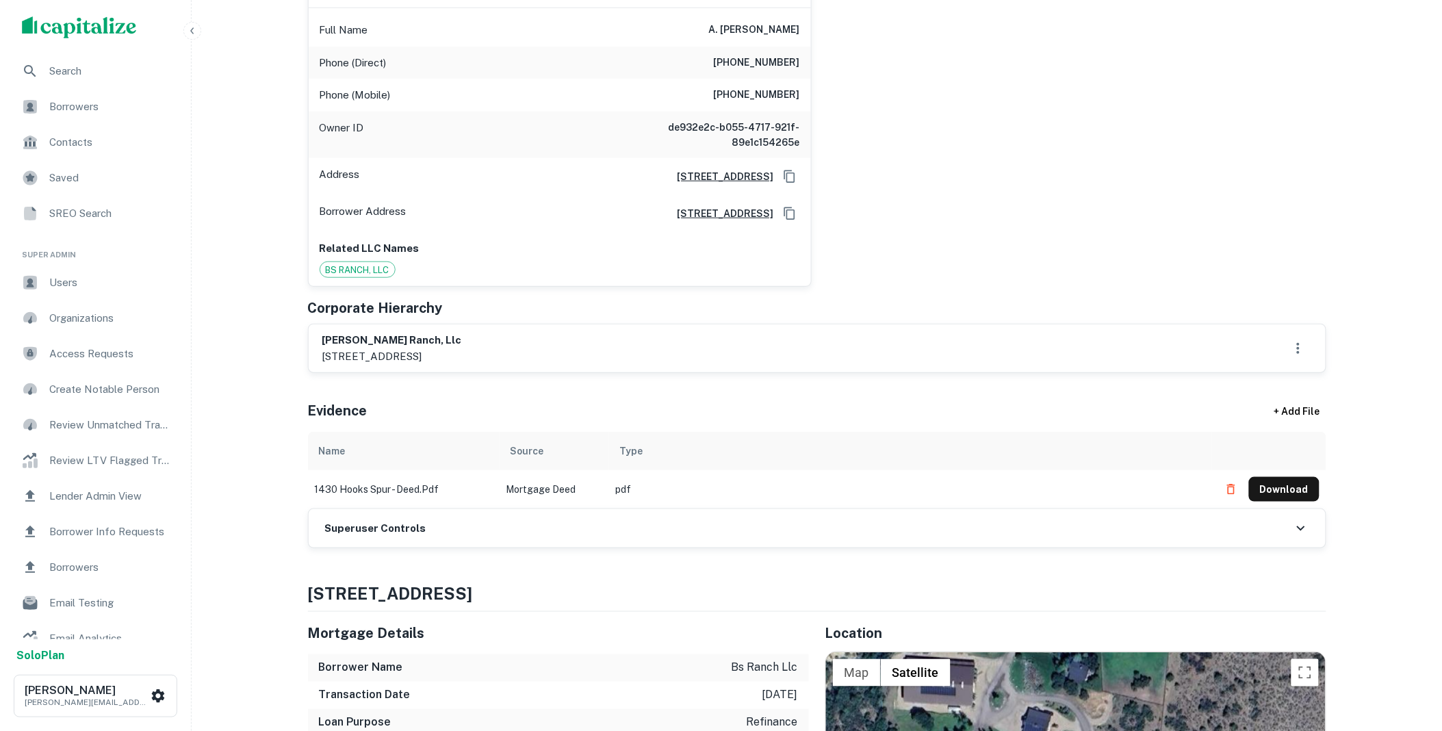
scroll to position [279, 0]
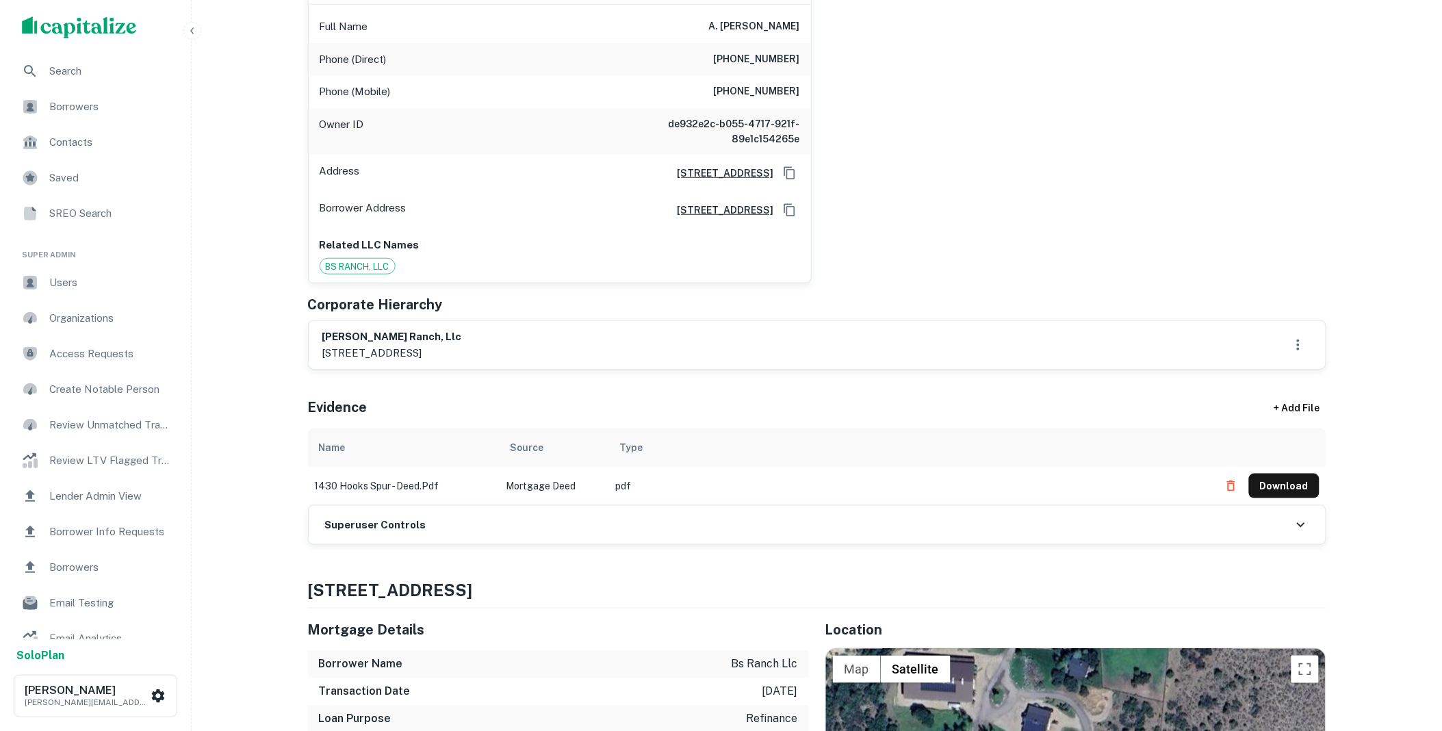
click at [481, 528] on div "Superuser Controls" at bounding box center [817, 525] width 1017 height 38
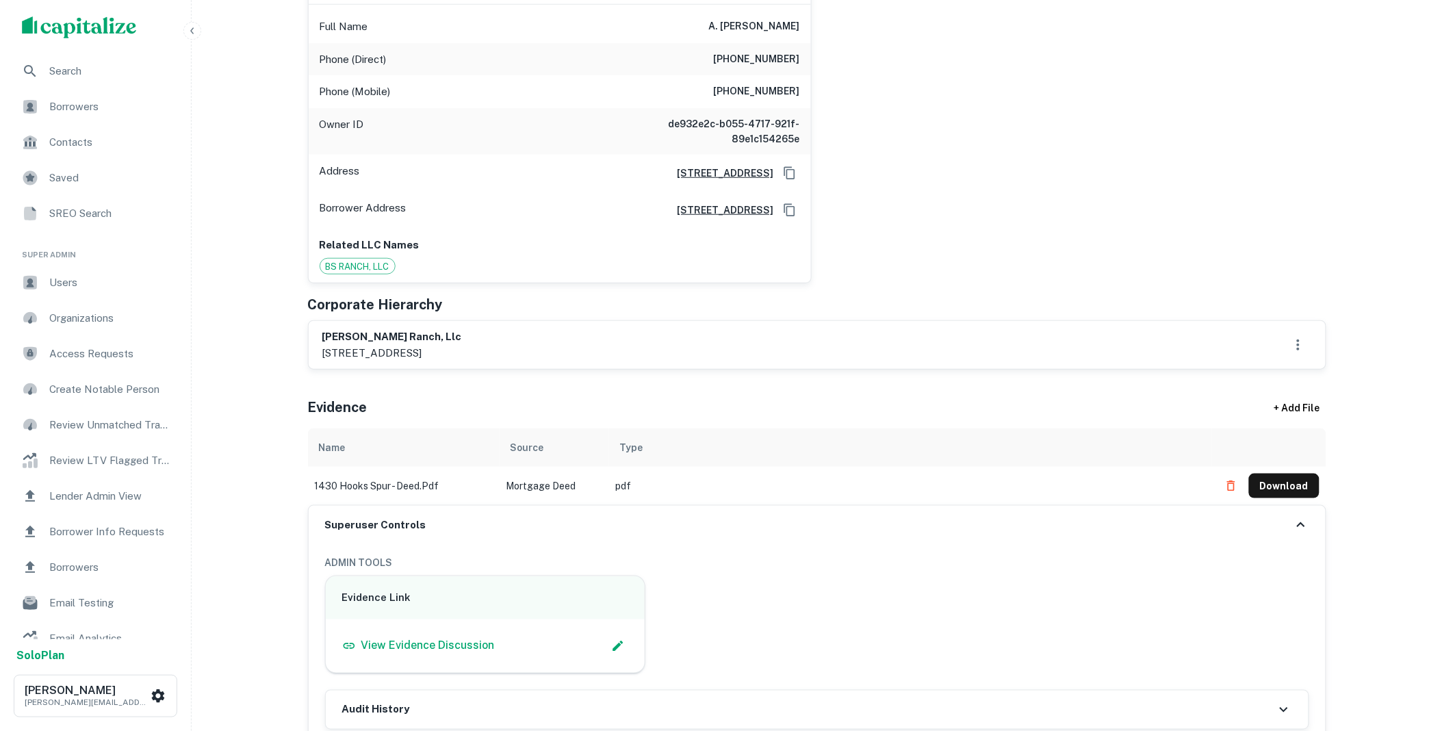
scroll to position [557, 0]
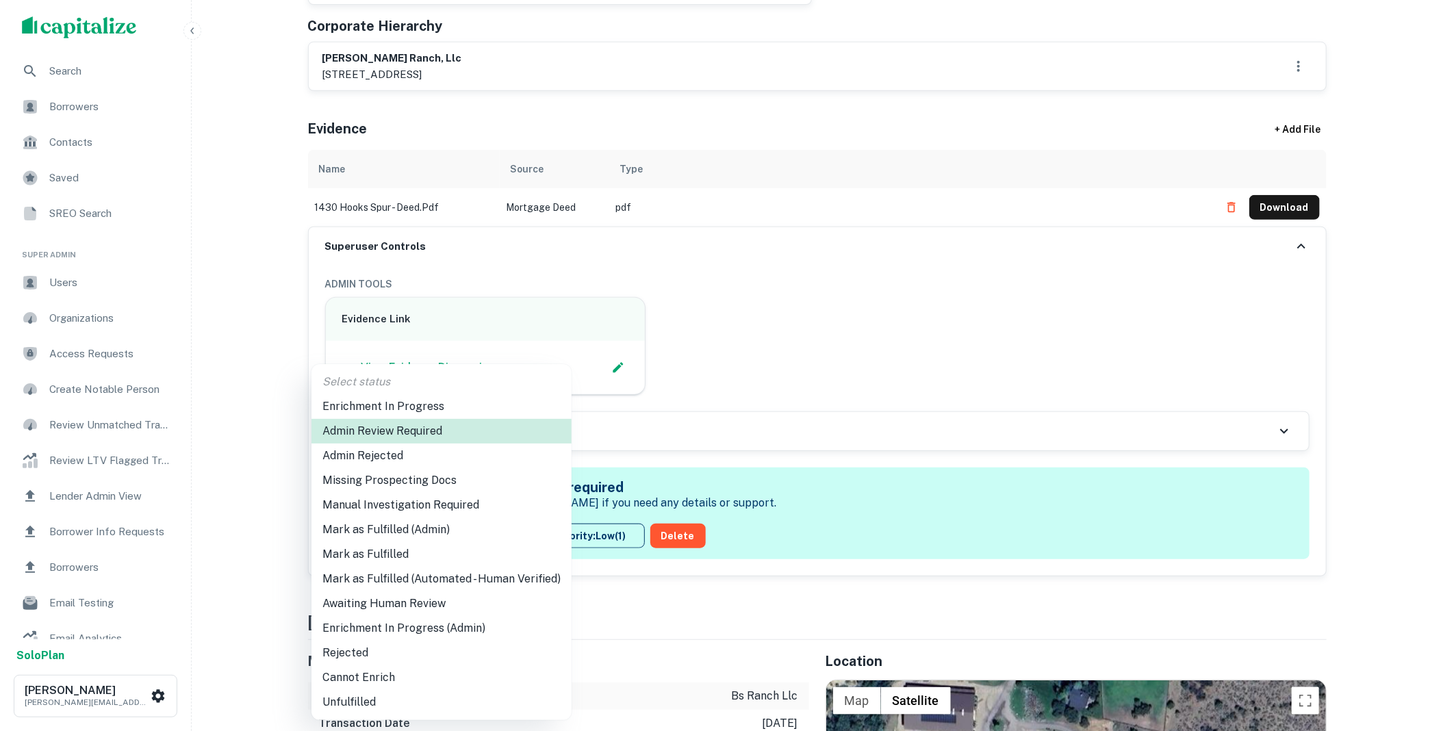
click at [387, 549] on li "Mark as Fulfilled" at bounding box center [441, 554] width 260 height 25
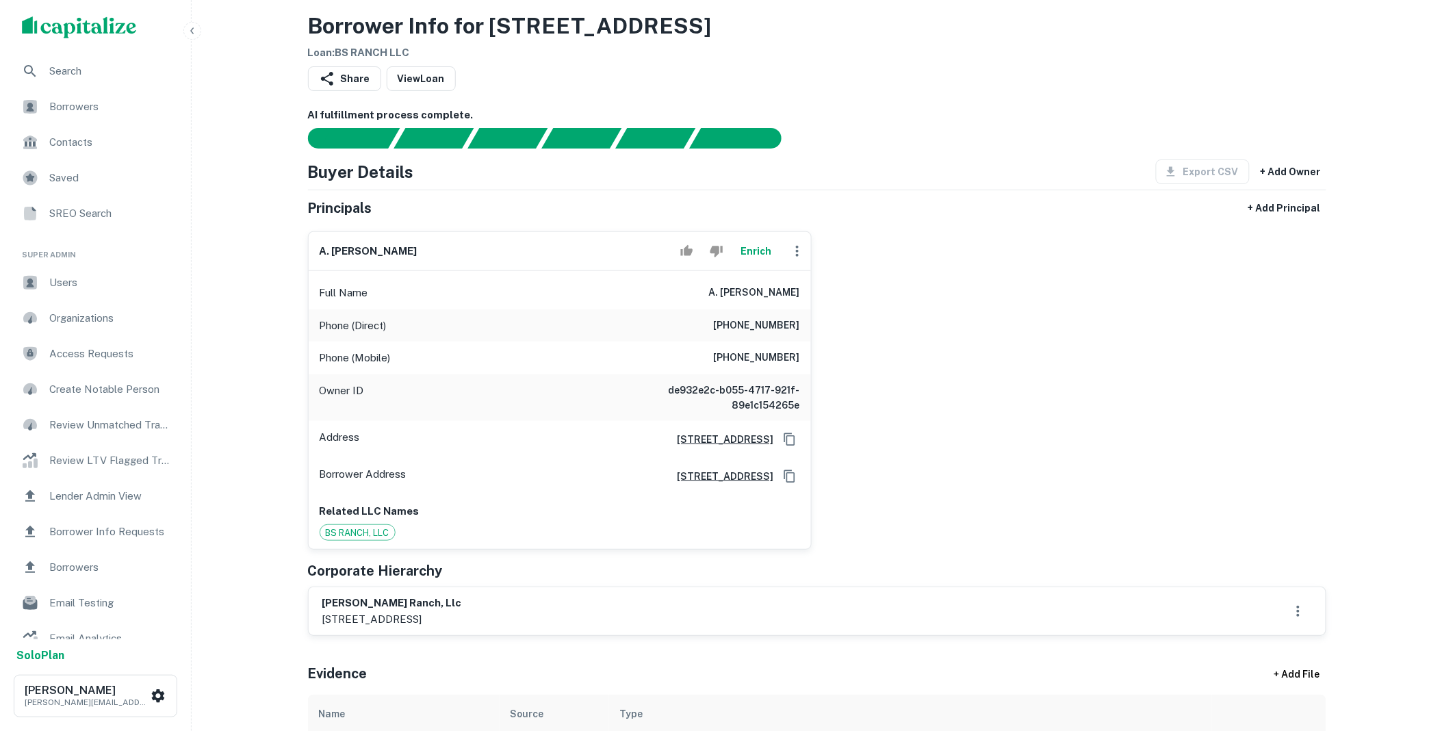
scroll to position [0, 0]
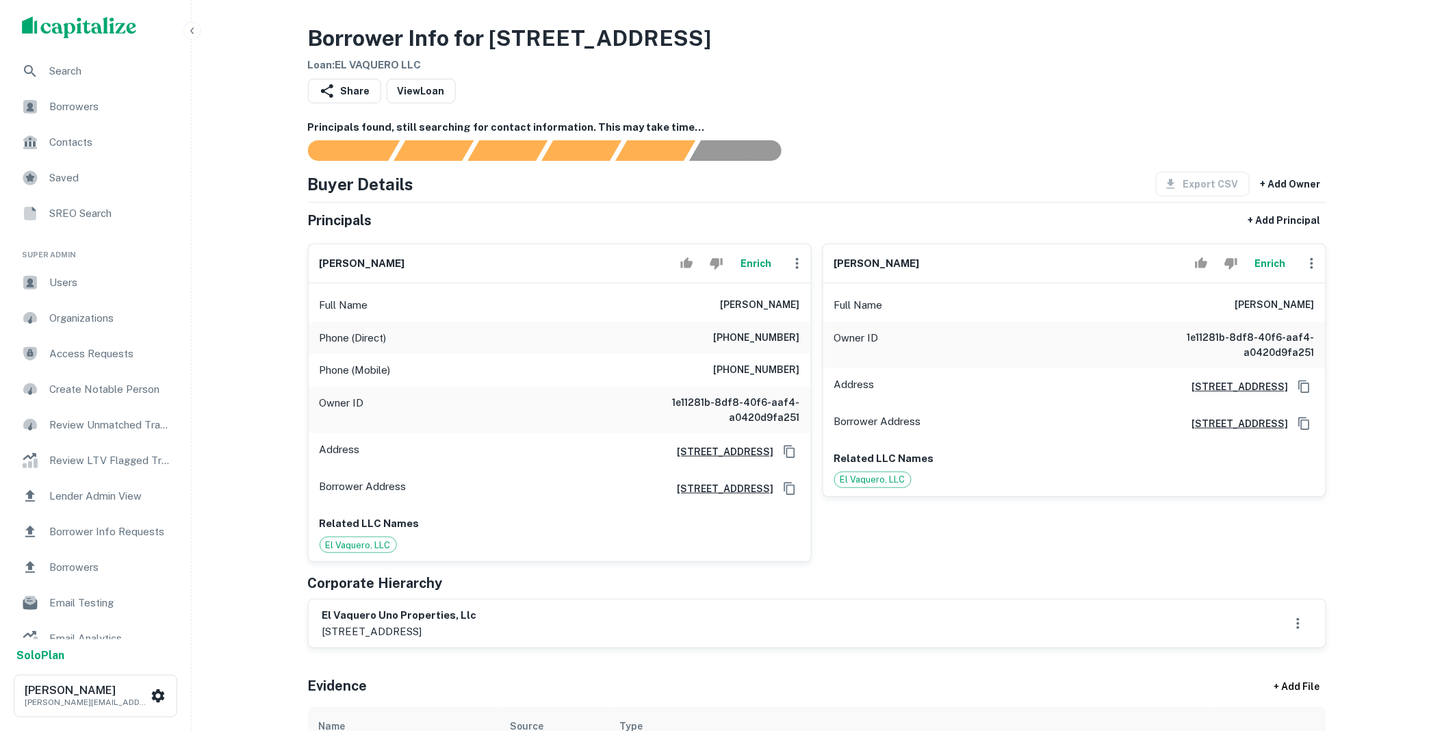
scroll to position [279, 0]
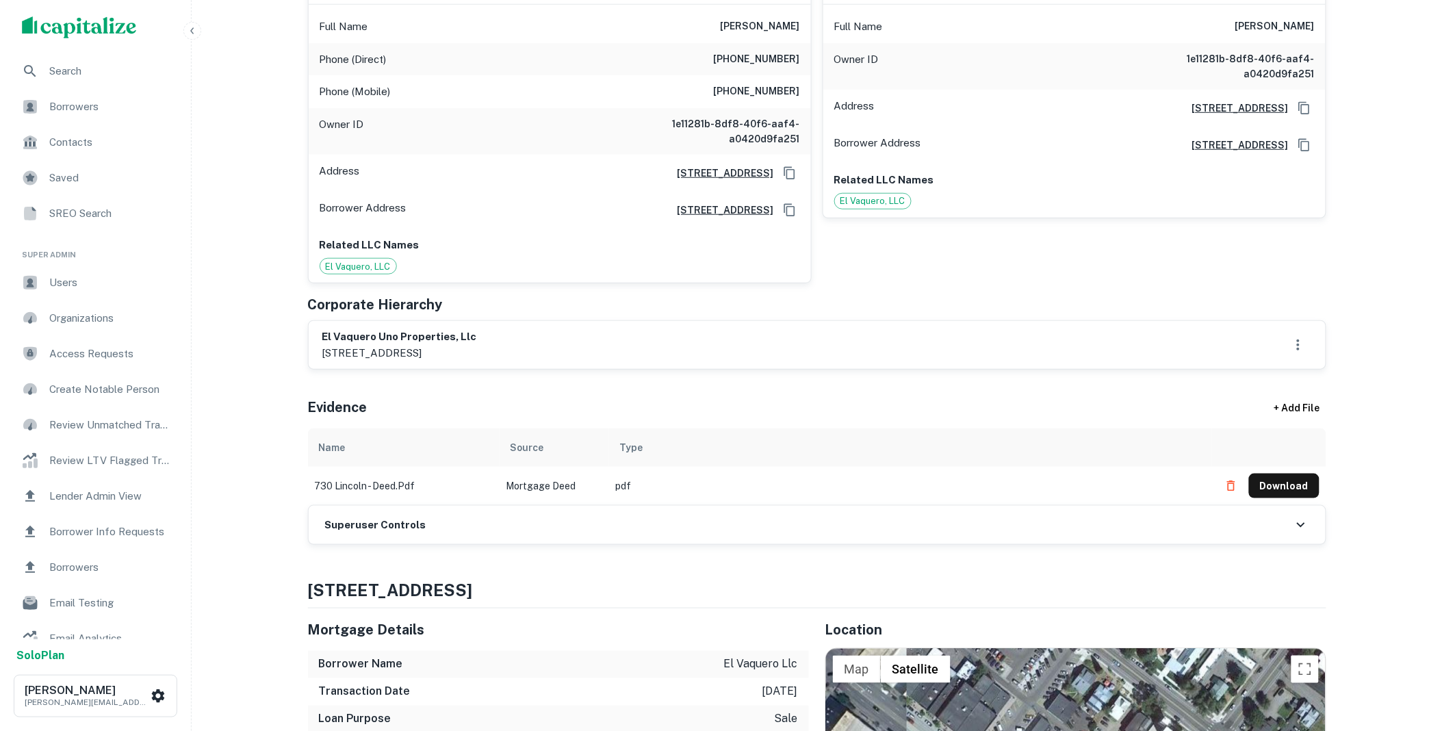
click at [413, 521] on h6 "Superuser Controls" at bounding box center [375, 526] width 101 height 16
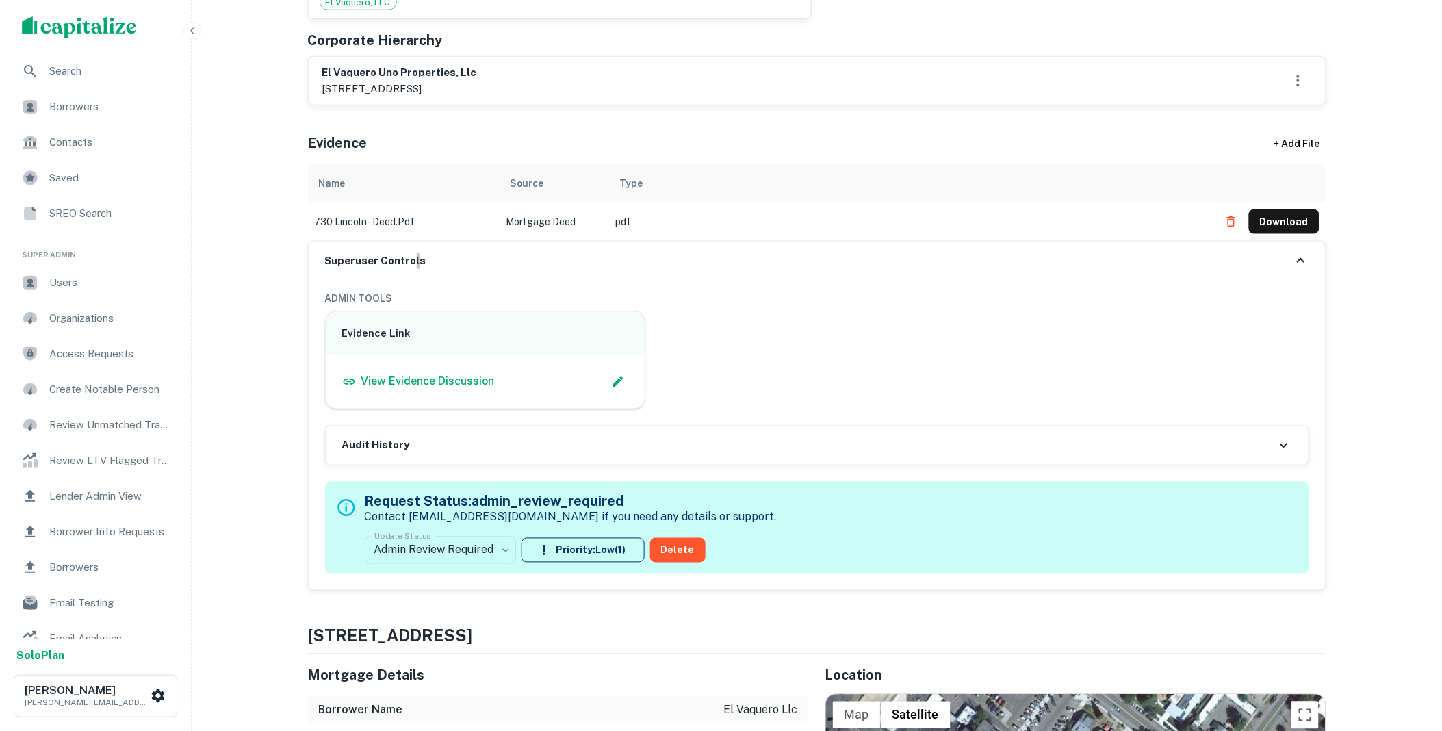
scroll to position [557, 0]
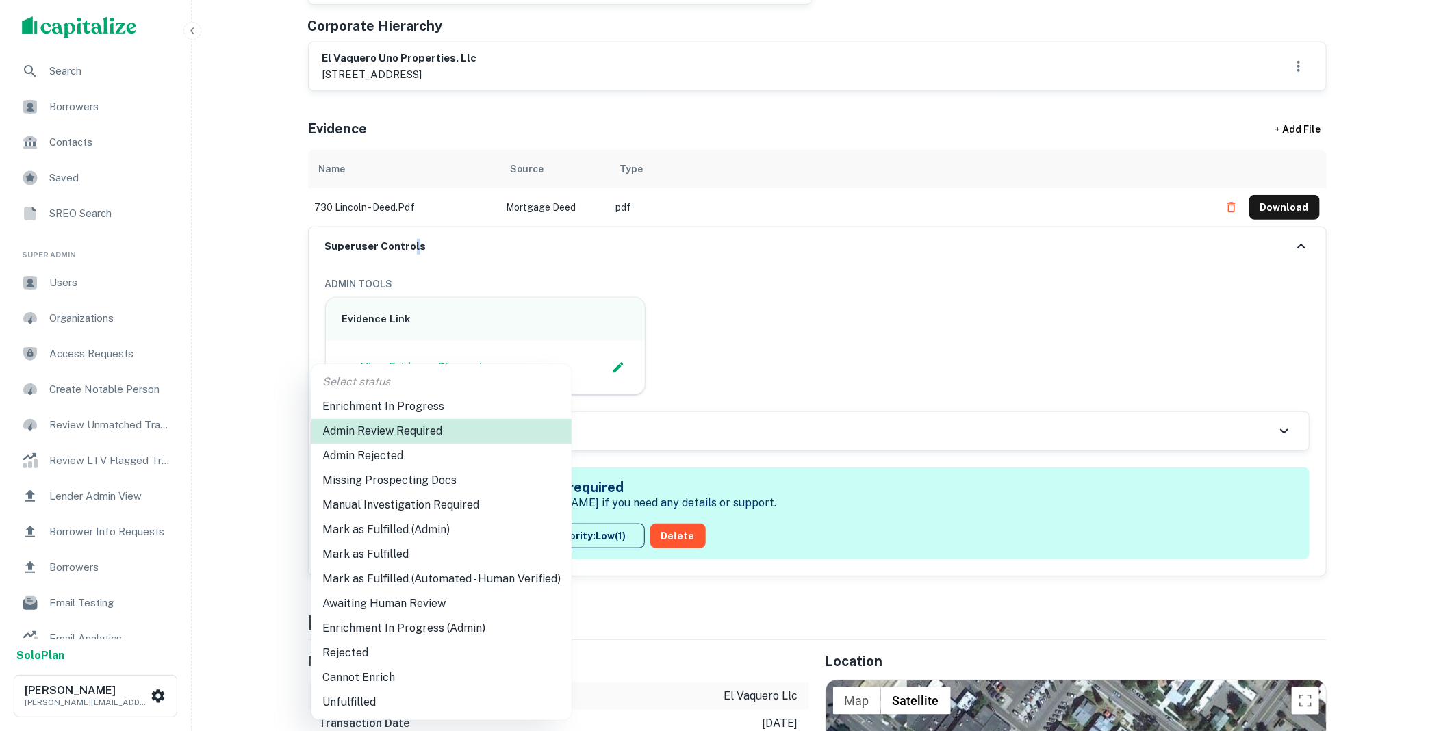
click at [381, 555] on li "Mark as Fulfilled" at bounding box center [441, 554] width 260 height 25
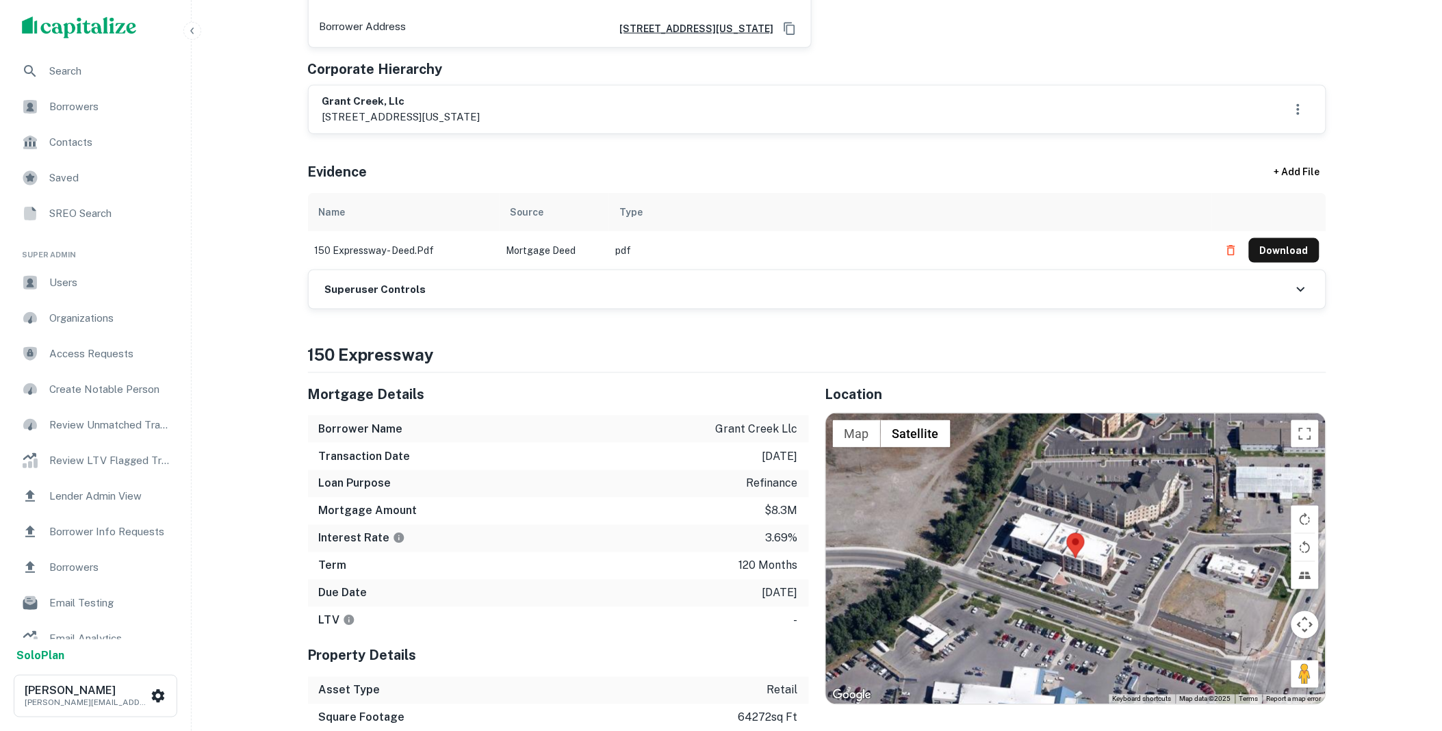
scroll to position [557, 0]
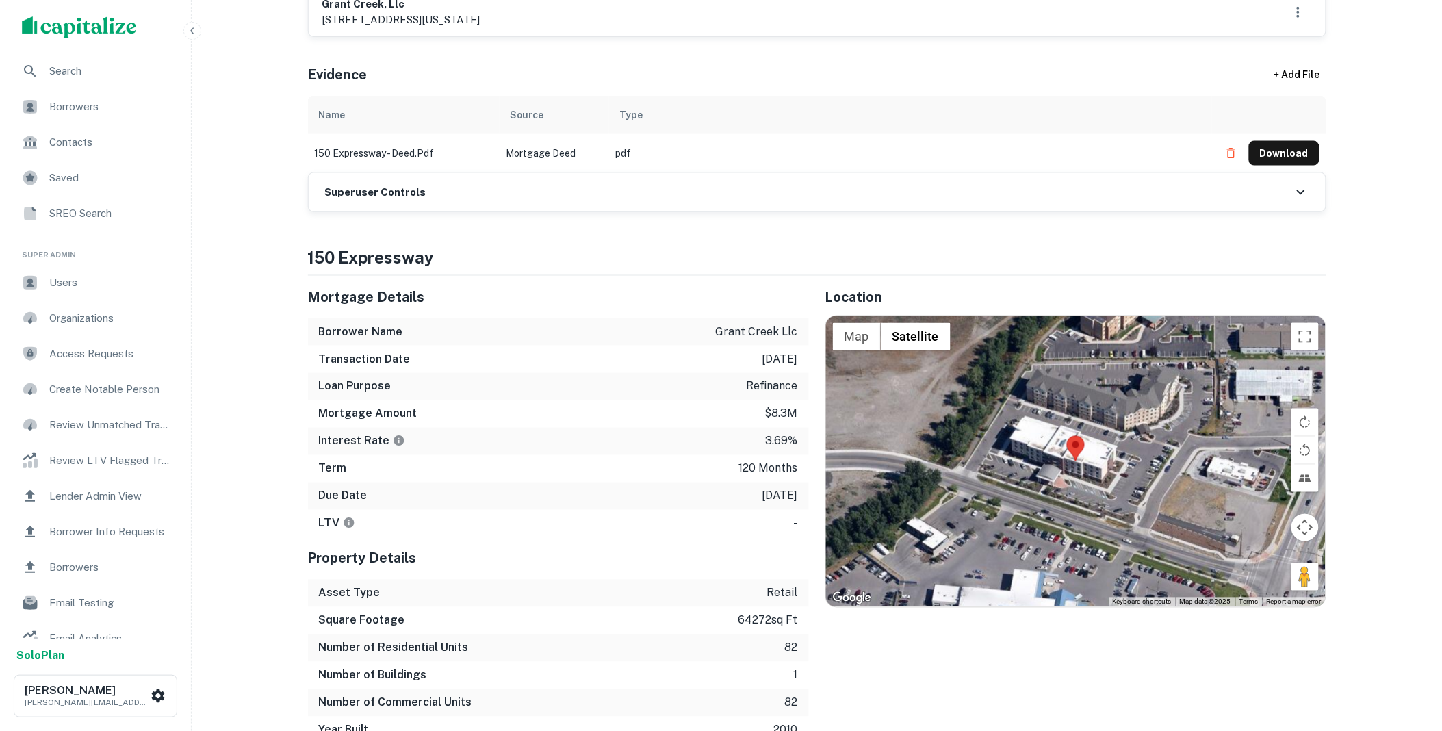
click at [418, 186] on h6 "Superuser Controls" at bounding box center [375, 193] width 101 height 16
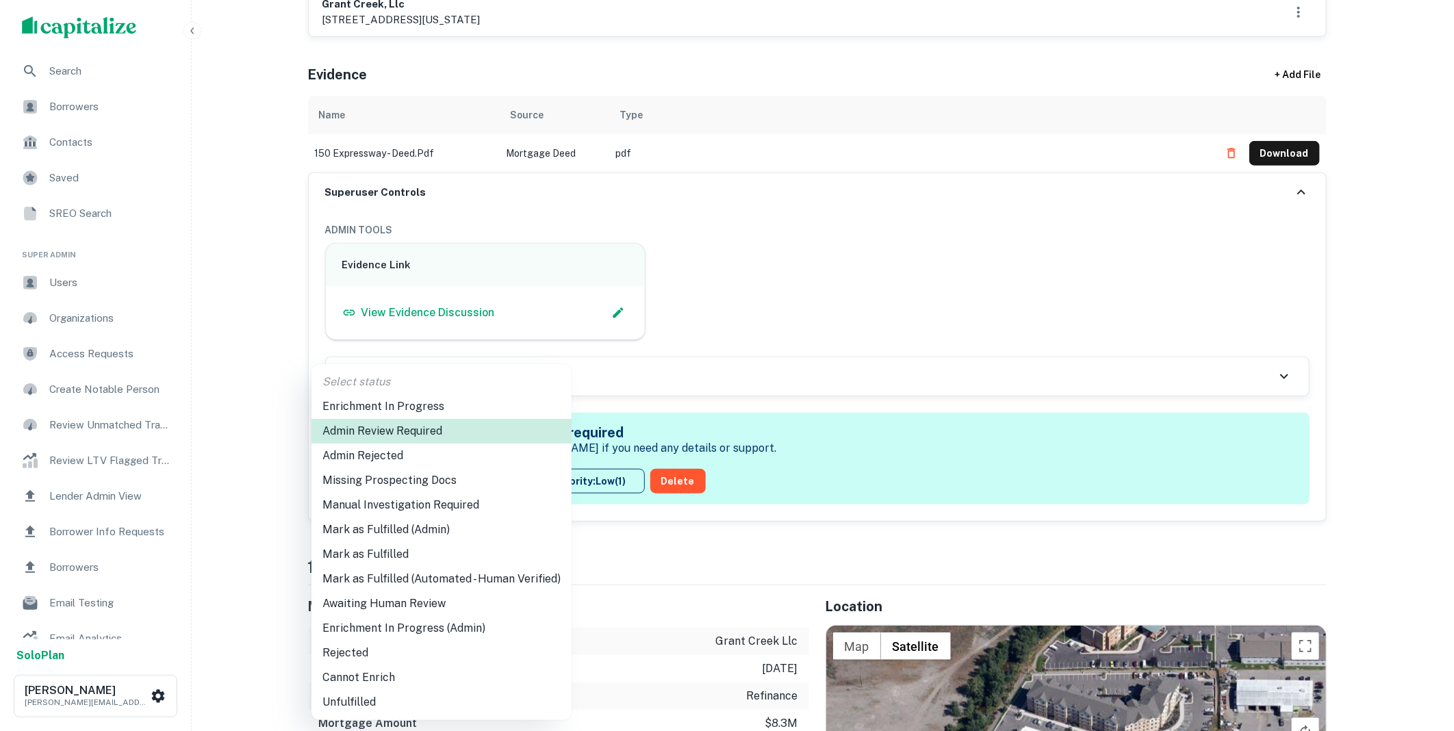
click at [387, 550] on li "Mark as Fulfilled" at bounding box center [441, 554] width 260 height 25
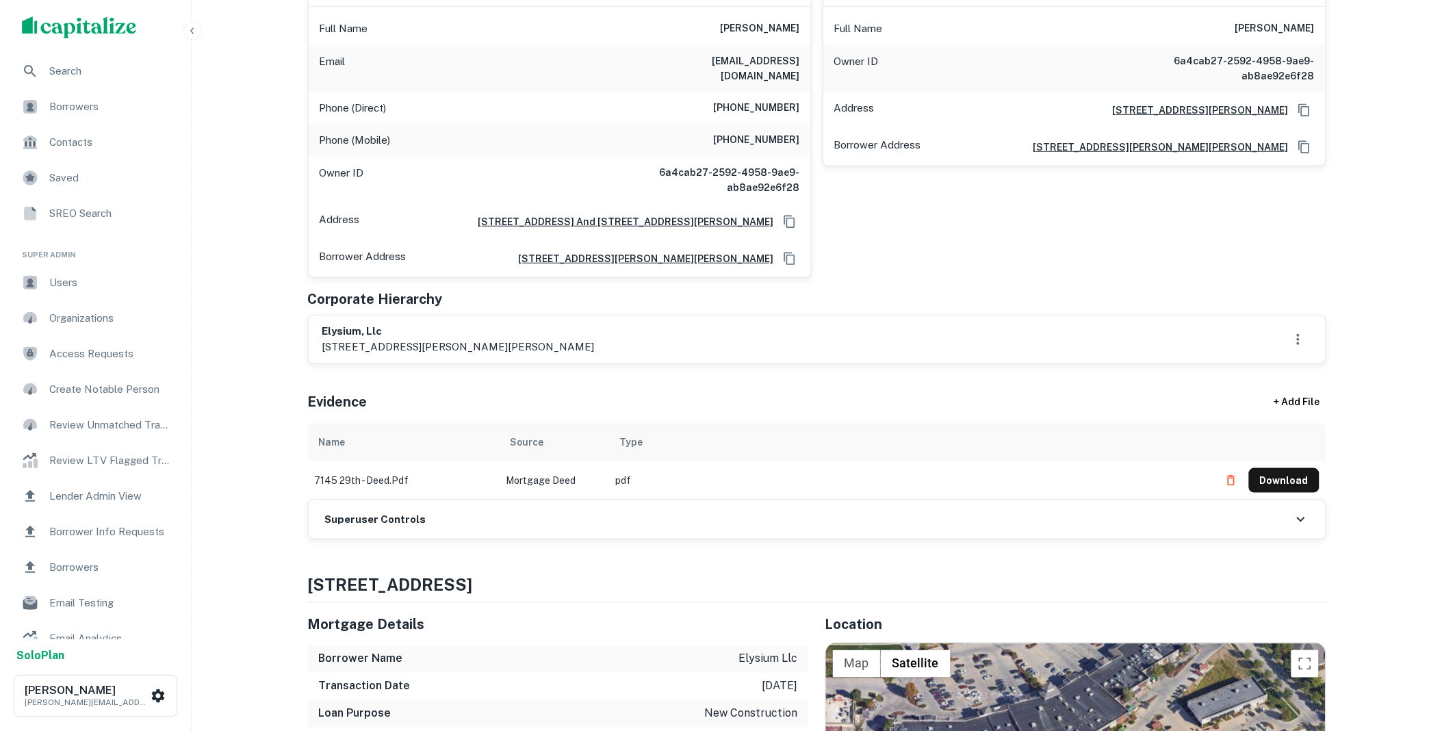
scroll to position [279, 0]
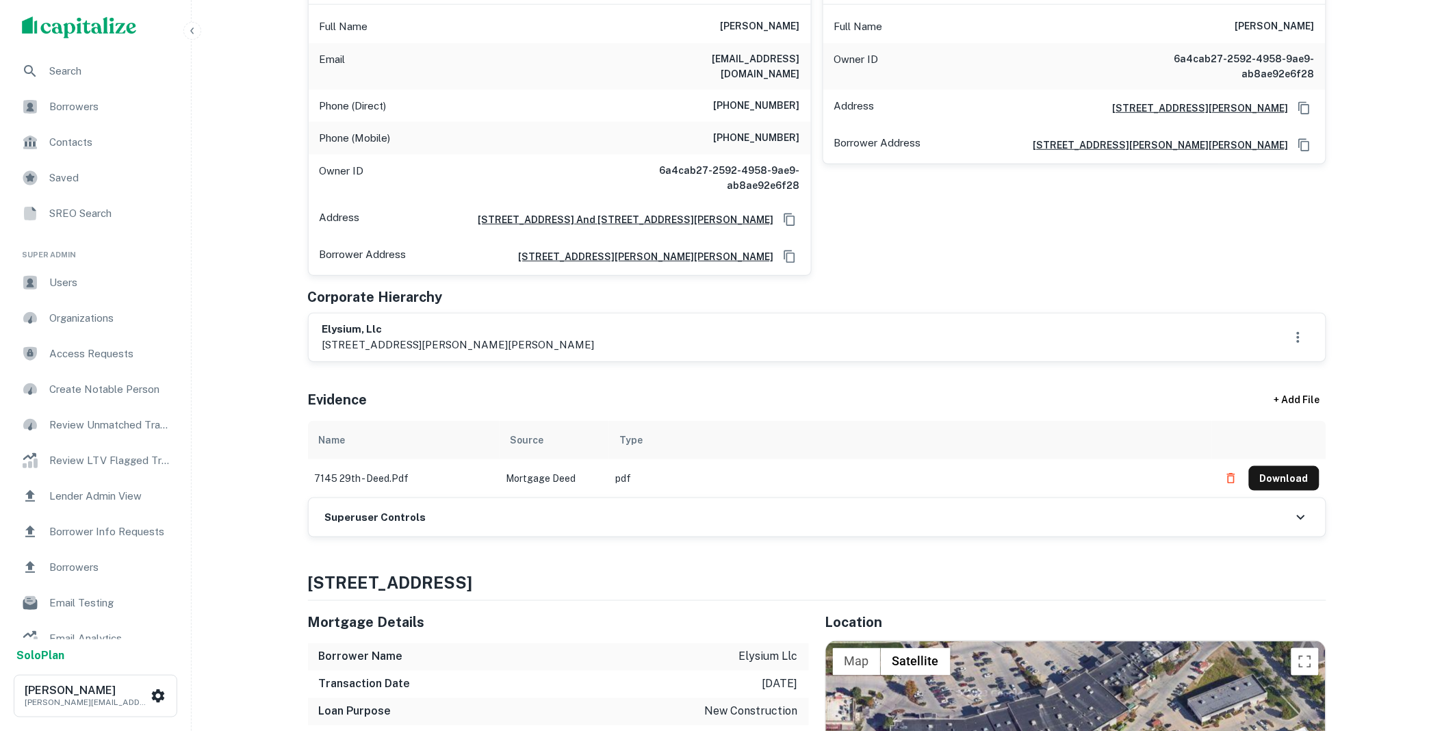
click at [450, 518] on div "Superuser Controls" at bounding box center [817, 517] width 1017 height 38
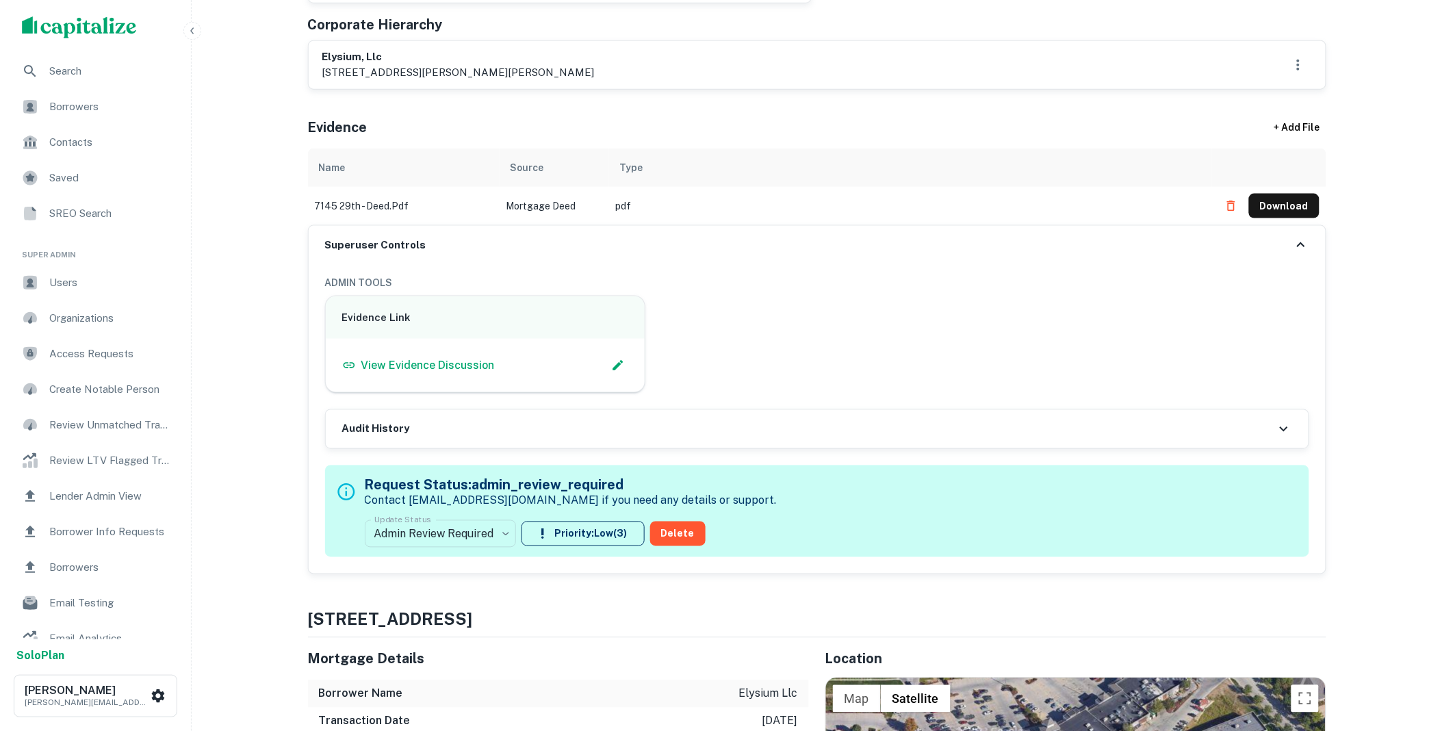
scroll to position [557, 0]
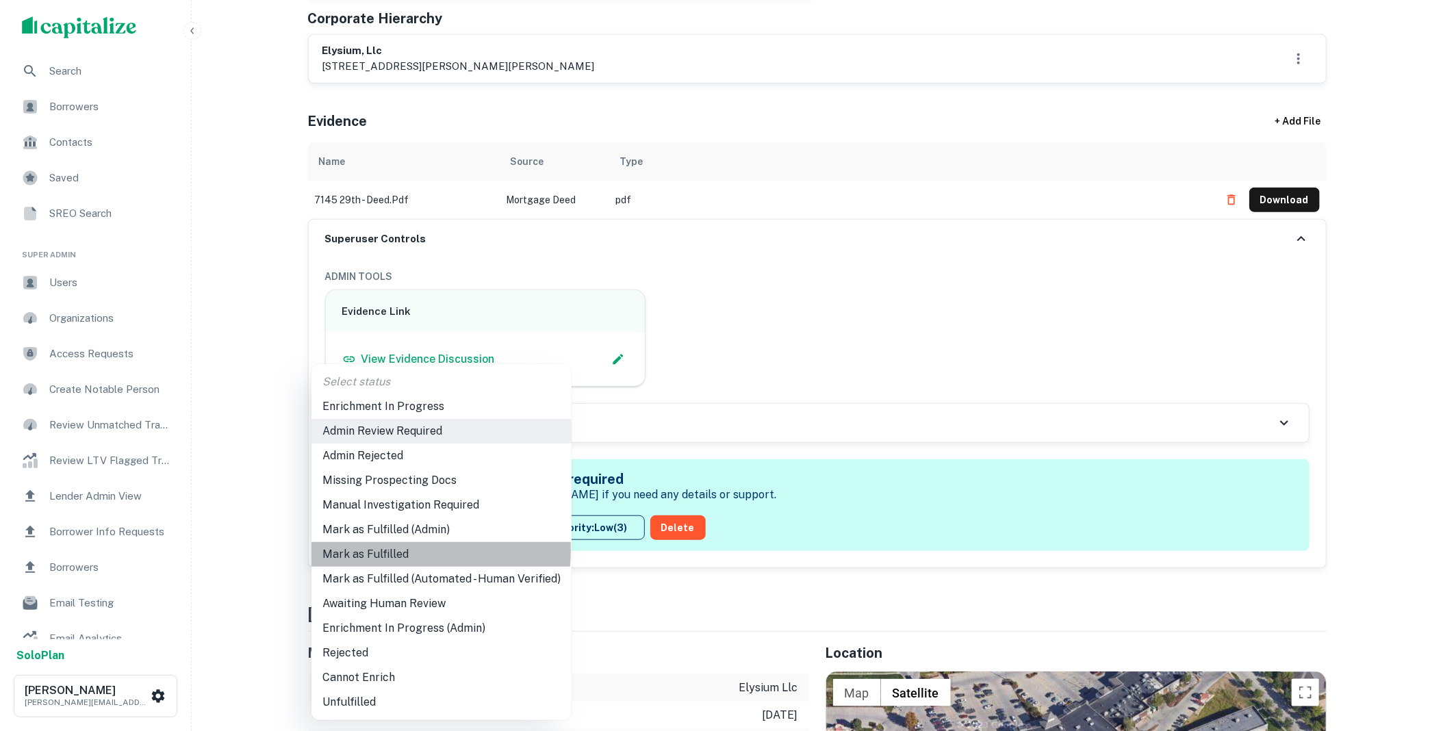
click at [390, 550] on li "Mark as Fulfilled" at bounding box center [441, 554] width 260 height 25
